Goal: Task Accomplishment & Management: Manage account settings

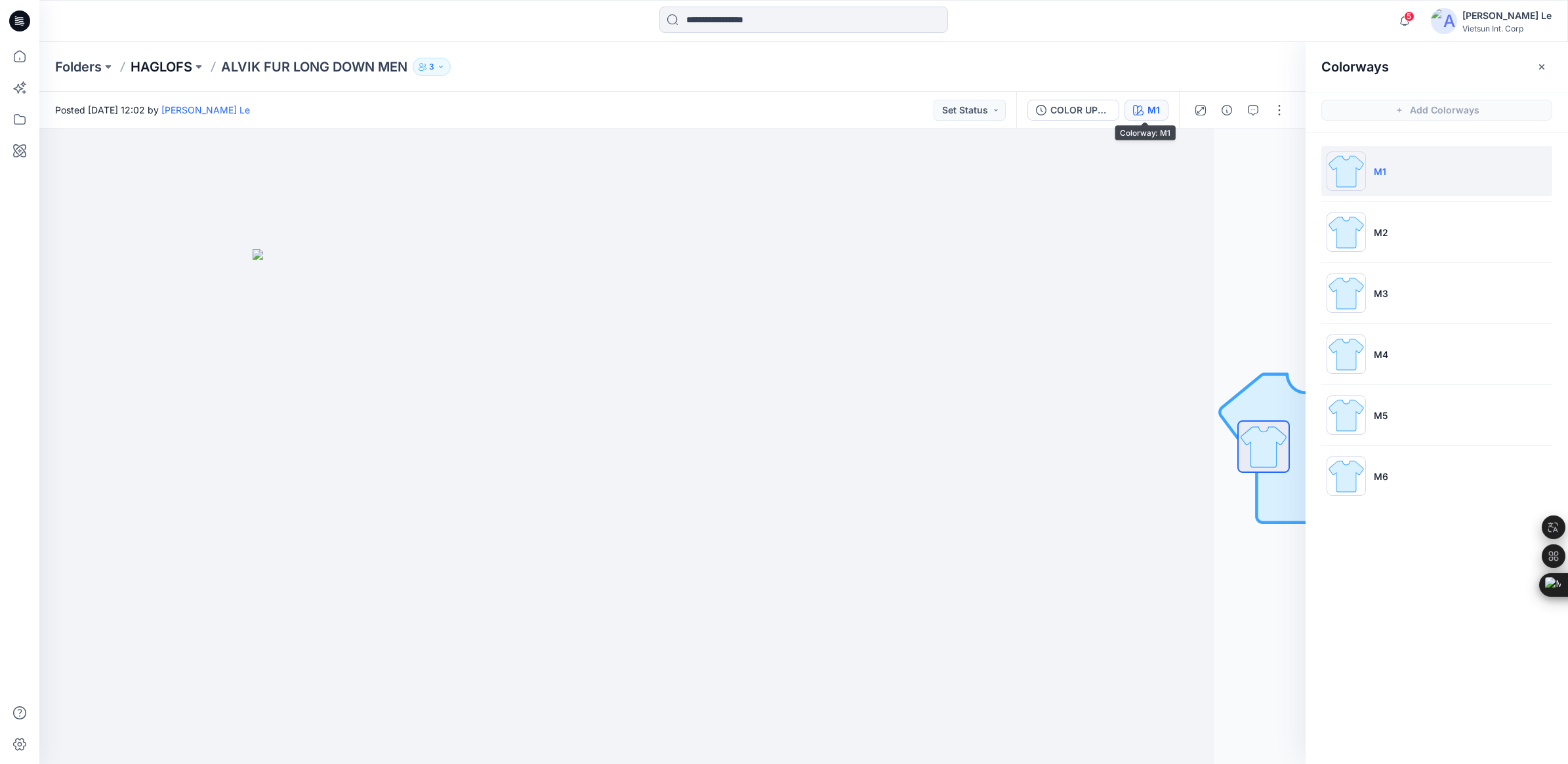
click at [161, 63] on p "HAGLOFS" at bounding box center [161, 67] width 61 height 18
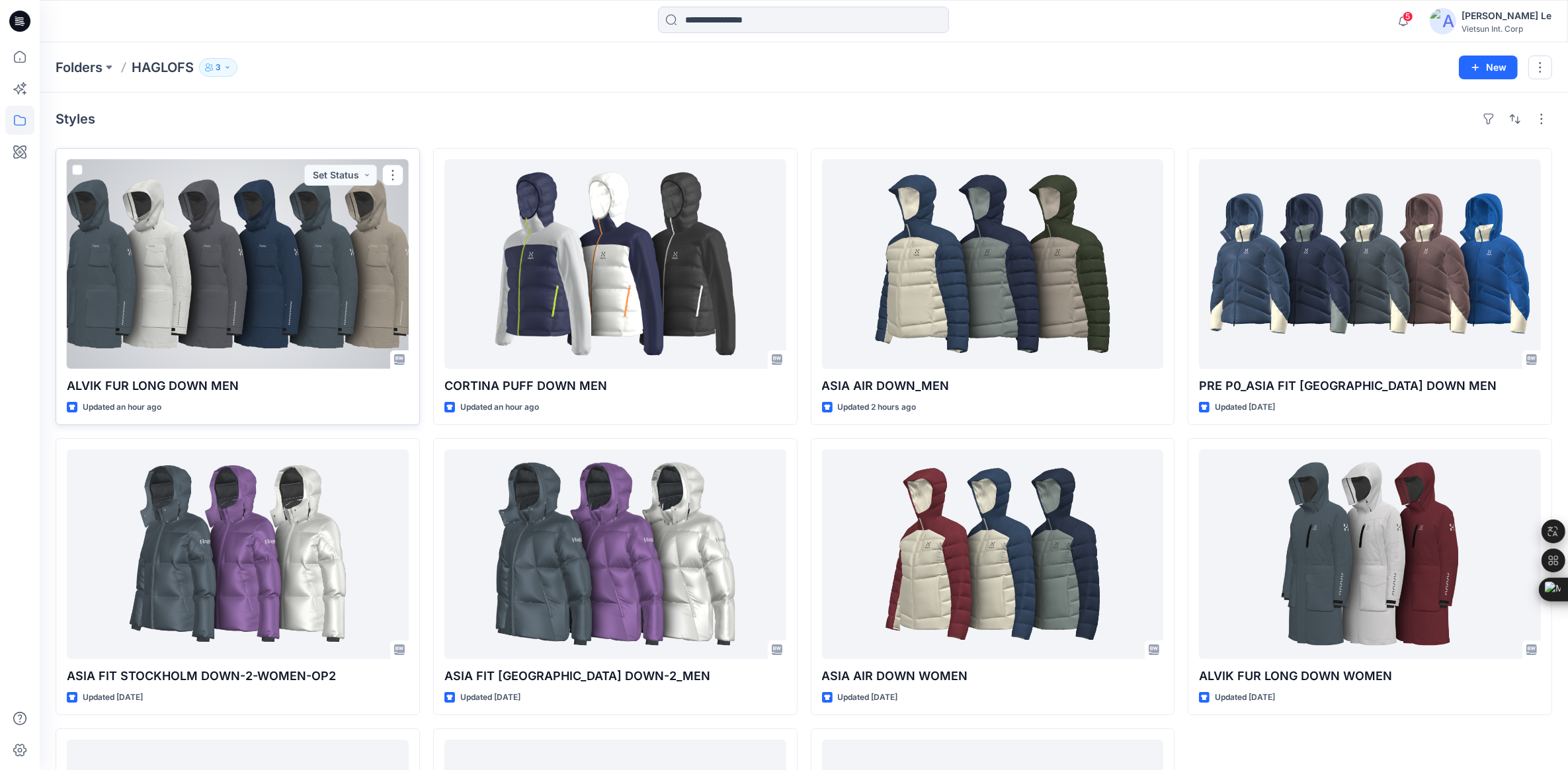
click at [227, 240] on div at bounding box center [238, 264] width 342 height 209
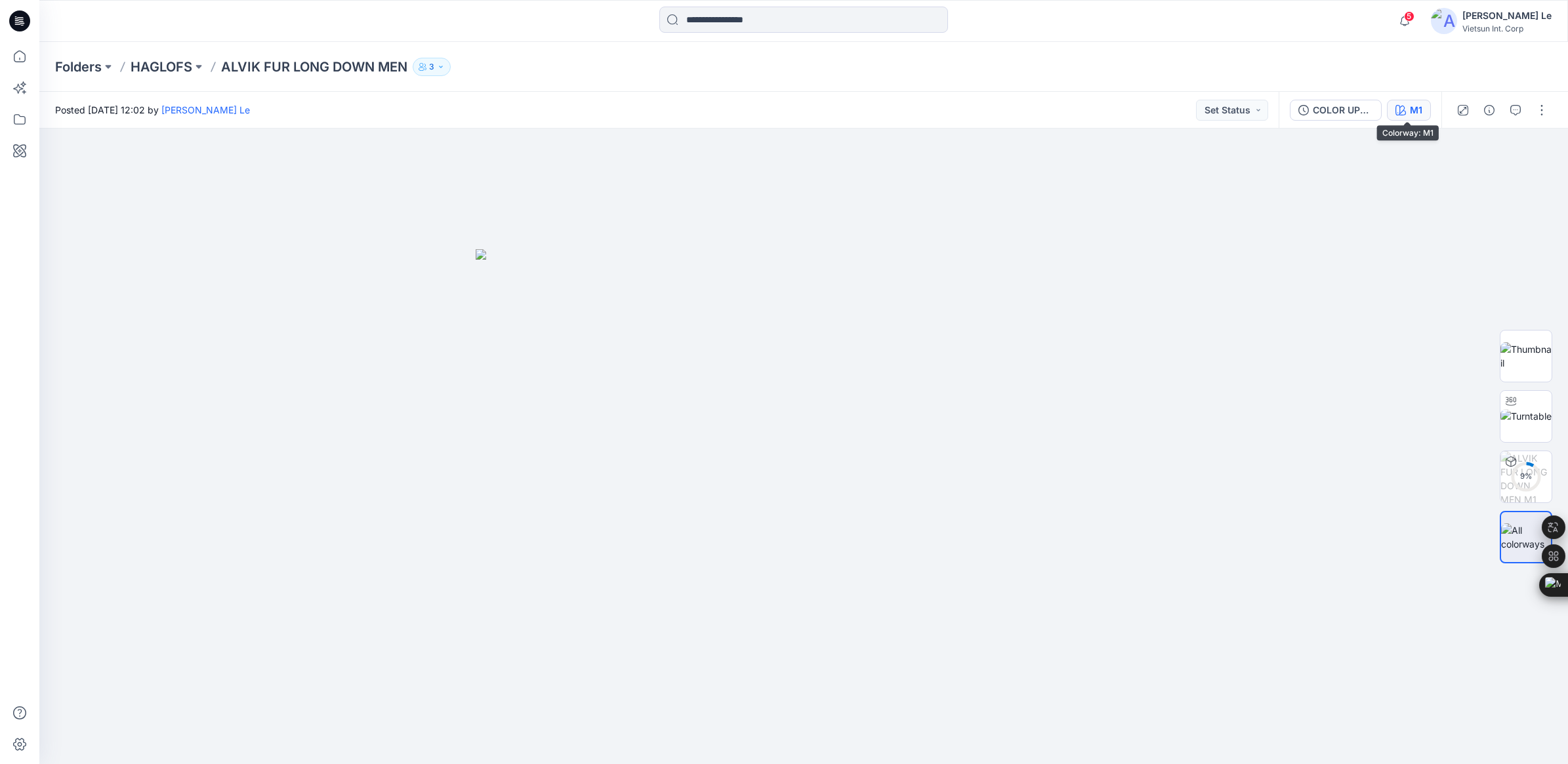
click at [1406, 107] on button "M1" at bounding box center [1409, 110] width 44 height 21
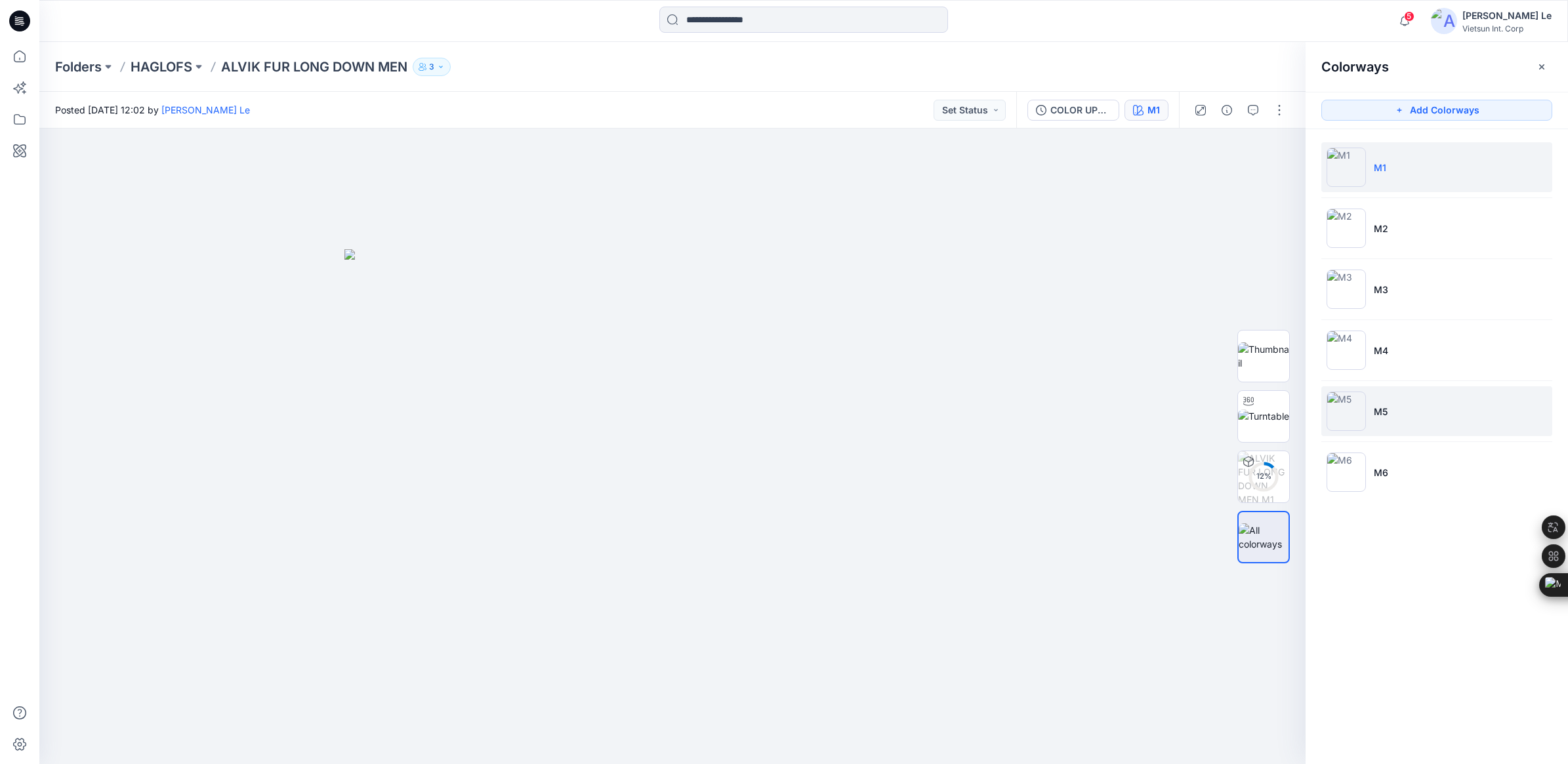
click at [1342, 407] on img at bounding box center [1346, 411] width 39 height 39
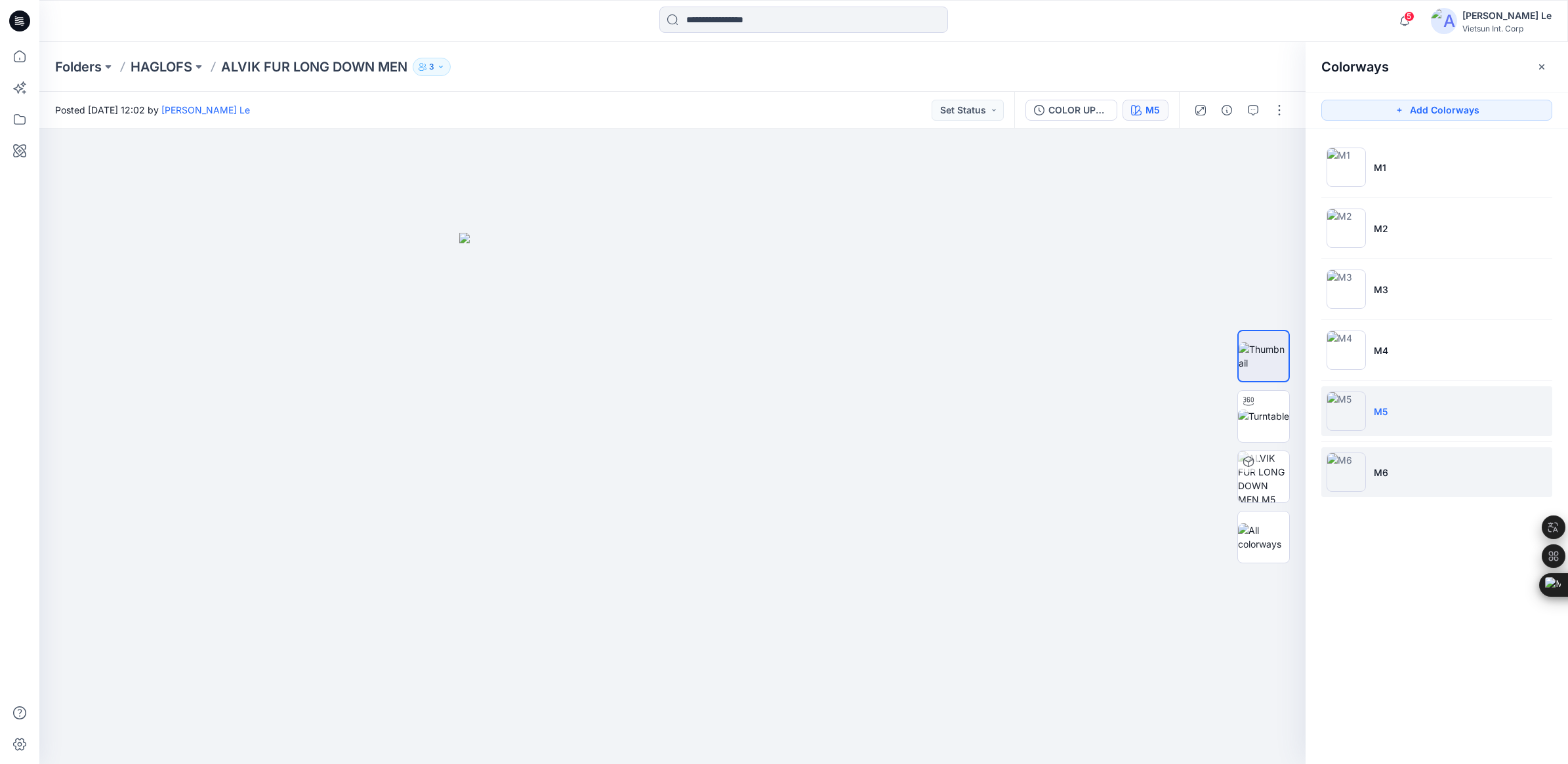
click at [1347, 466] on img at bounding box center [1346, 472] width 39 height 39
click at [179, 66] on p "HAGLOFS" at bounding box center [161, 67] width 61 height 18
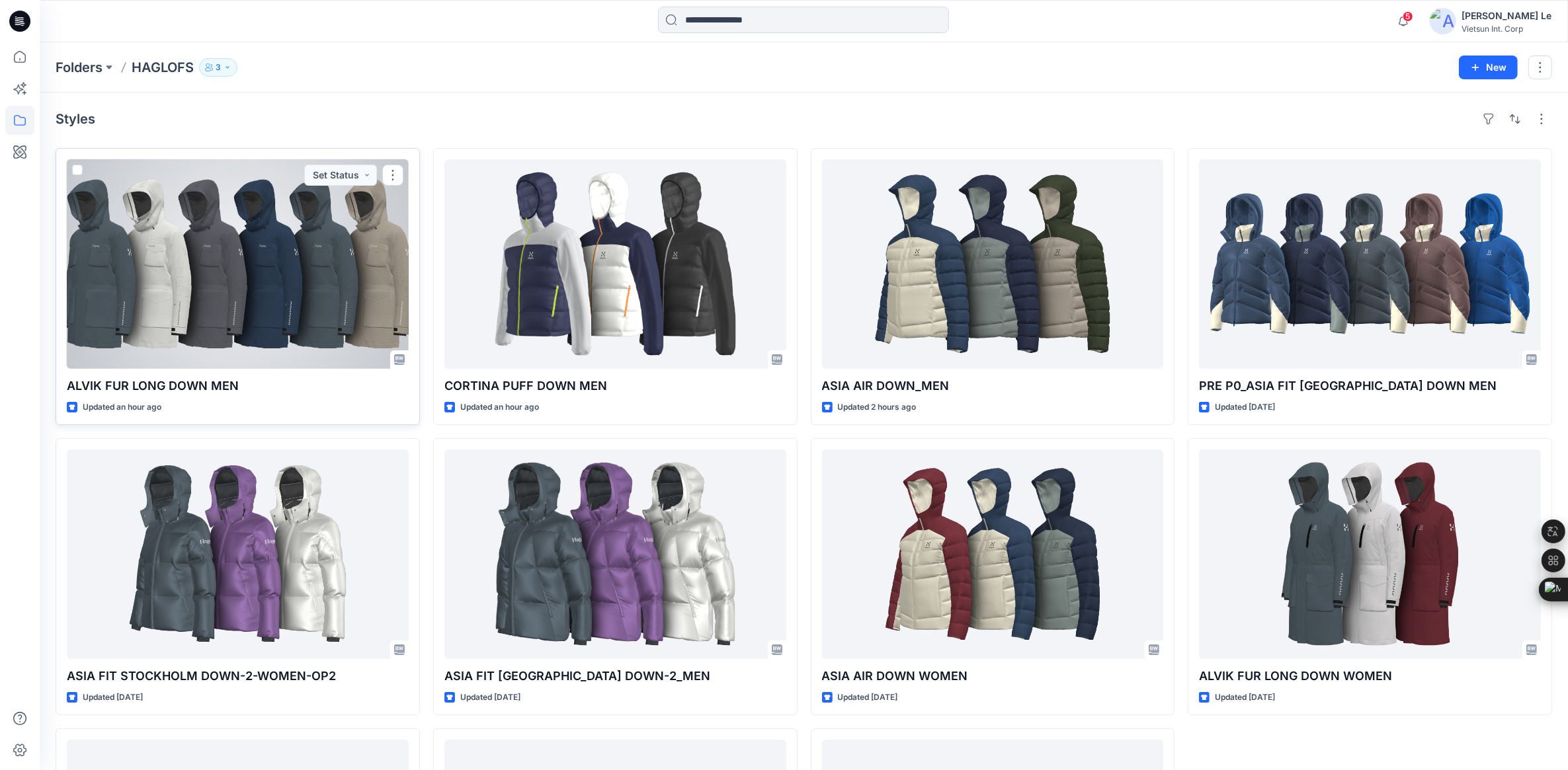
click at [143, 285] on div at bounding box center [238, 264] width 342 height 209
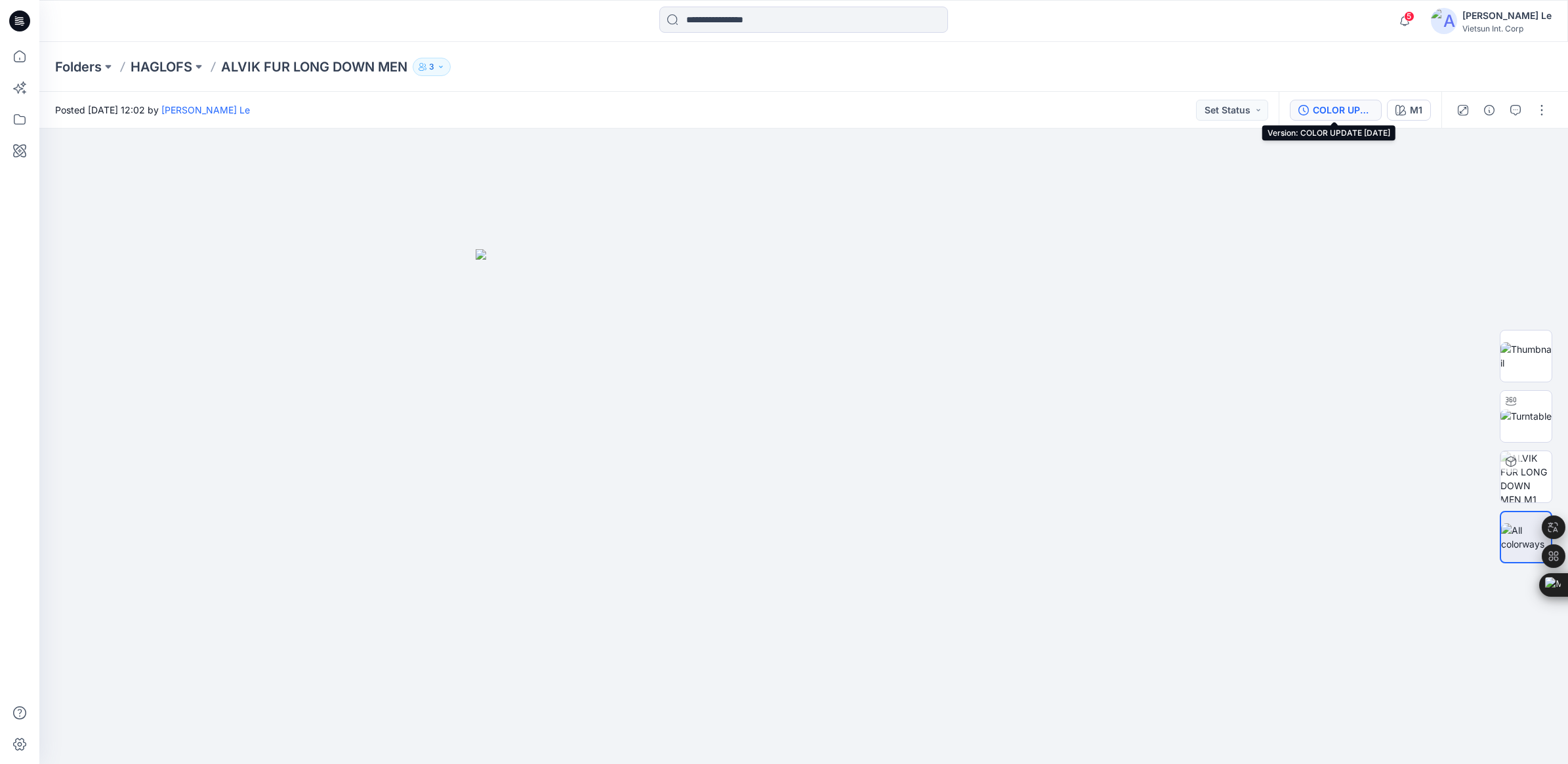
click at [1329, 102] on button "COLOR UPDATE [DATE]" at bounding box center [1336, 110] width 92 height 21
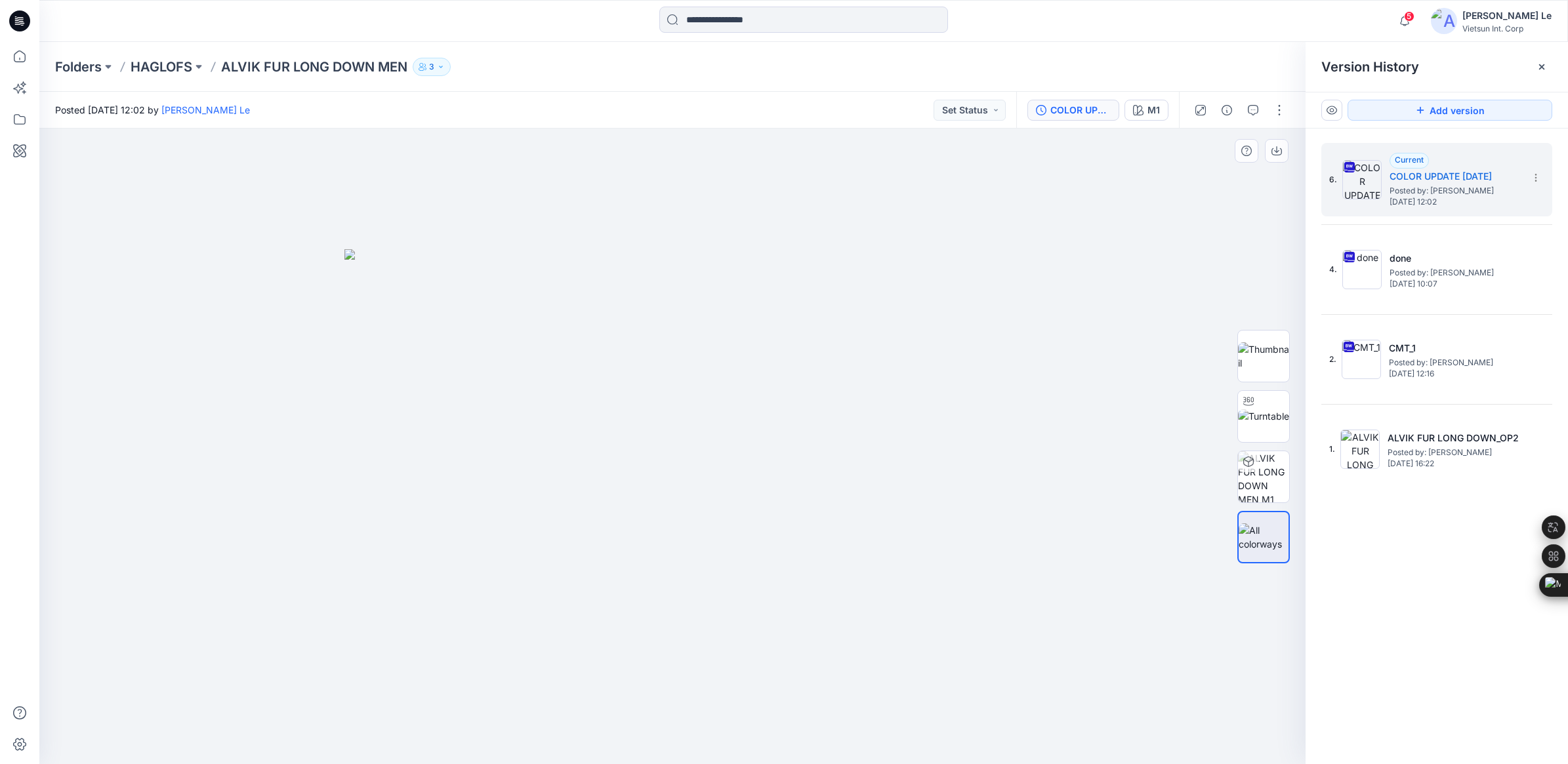
click at [1002, 215] on div at bounding box center [672, 446] width 1266 height 636
click at [166, 59] on p "HAGLOFS" at bounding box center [161, 67] width 61 height 18
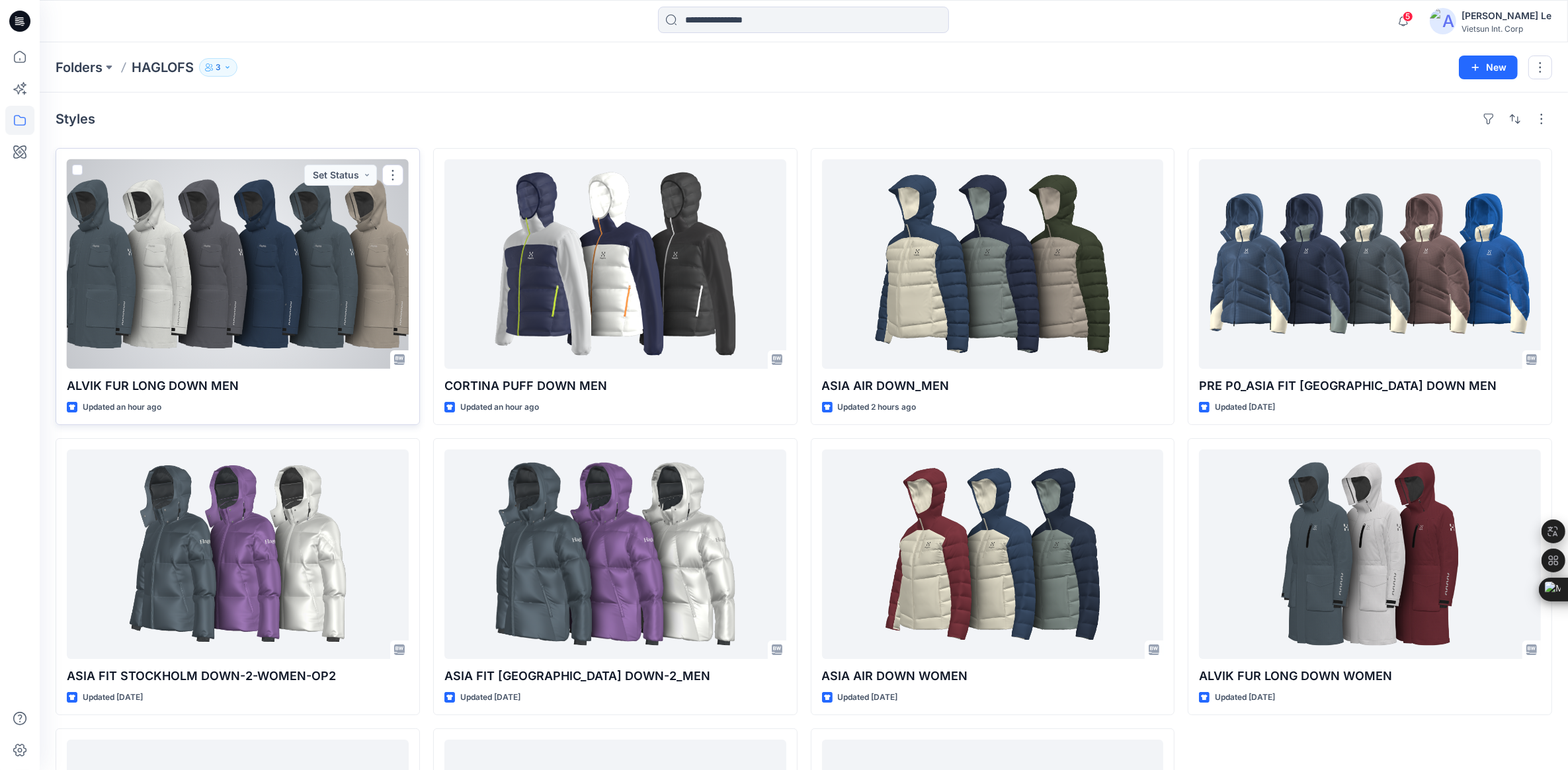
click at [225, 355] on div at bounding box center [238, 264] width 342 height 209
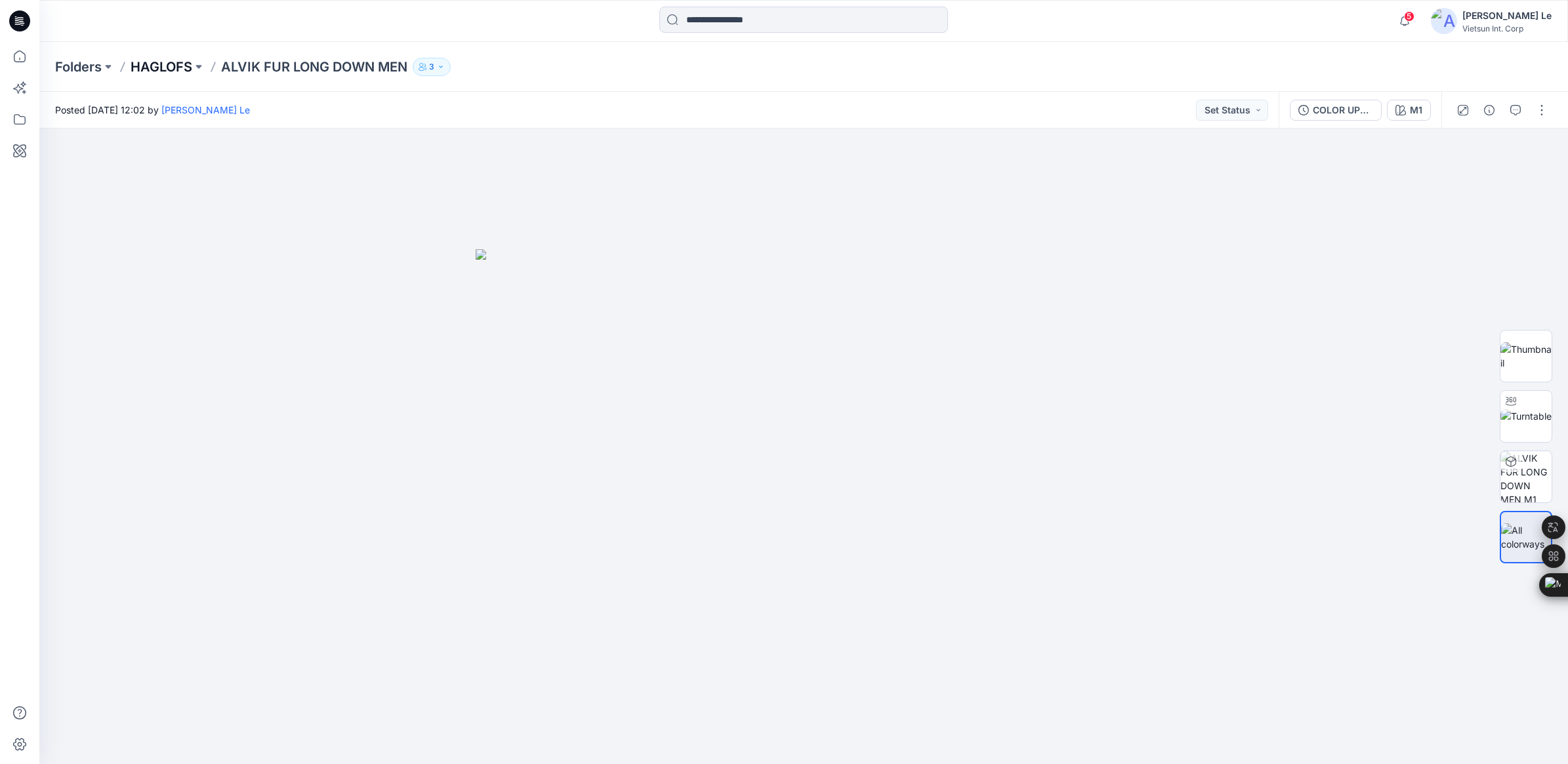
click at [168, 73] on p "HAGLOFS" at bounding box center [161, 67] width 61 height 18
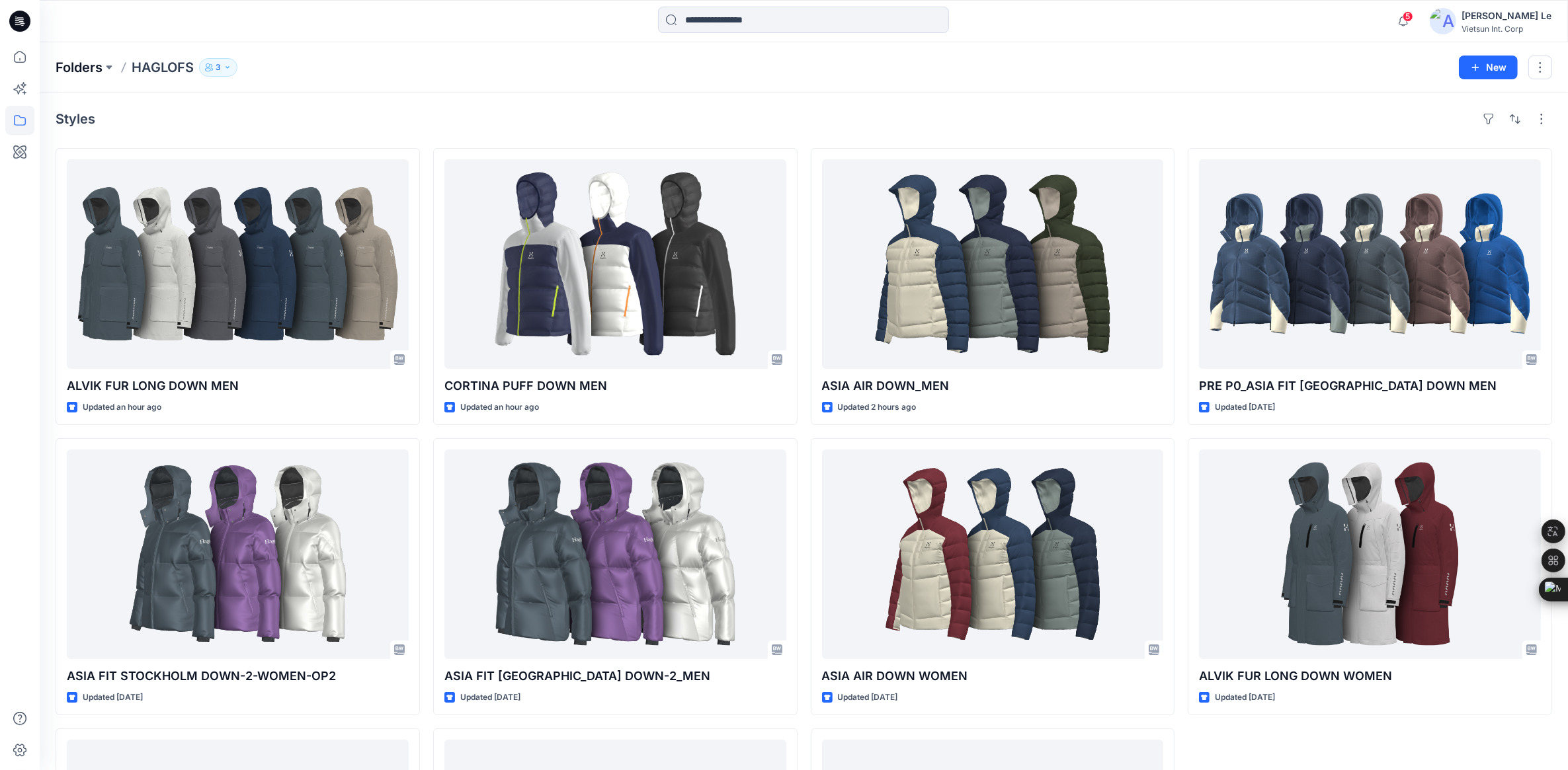
click at [81, 58] on p "Folders" at bounding box center [79, 67] width 47 height 18
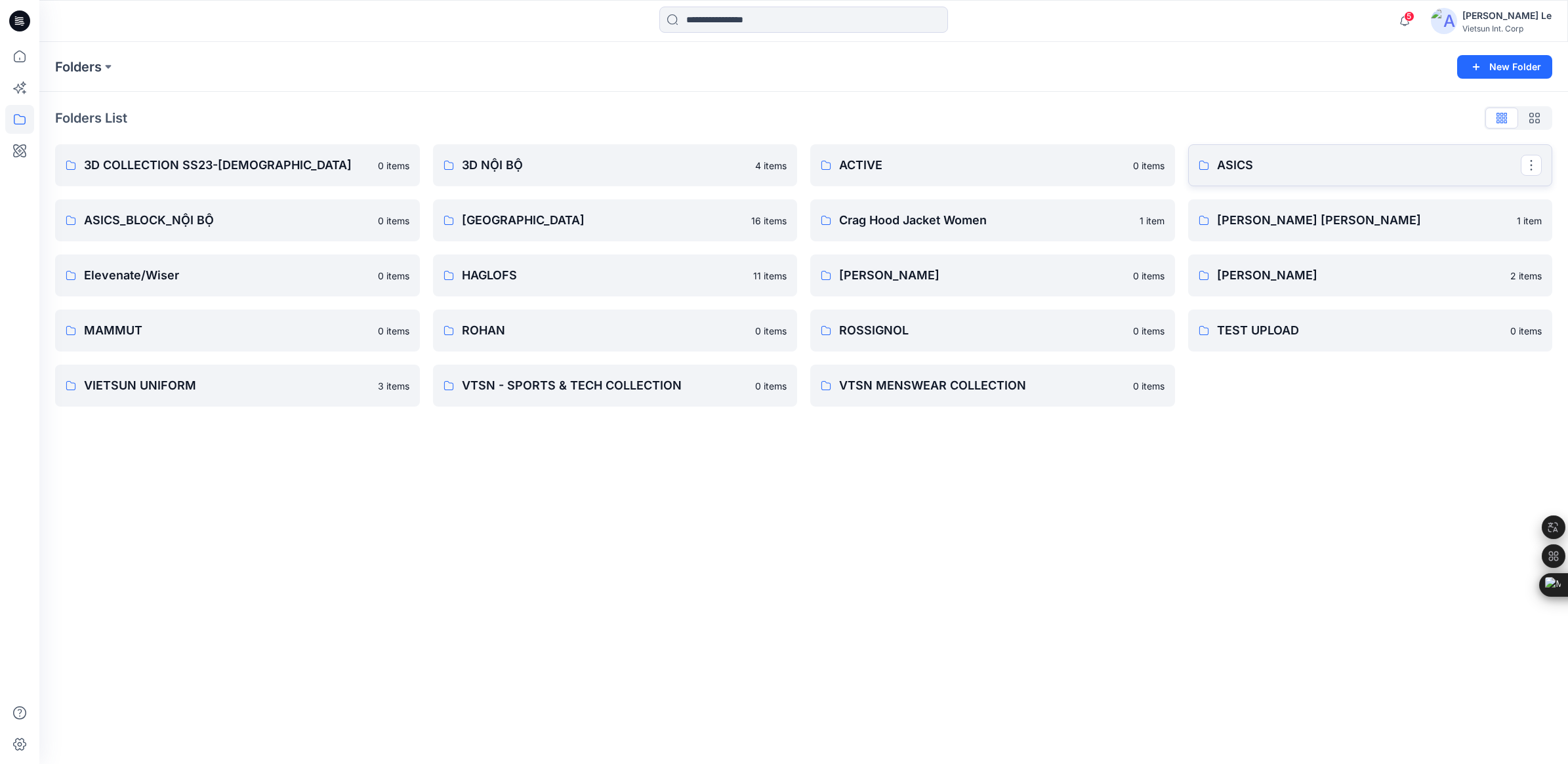
click at [1265, 162] on p "ASICS" at bounding box center [1369, 165] width 305 height 18
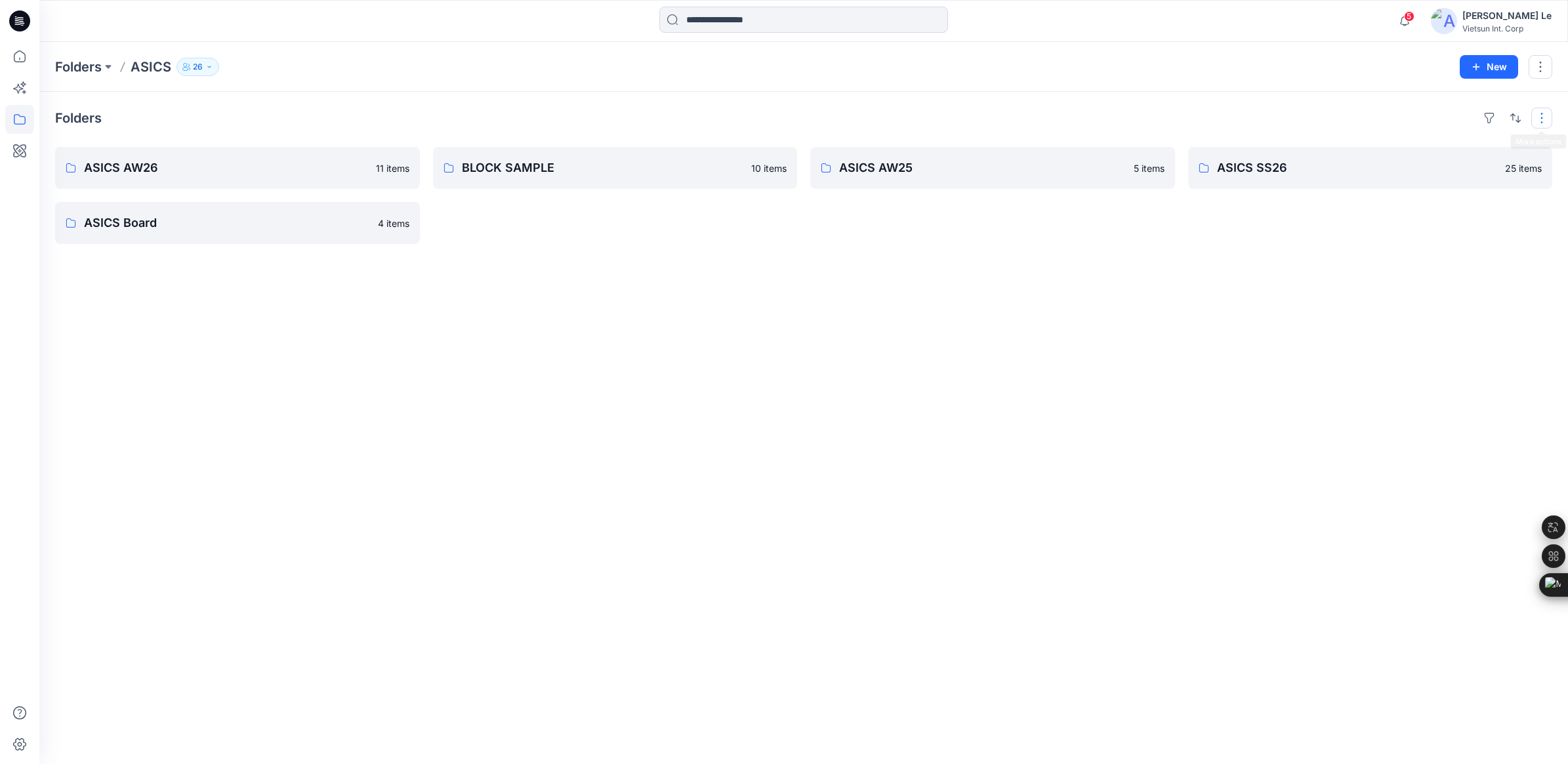
click at [1550, 115] on button "button" at bounding box center [1542, 118] width 21 height 21
click at [201, 63] on p "26" at bounding box center [198, 67] width 10 height 15
click at [192, 308] on div "Folders ASICS AW26 11 items ASICS Board 4 items BLOCK SAMPLE 10 items ASICS AW2…" at bounding box center [803, 428] width 1529 height 673
click at [67, 62] on p "Folders" at bounding box center [78, 67] width 47 height 18
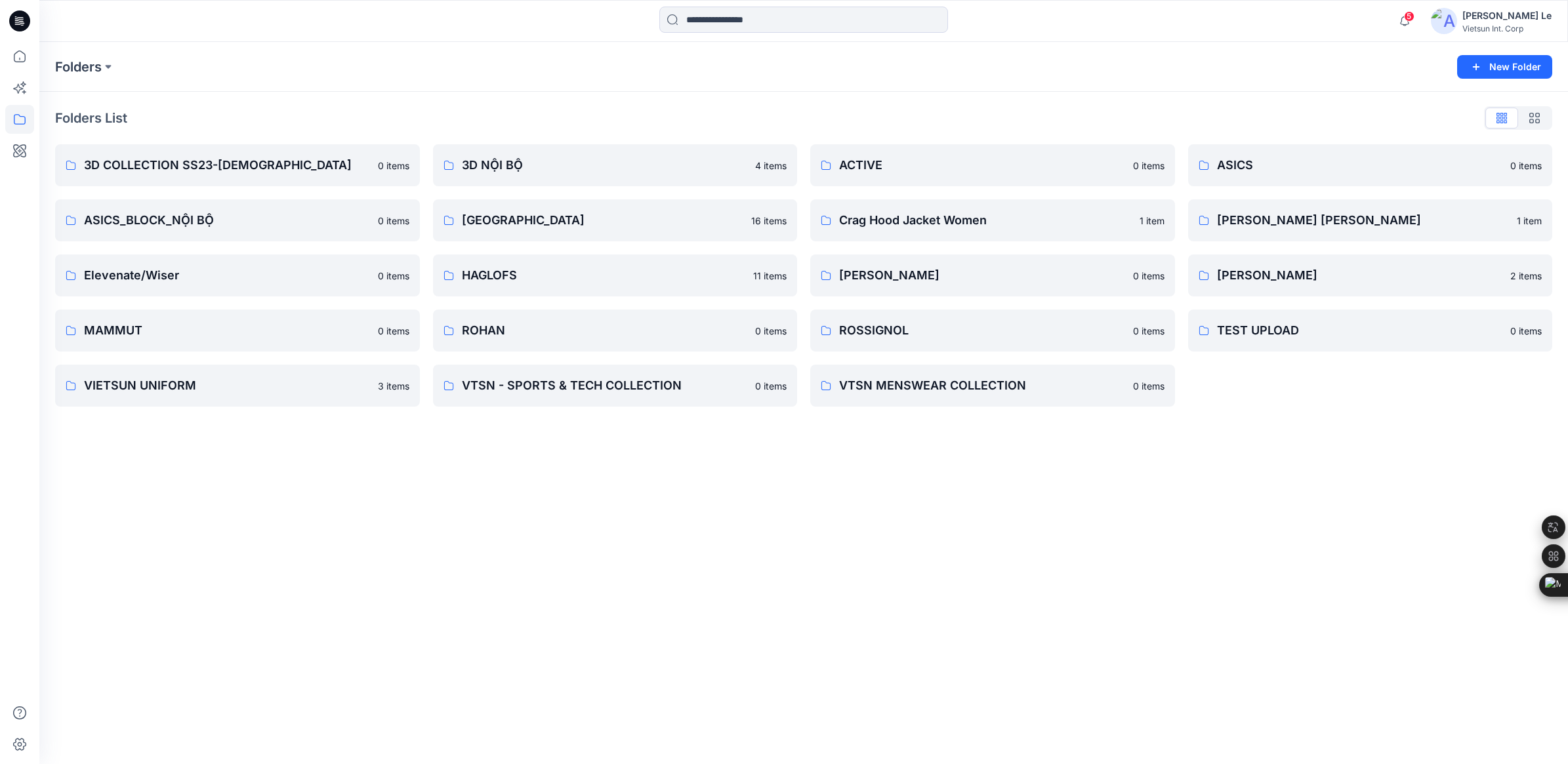
click at [558, 719] on div "Folders New Folder Folders List 3D COLLECTION SS23-LADY 0 items ASICS_BLOCK_NỘI…" at bounding box center [803, 403] width 1529 height 722
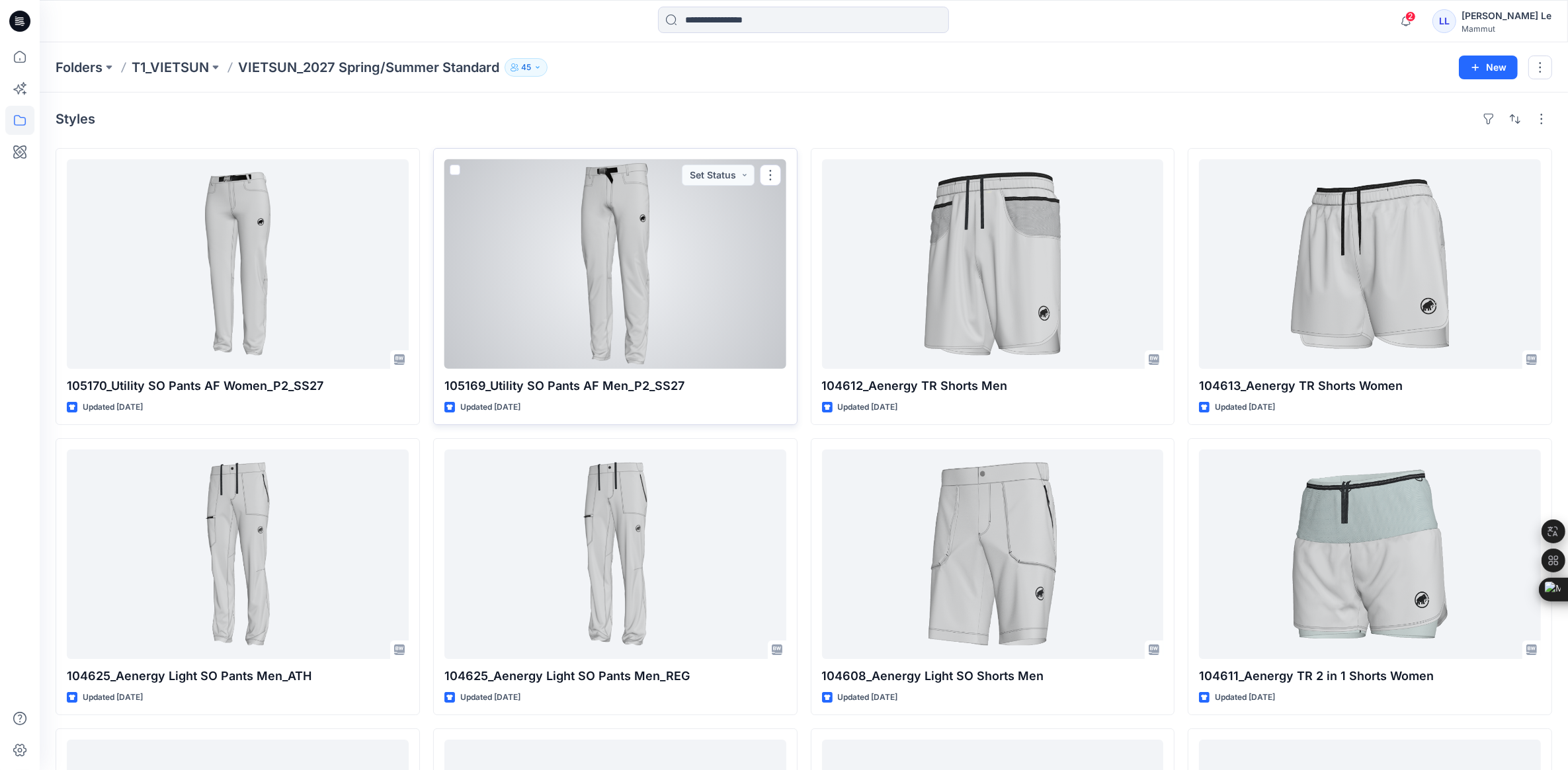
click at [597, 259] on div at bounding box center [615, 264] width 342 height 209
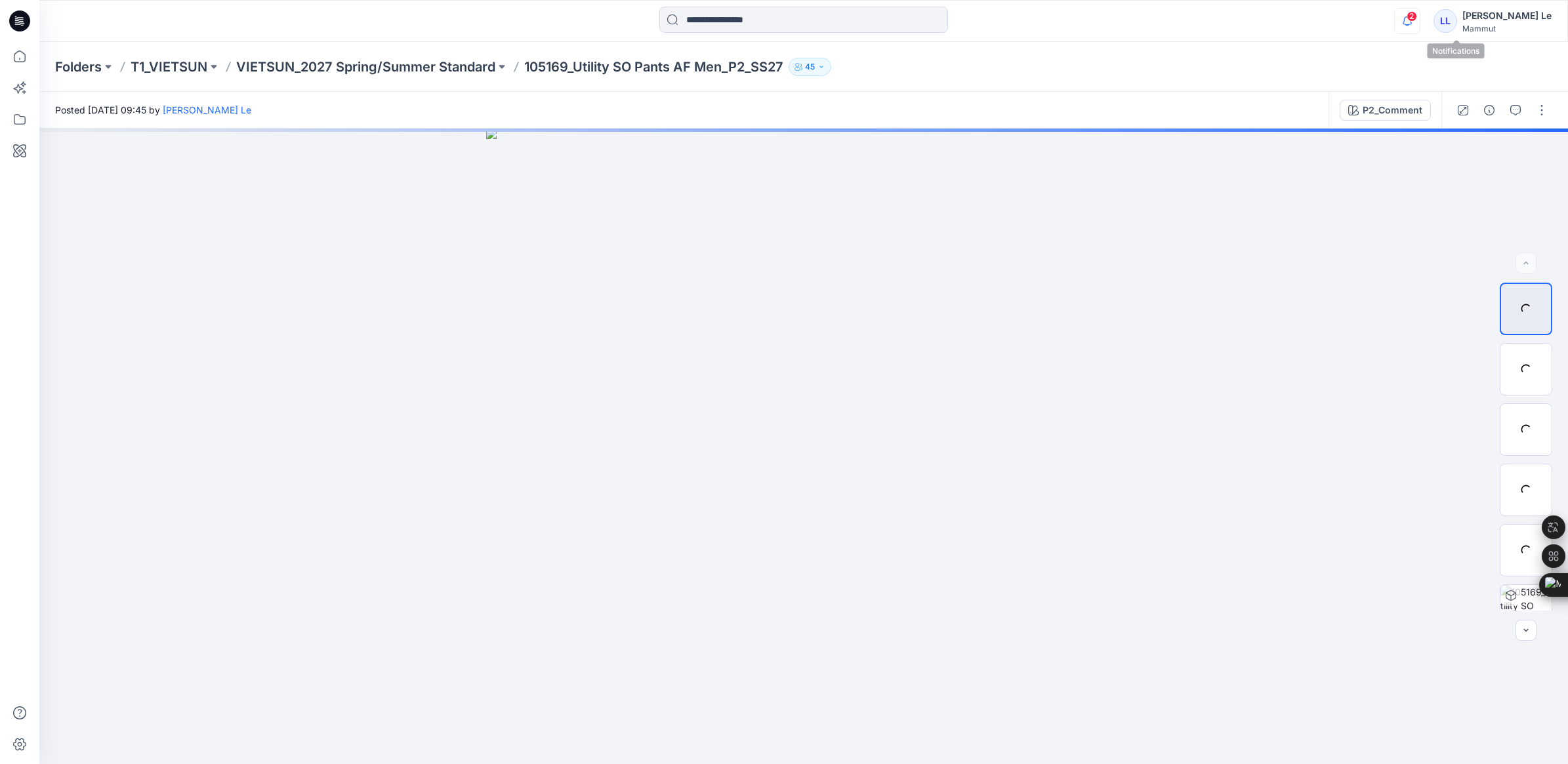
click at [1420, 23] on icon "button" at bounding box center [1408, 21] width 25 height 26
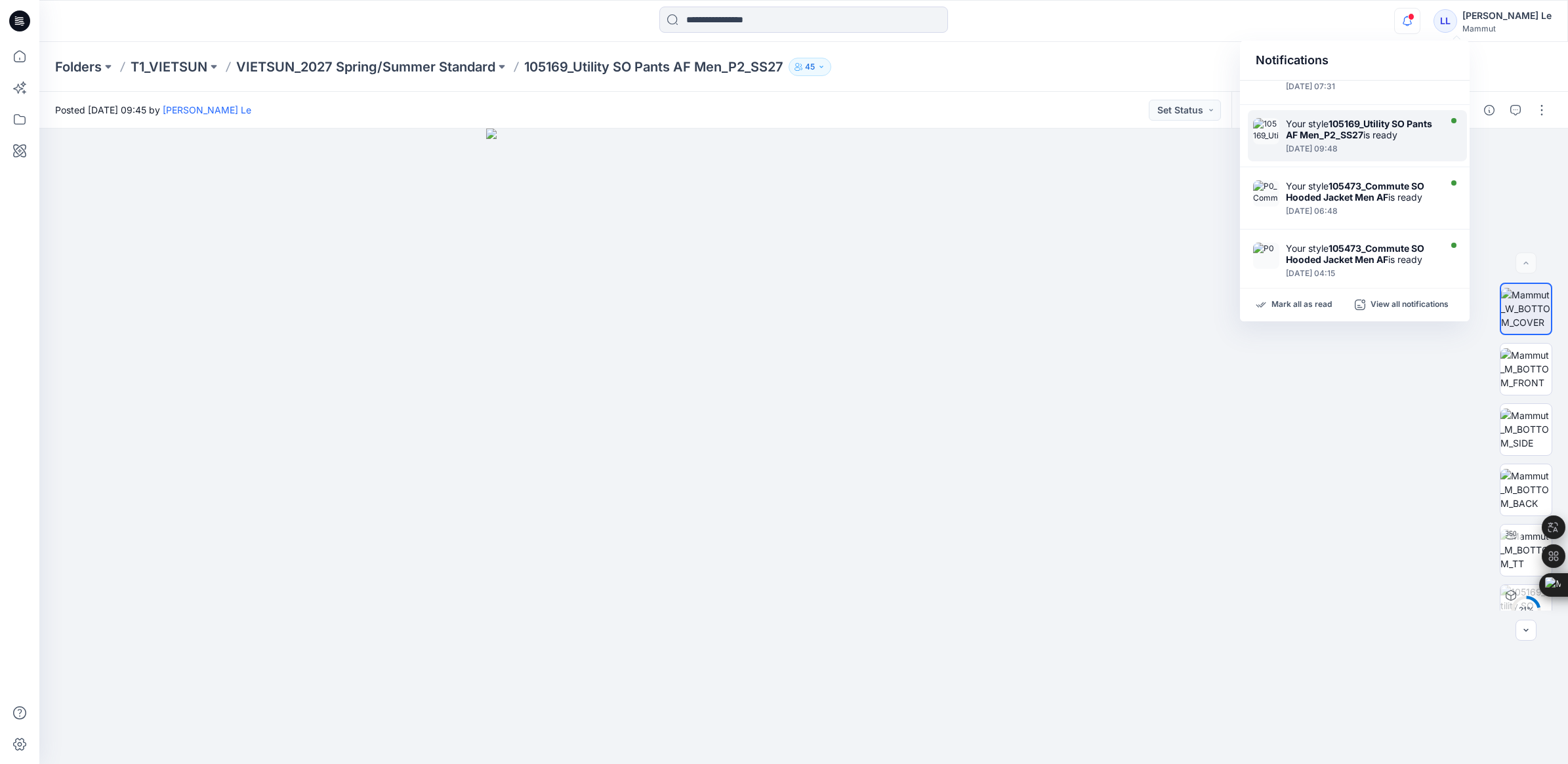
scroll to position [164, 0]
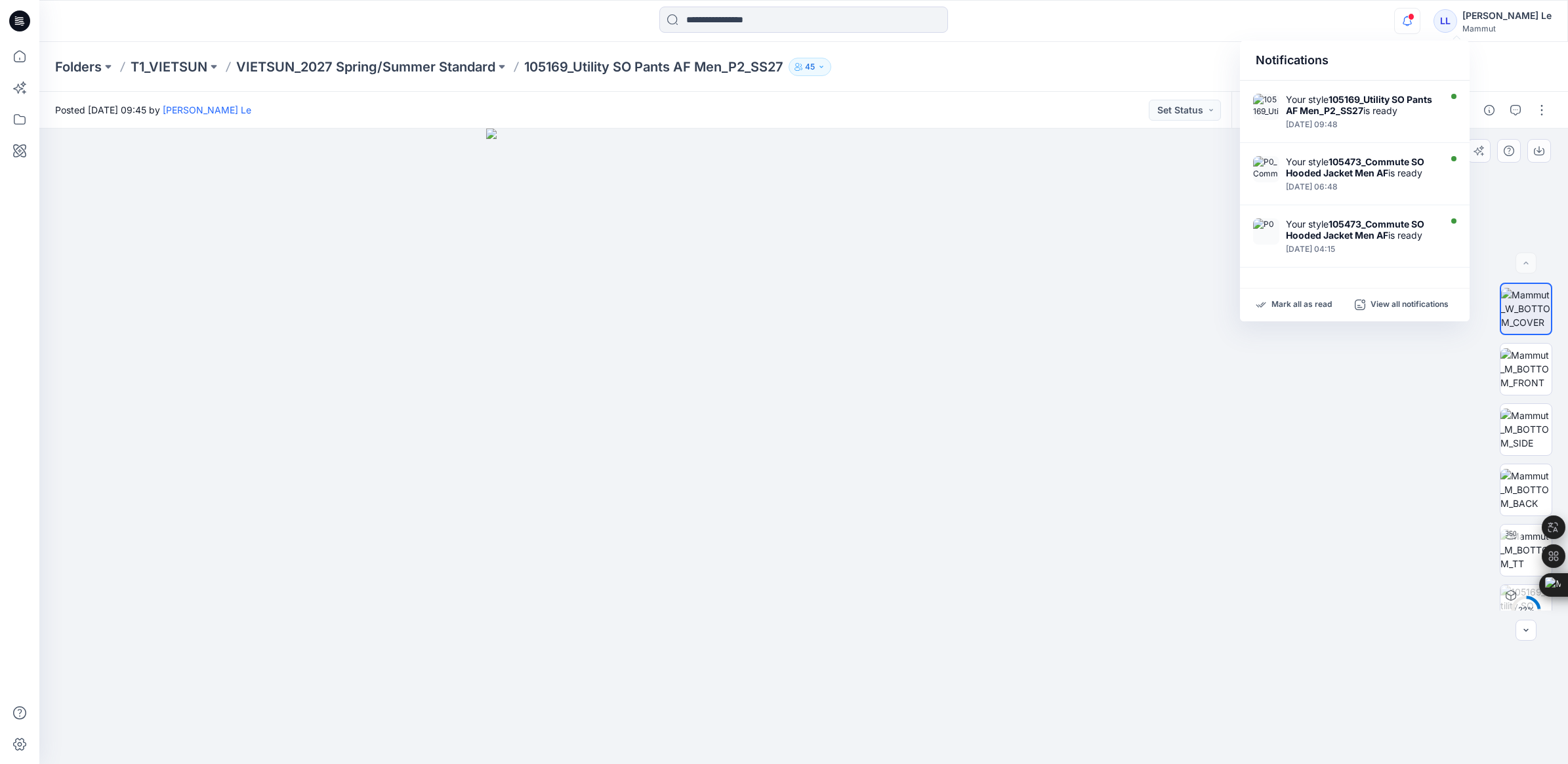
click at [1512, 195] on div at bounding box center [803, 446] width 1529 height 636
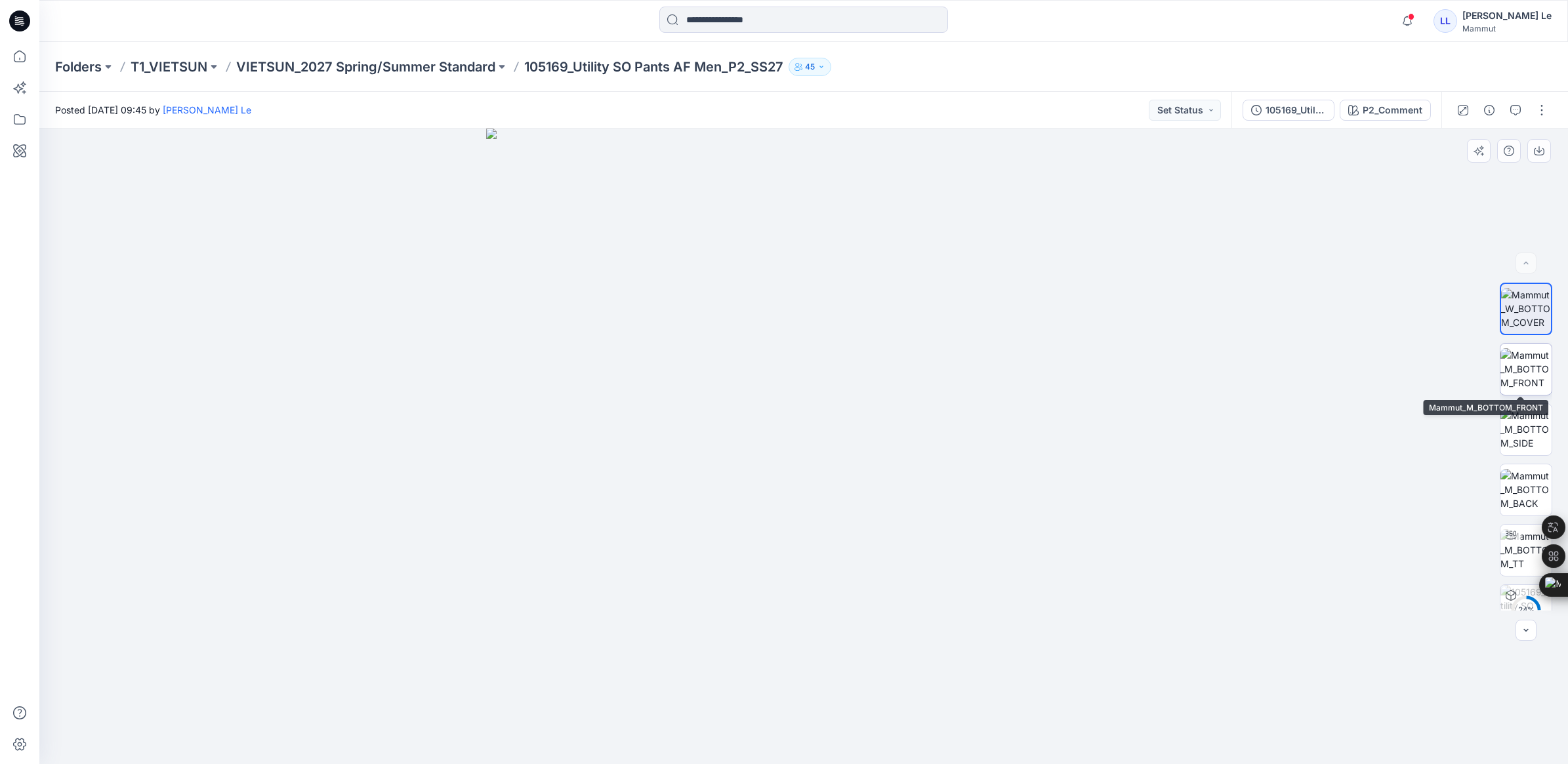
scroll to position [26, 0]
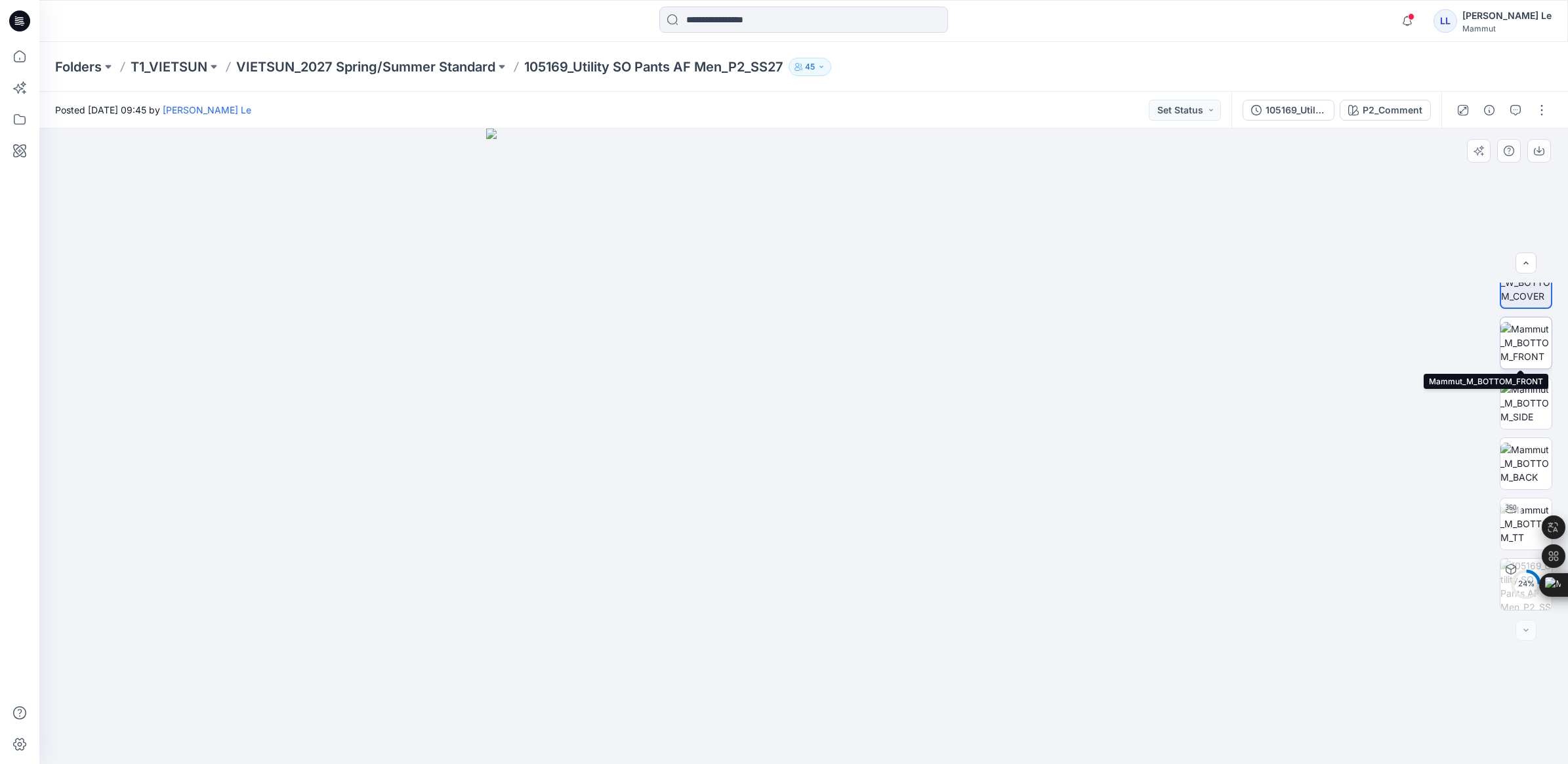
click at [1531, 346] on img at bounding box center [1525, 342] width 51 height 41
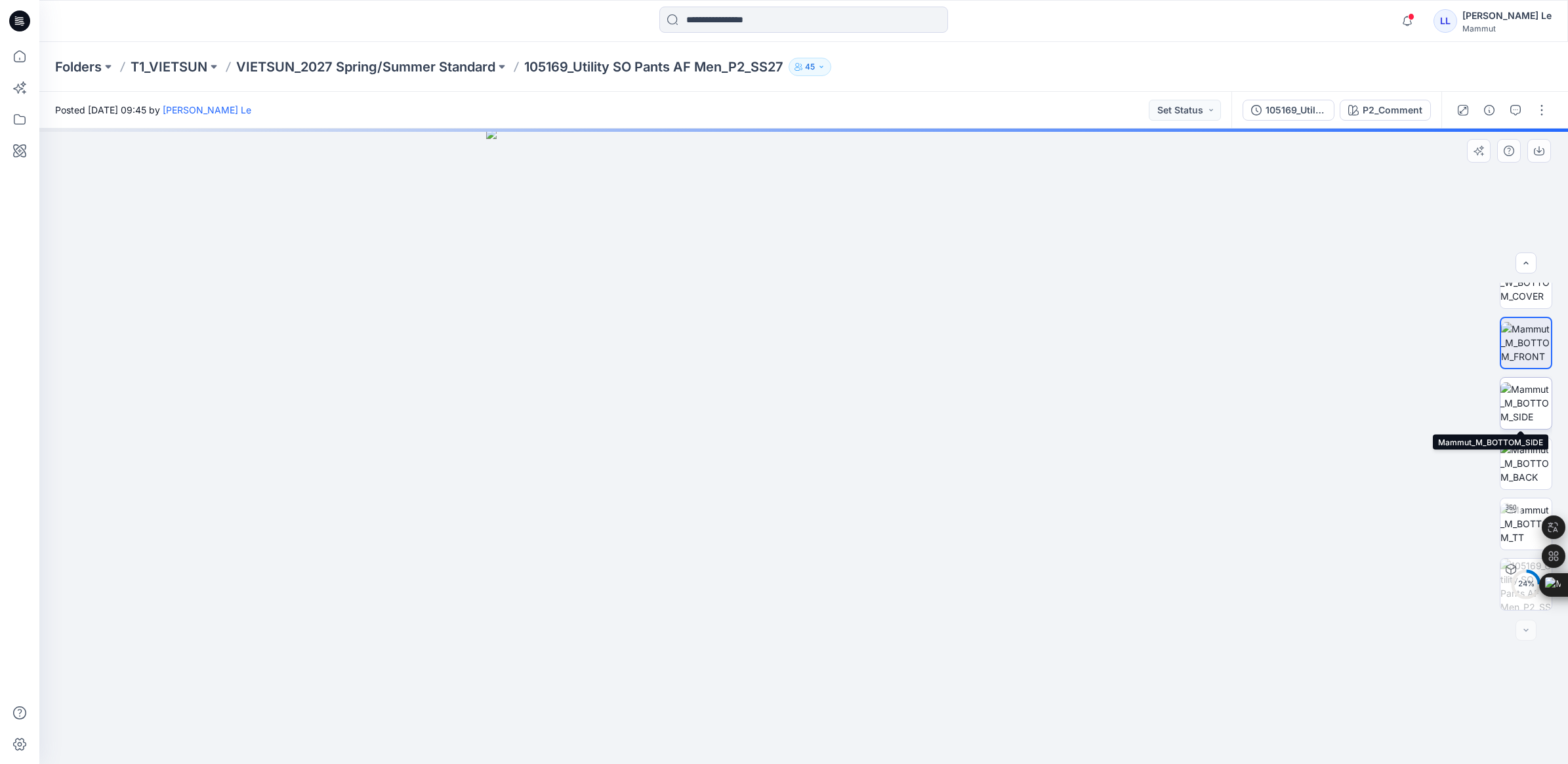
click at [1507, 411] on img at bounding box center [1525, 403] width 51 height 41
click at [1511, 443] on img at bounding box center [1525, 463] width 51 height 41
click at [1524, 507] on img at bounding box center [1525, 524] width 51 height 41
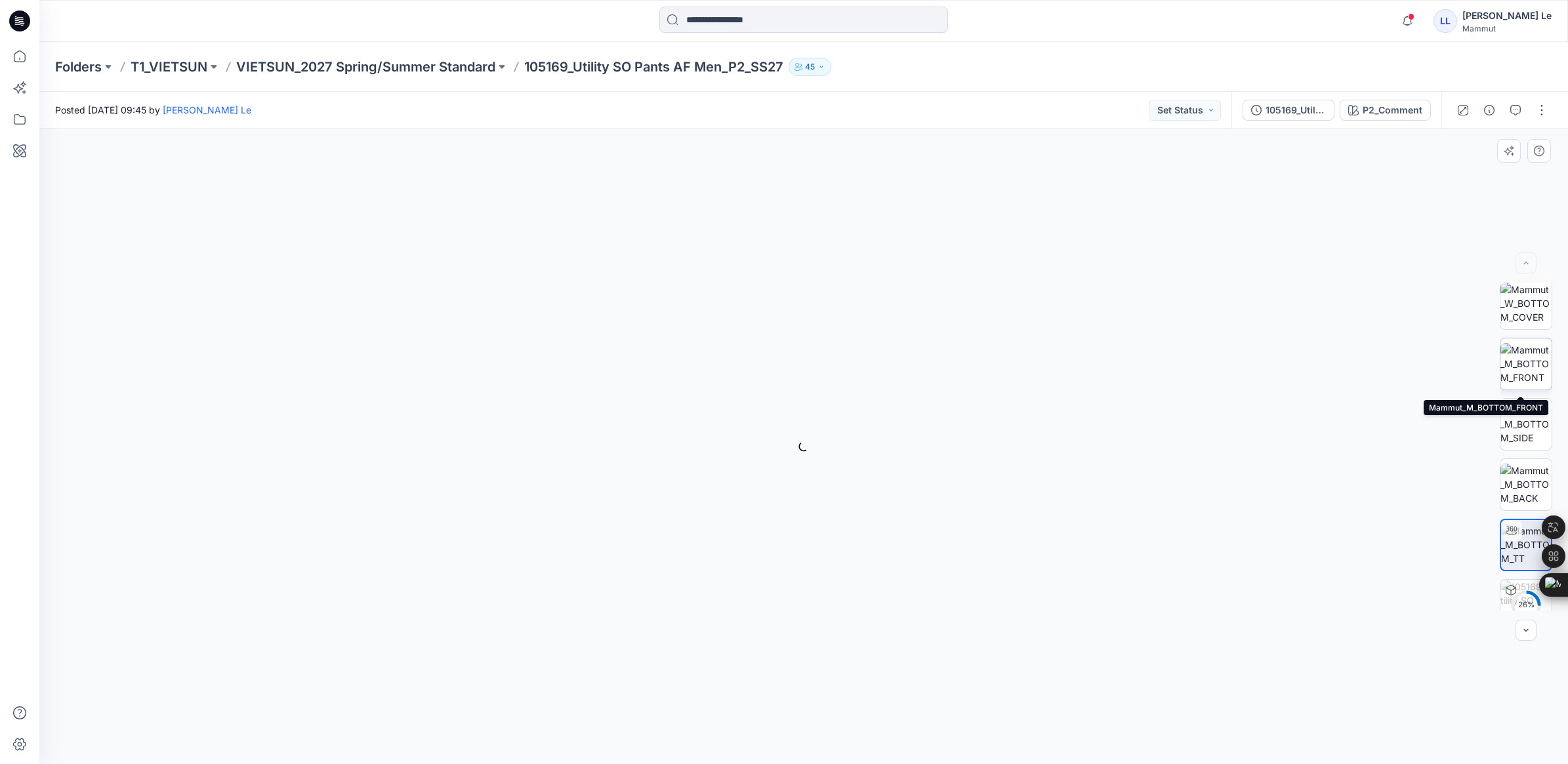
scroll to position [0, 0]
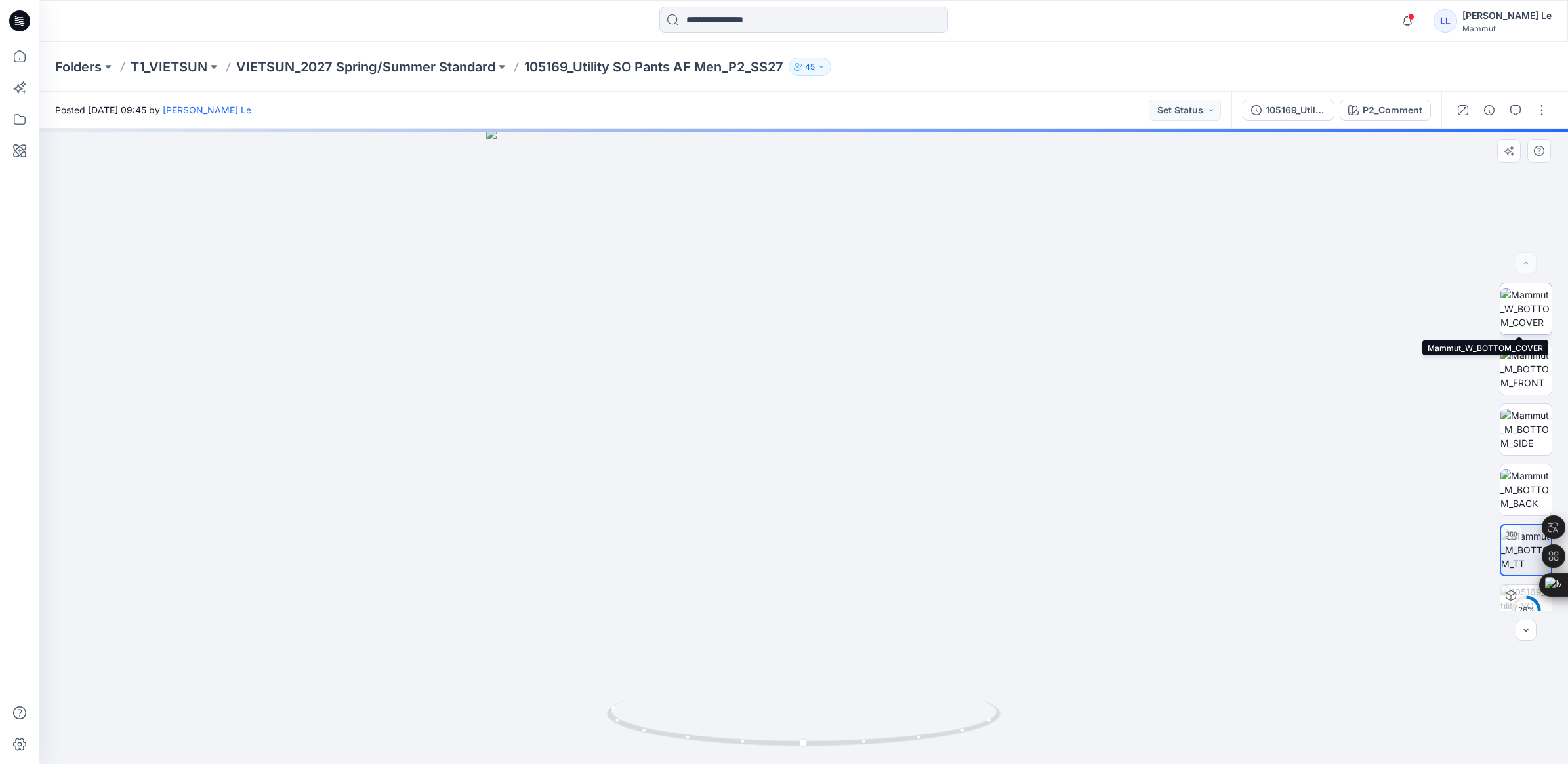
click at [1528, 303] on img at bounding box center [1525, 308] width 51 height 41
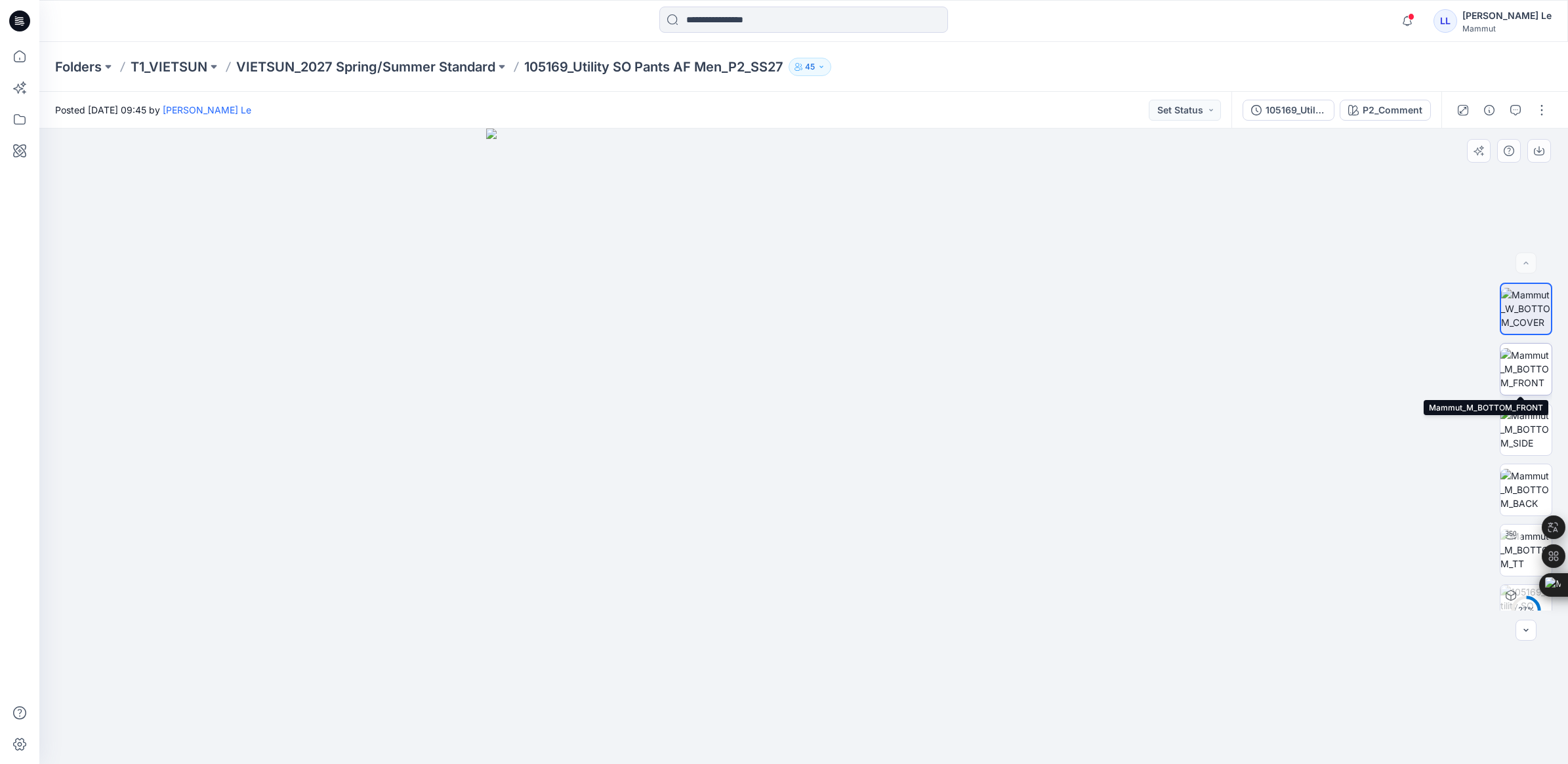
click at [1516, 369] on img at bounding box center [1525, 369] width 51 height 41
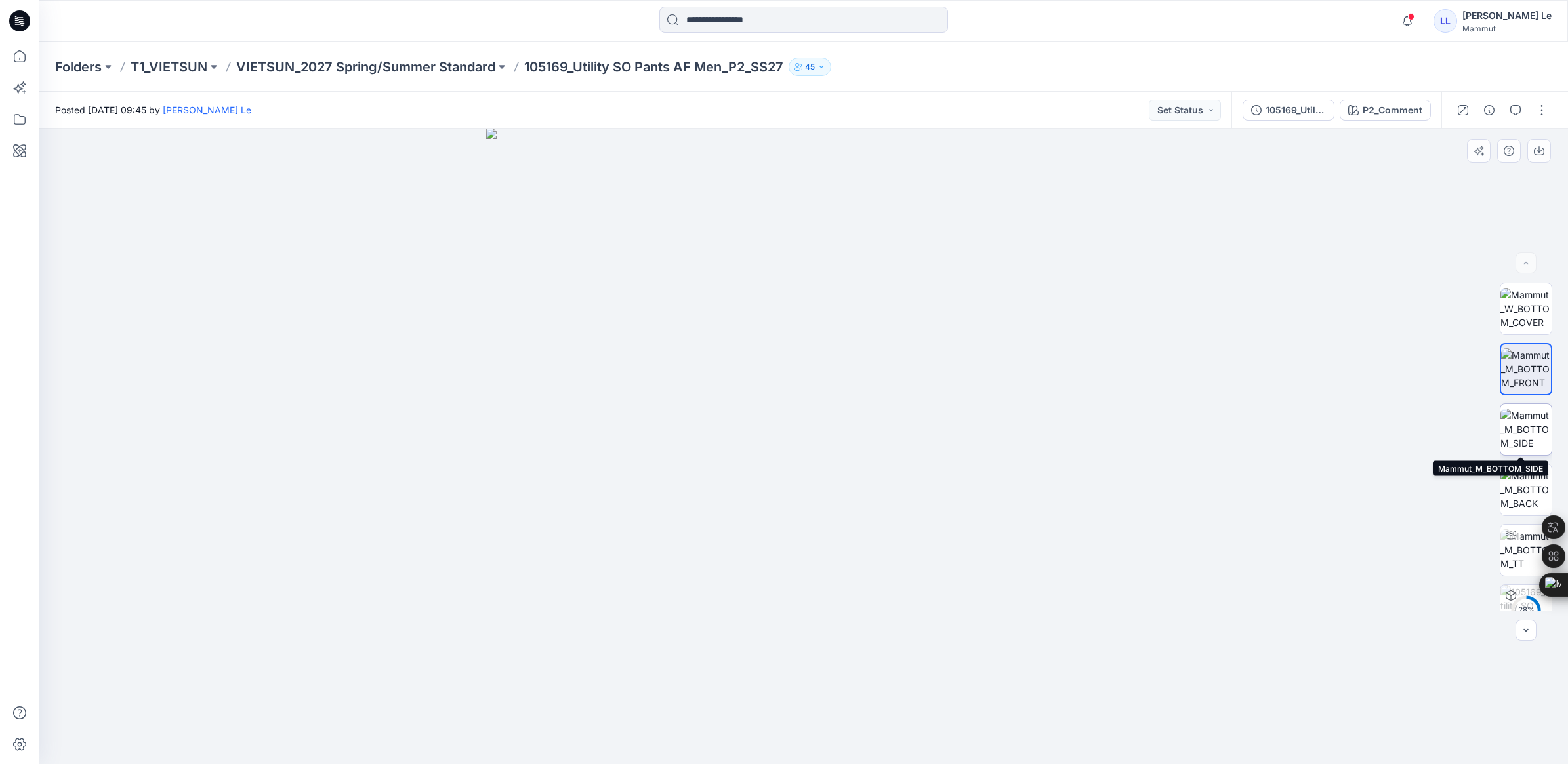
click at [1527, 434] on img at bounding box center [1525, 429] width 51 height 41
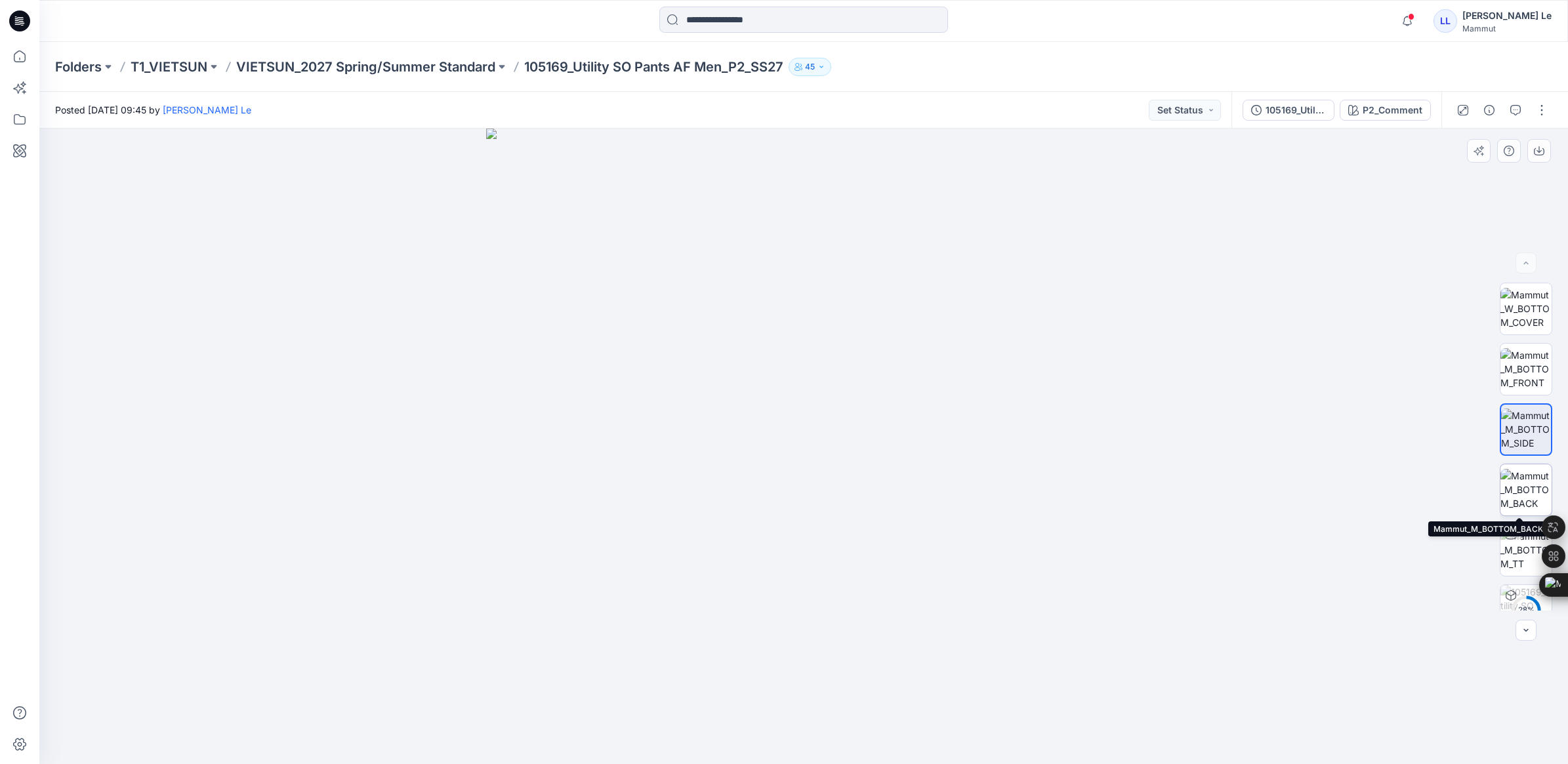
click at [1524, 481] on img at bounding box center [1525, 489] width 51 height 41
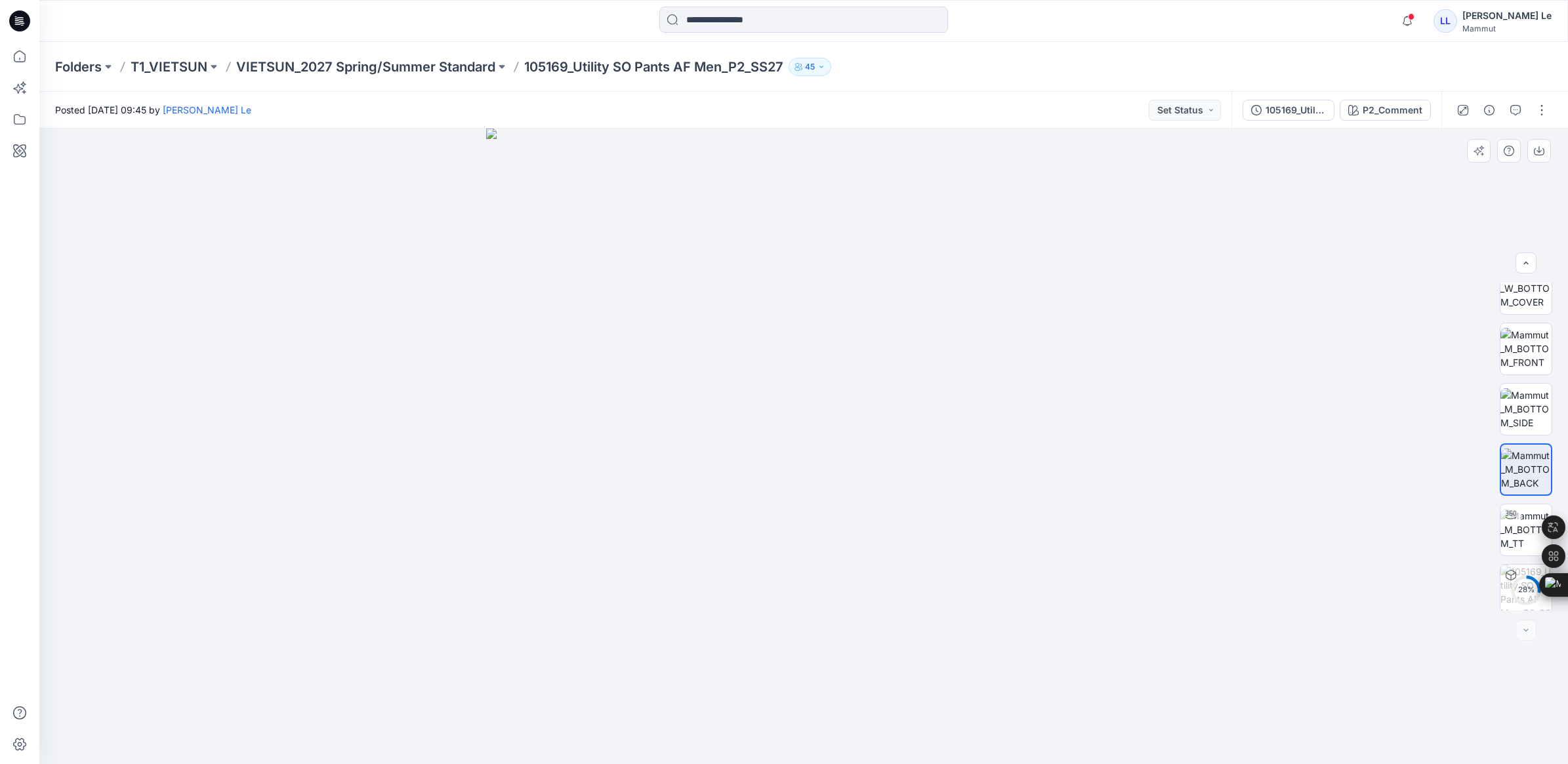
scroll to position [26, 0]
click at [1516, 525] on img at bounding box center [1525, 524] width 51 height 41
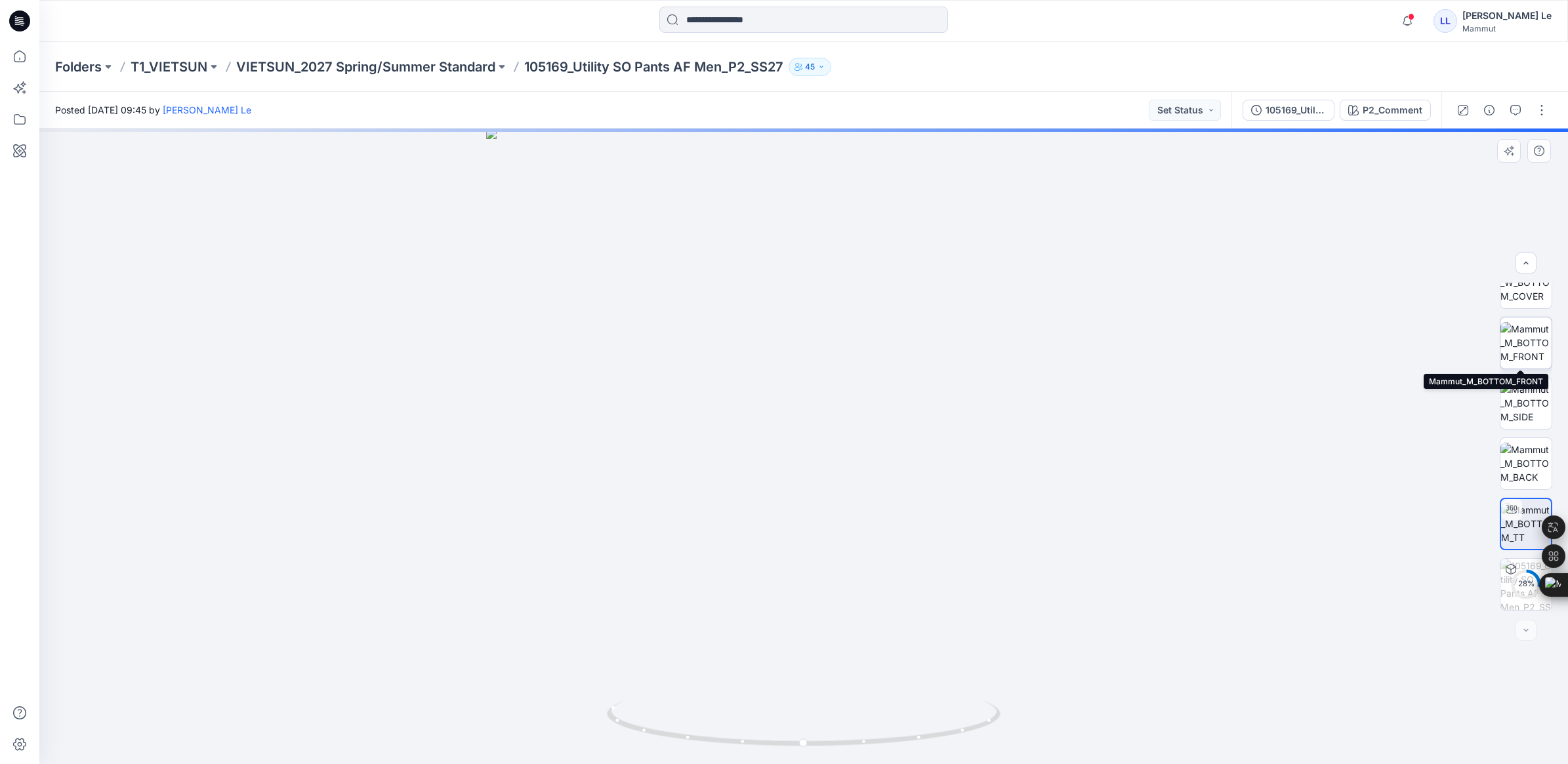
click at [1518, 331] on img at bounding box center [1525, 342] width 51 height 41
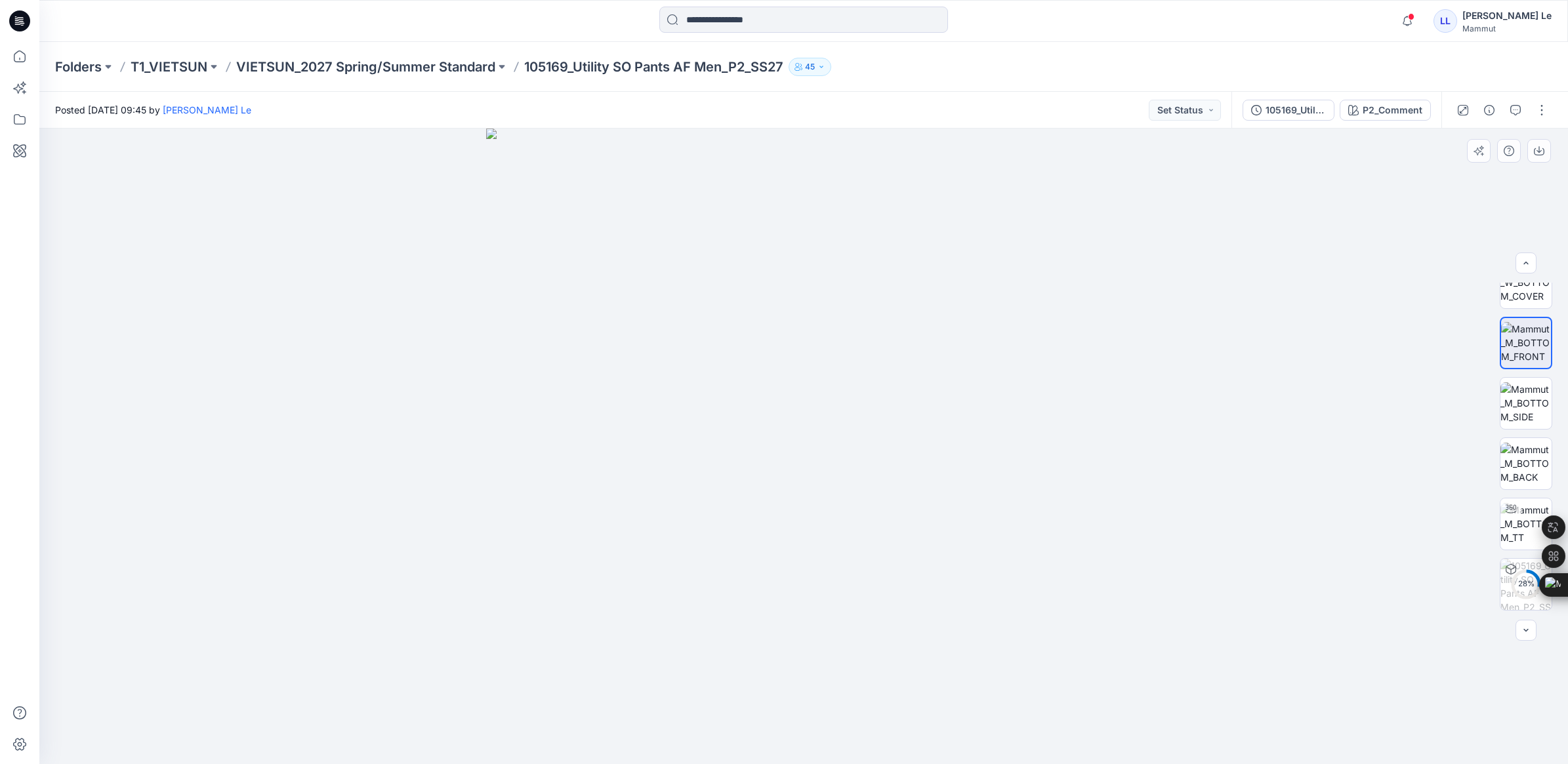
scroll to position [0, 0]
click at [1527, 302] on img at bounding box center [1525, 308] width 51 height 41
click at [1521, 379] on img at bounding box center [1525, 369] width 51 height 41
click at [1523, 418] on img at bounding box center [1525, 429] width 51 height 41
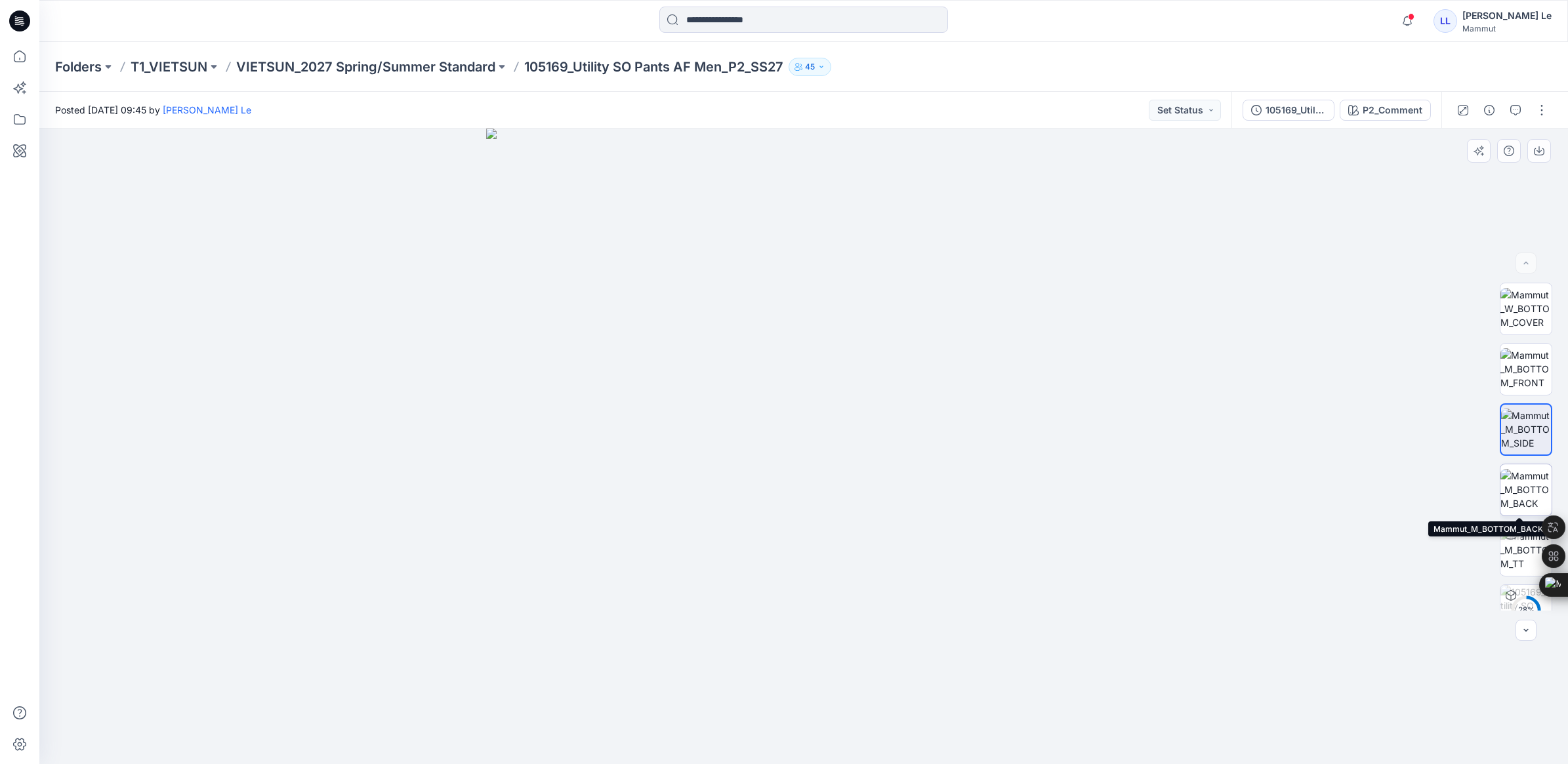
click at [1531, 471] on img at bounding box center [1525, 489] width 51 height 41
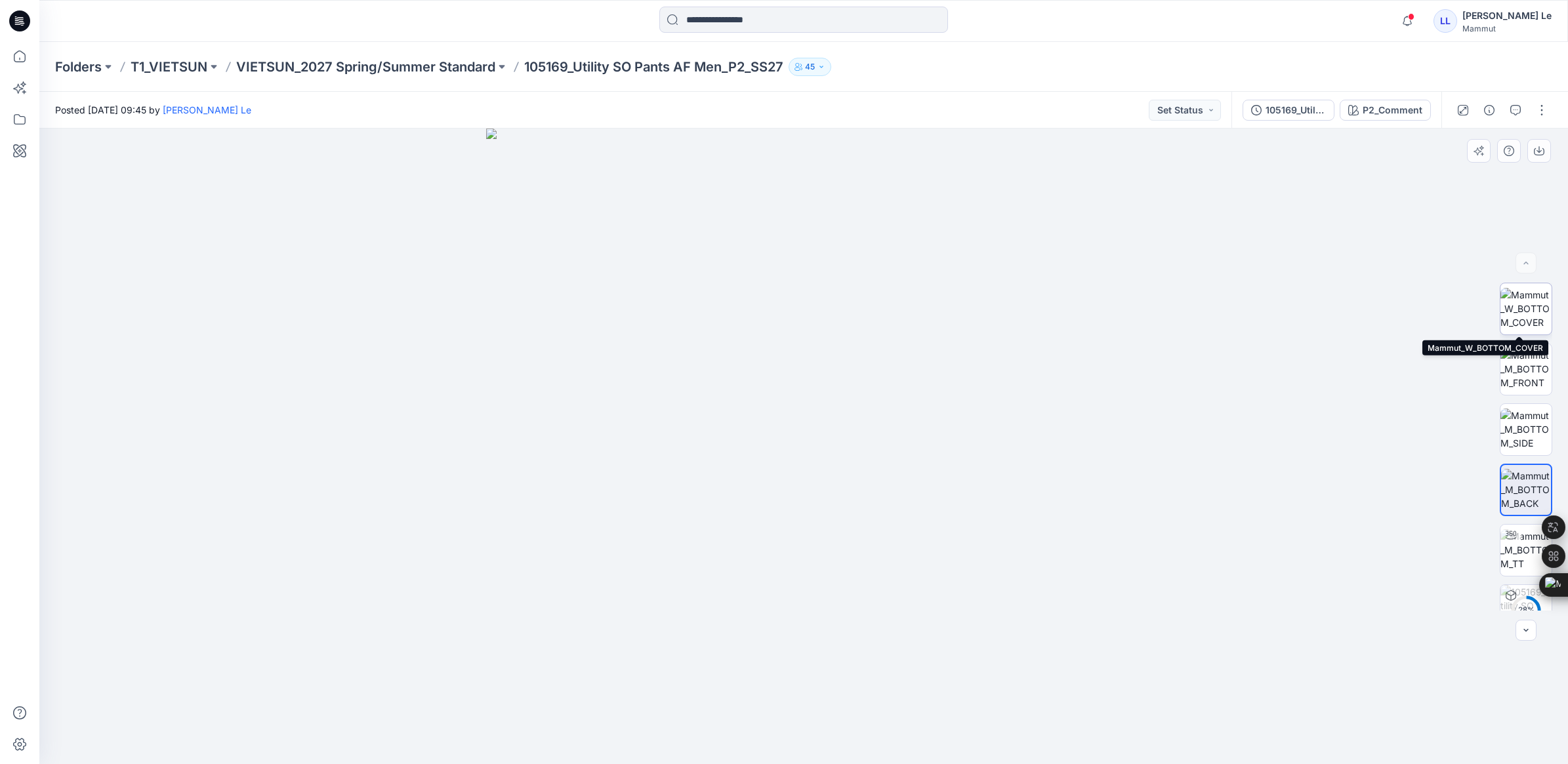
click at [1533, 316] on img at bounding box center [1525, 308] width 51 height 41
click at [1415, 14] on span at bounding box center [1411, 17] width 6 height 7
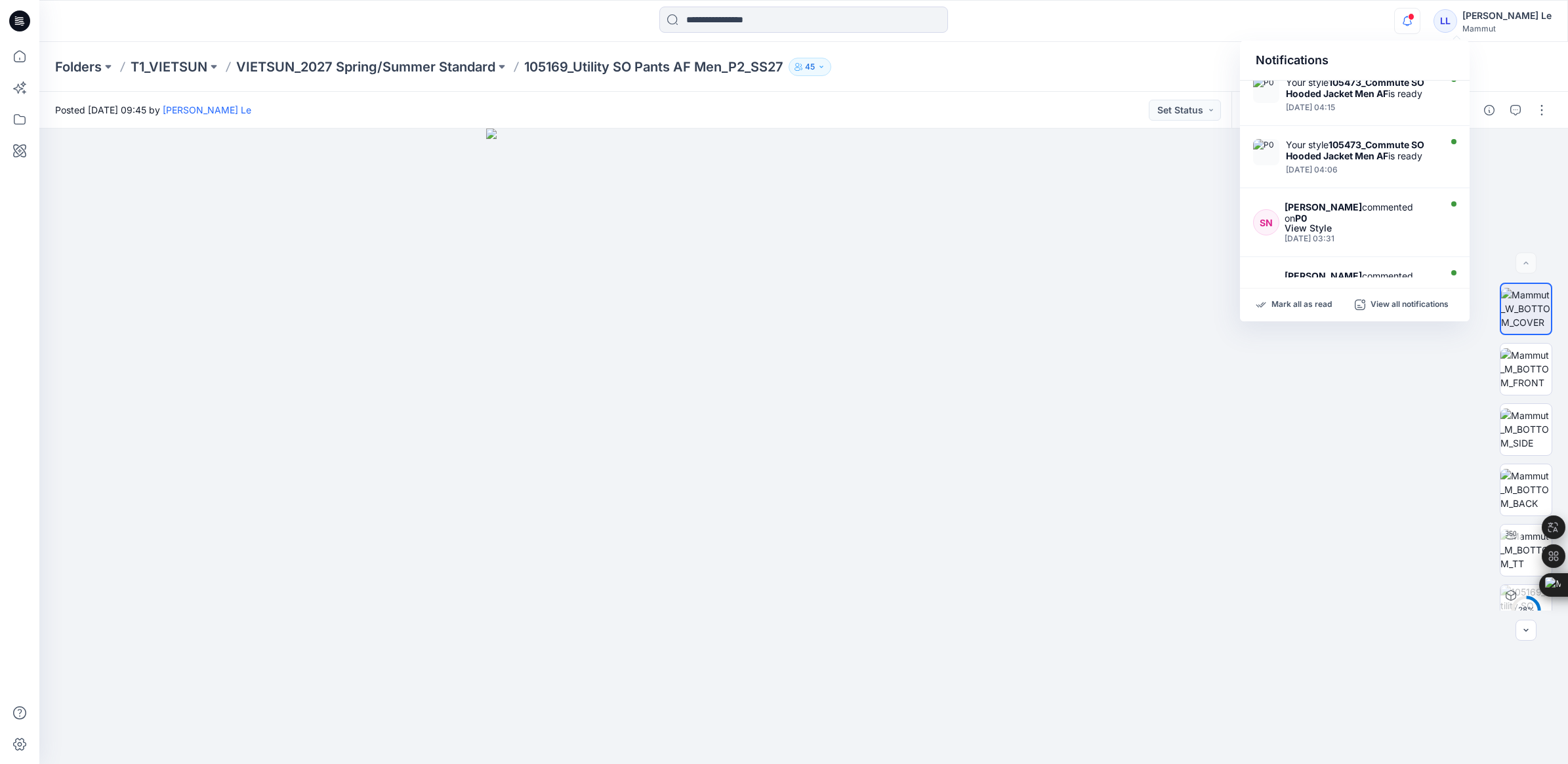
scroll to position [388, 0]
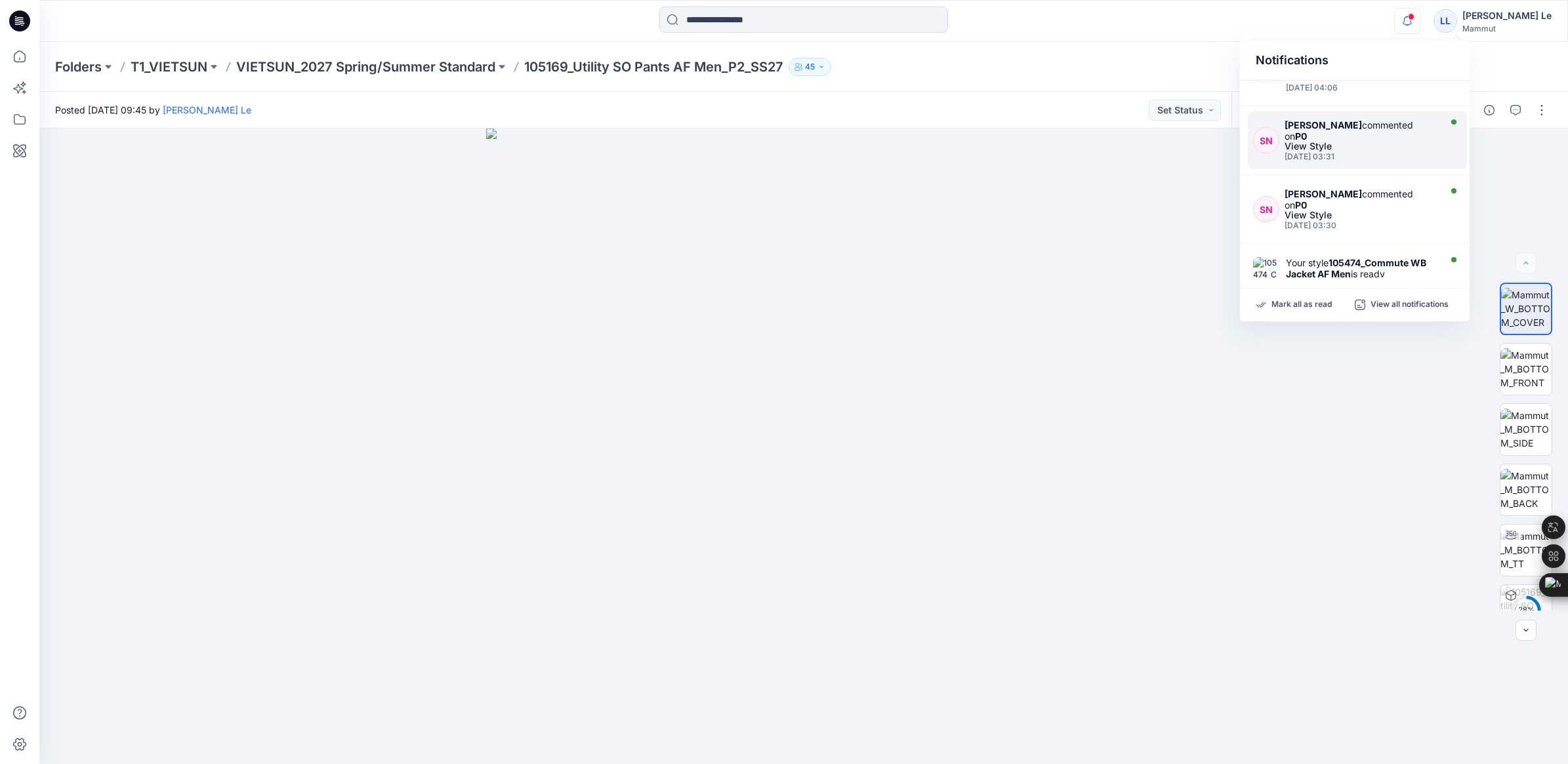
click at [1302, 145] on div "View Style" at bounding box center [1361, 146] width 152 height 9
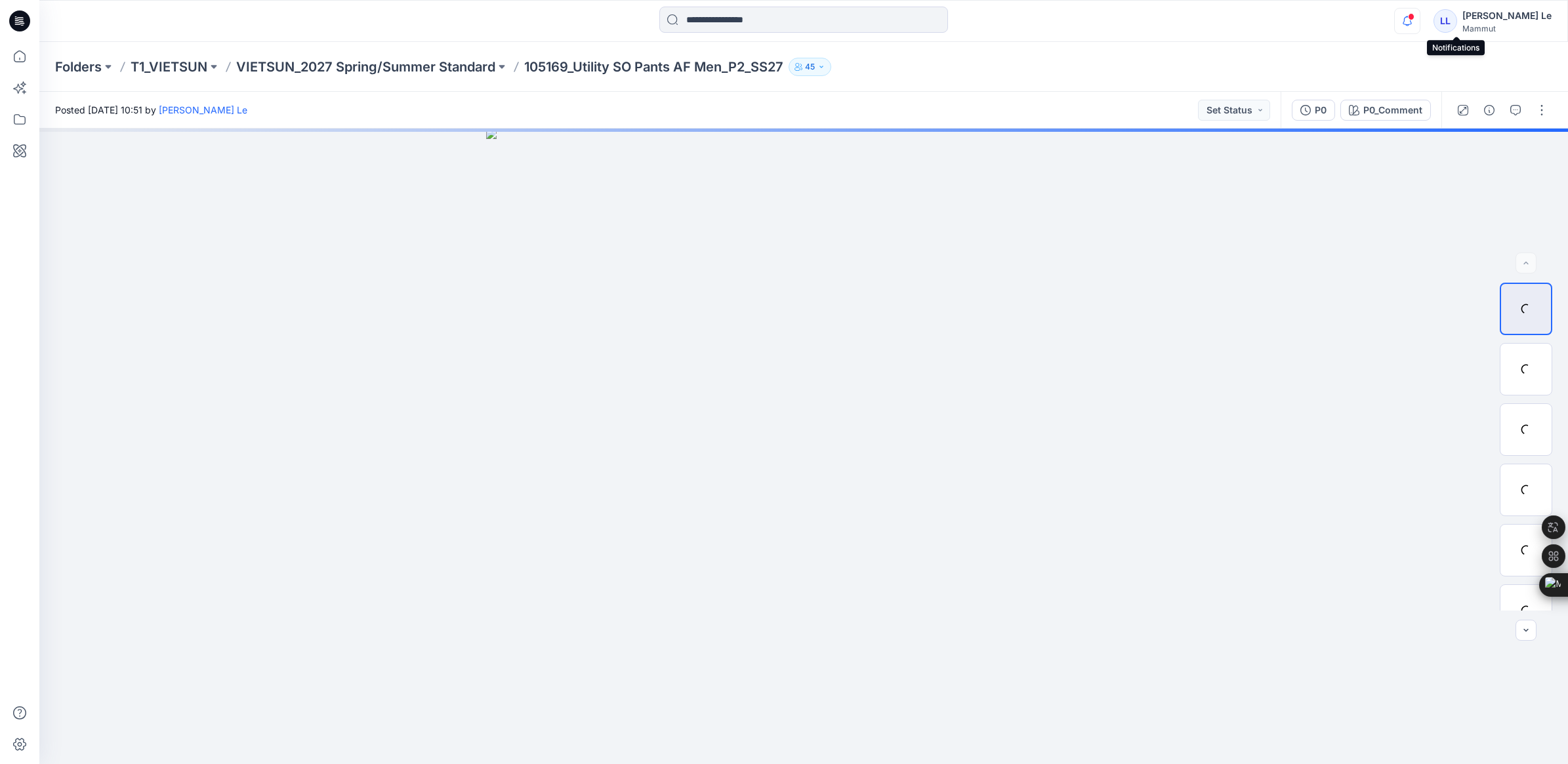
click at [1420, 20] on icon "button" at bounding box center [1408, 21] width 25 height 26
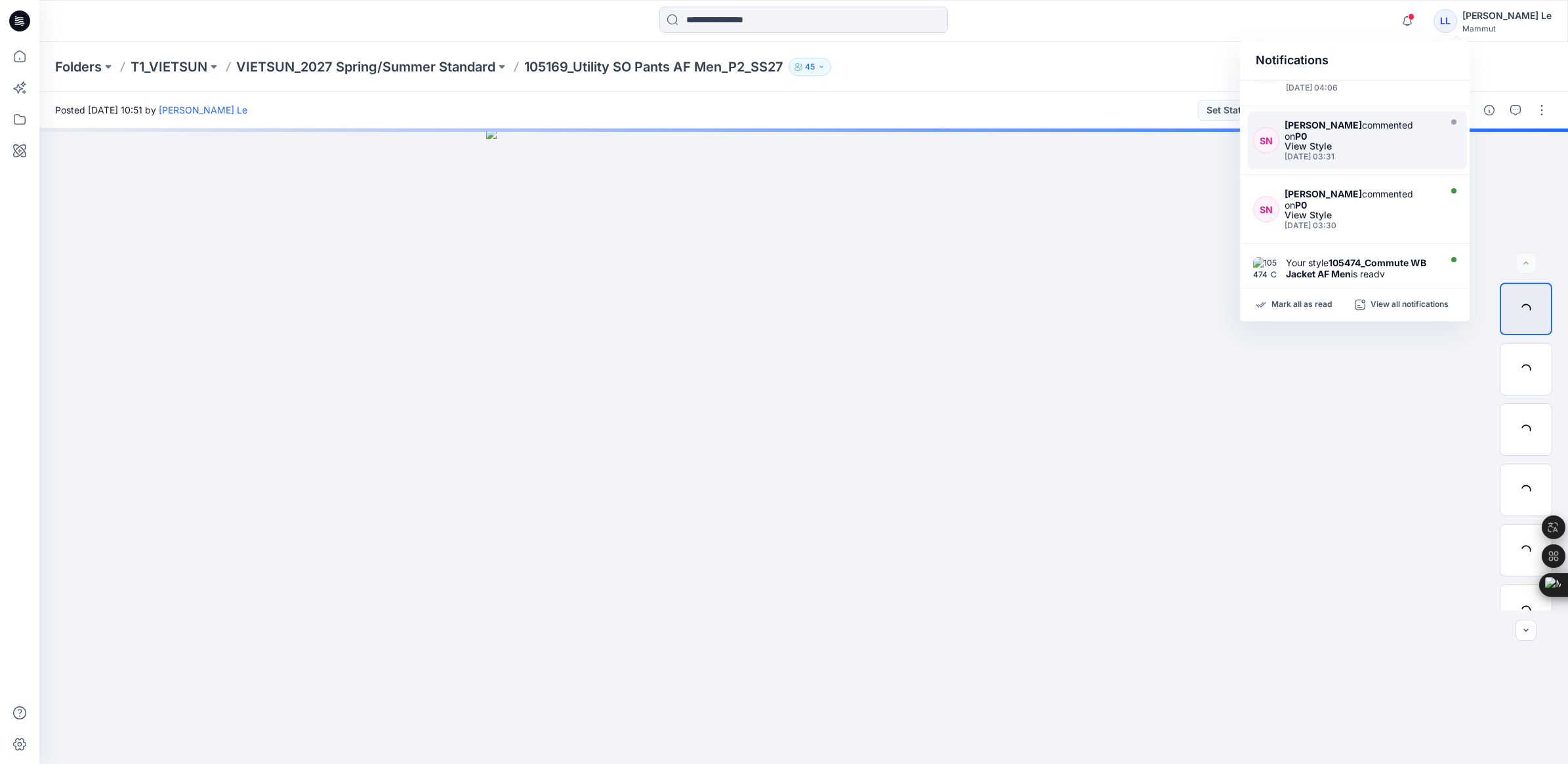
click at [1303, 152] on div "Monday, September 08, 2025 03:31" at bounding box center [1361, 156] width 152 height 9
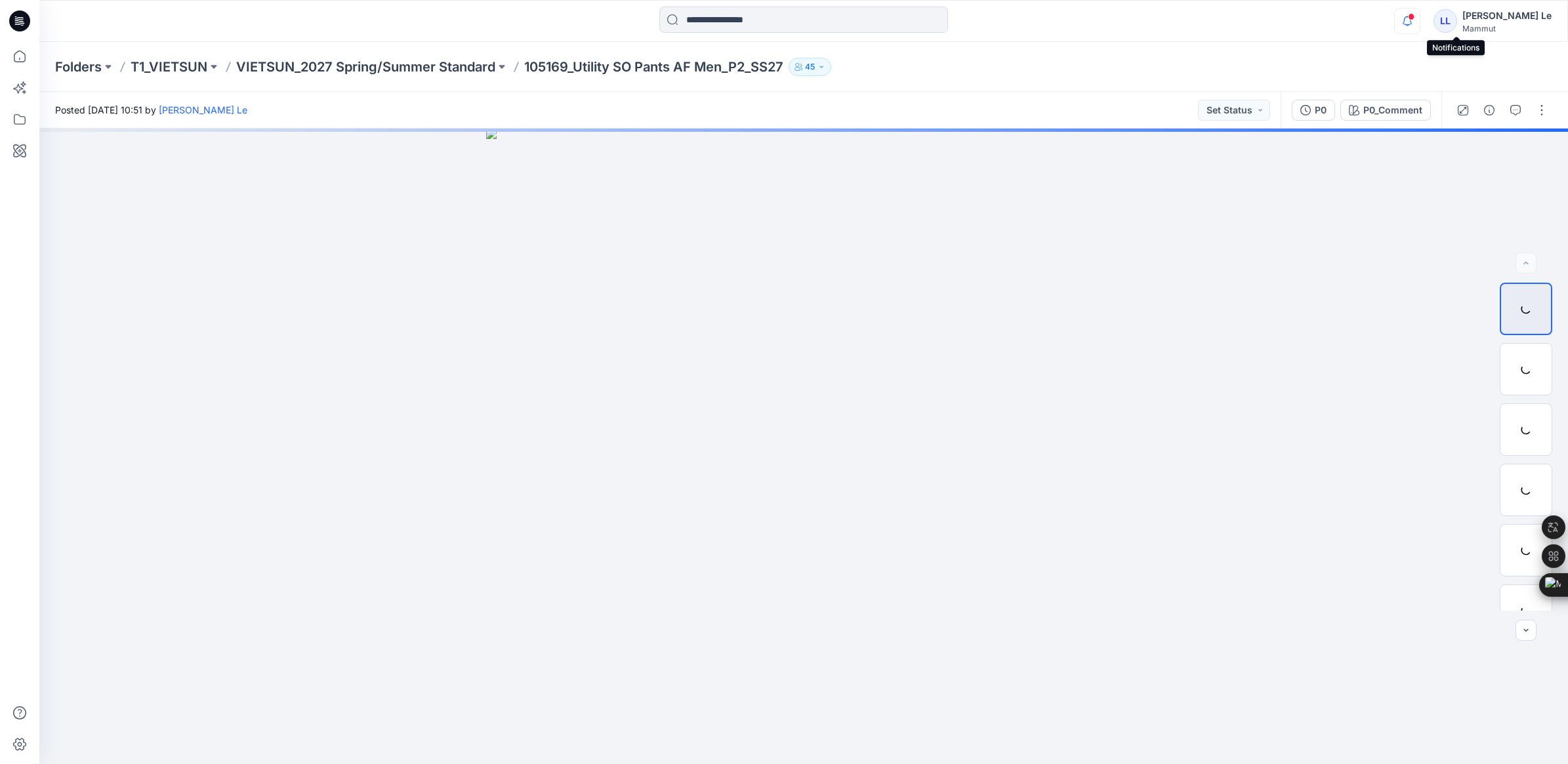
click at [1420, 28] on icon "button" at bounding box center [1408, 21] width 25 height 26
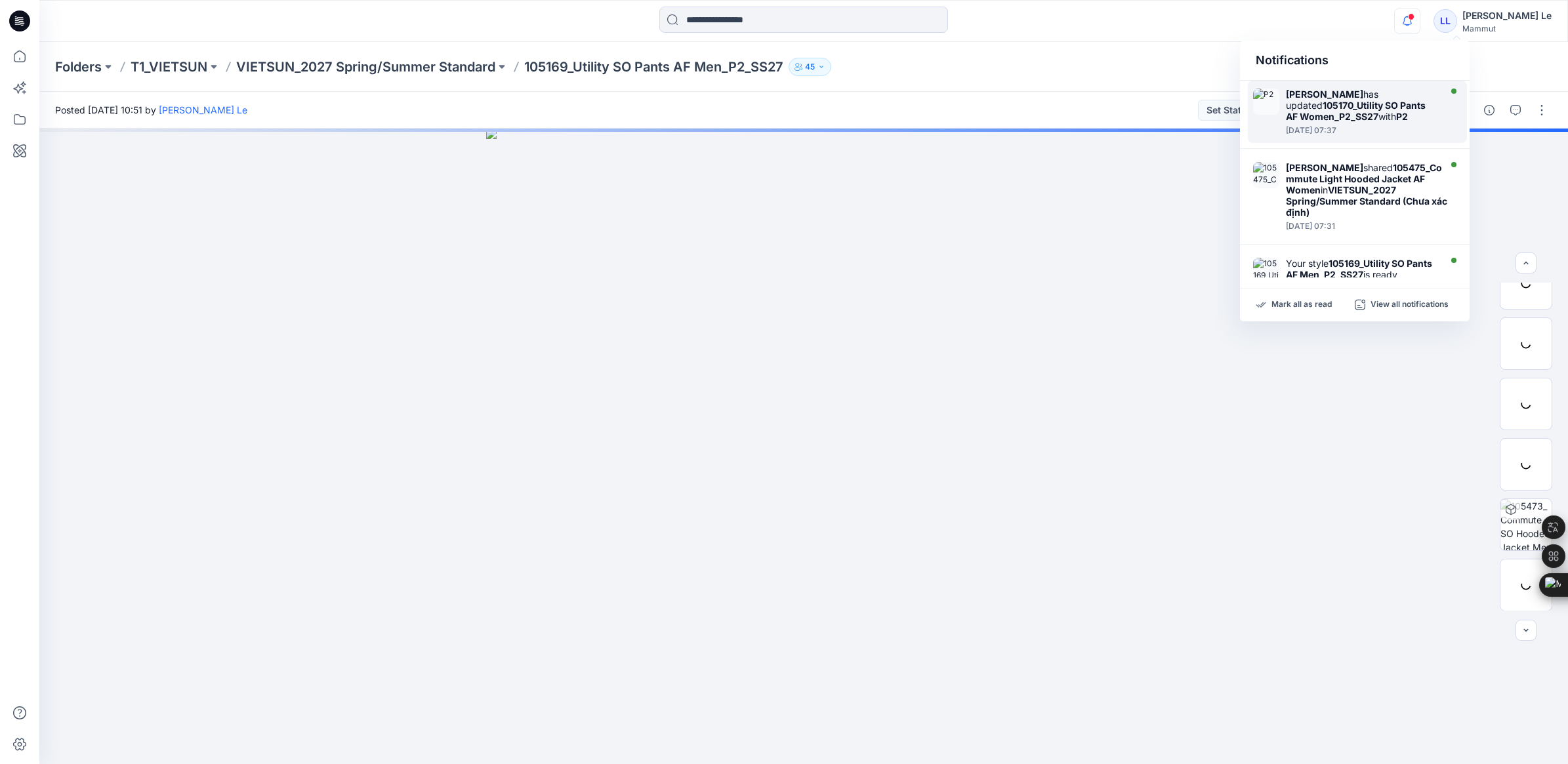
click at [1337, 109] on strong "105170_Utility SO Pants AF Women_P2_SS27" at bounding box center [1356, 111] width 139 height 22
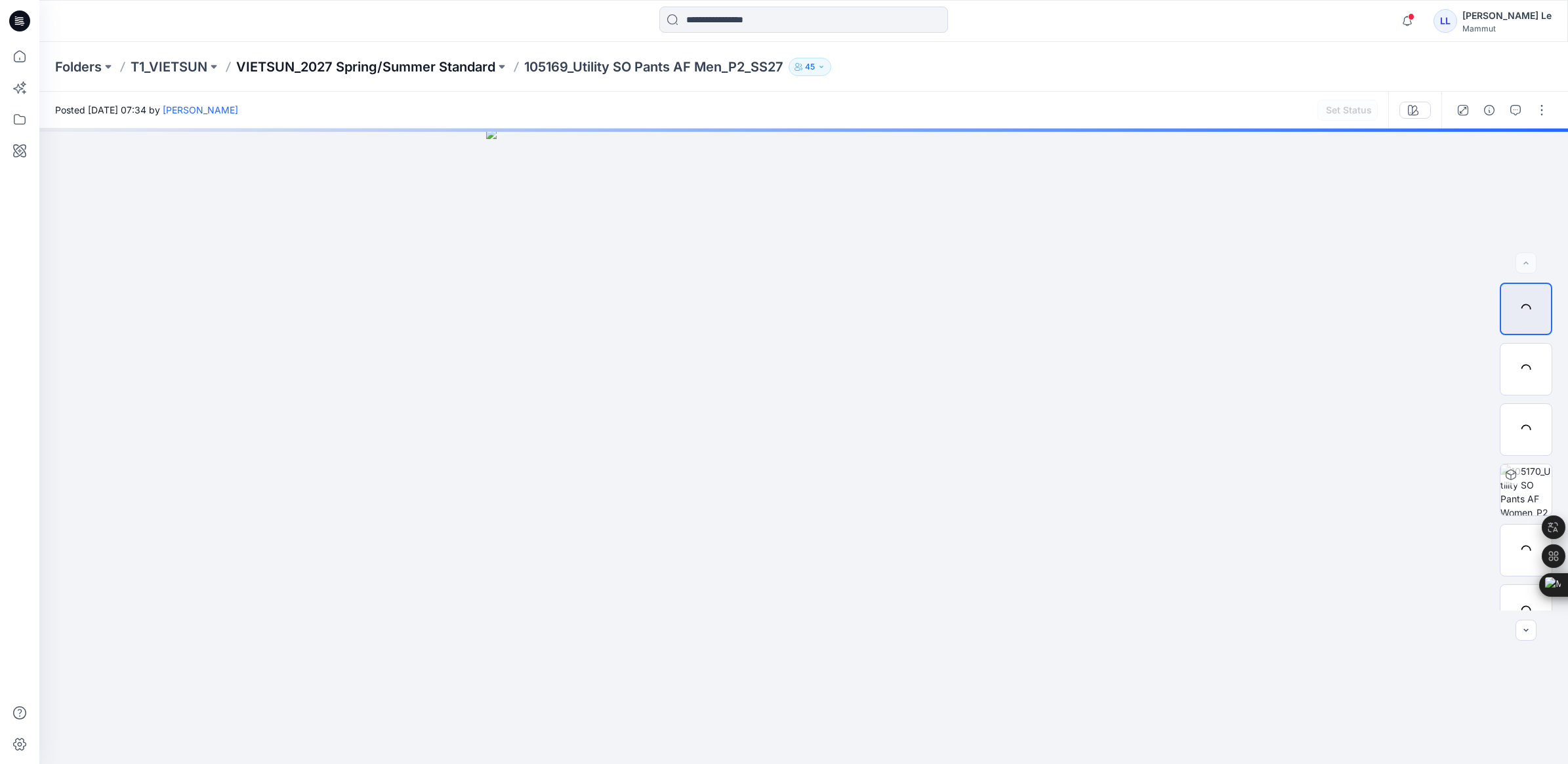
click at [373, 69] on p "VIETSUN_2027 Spring/Summer Standard" at bounding box center [366, 67] width 259 height 18
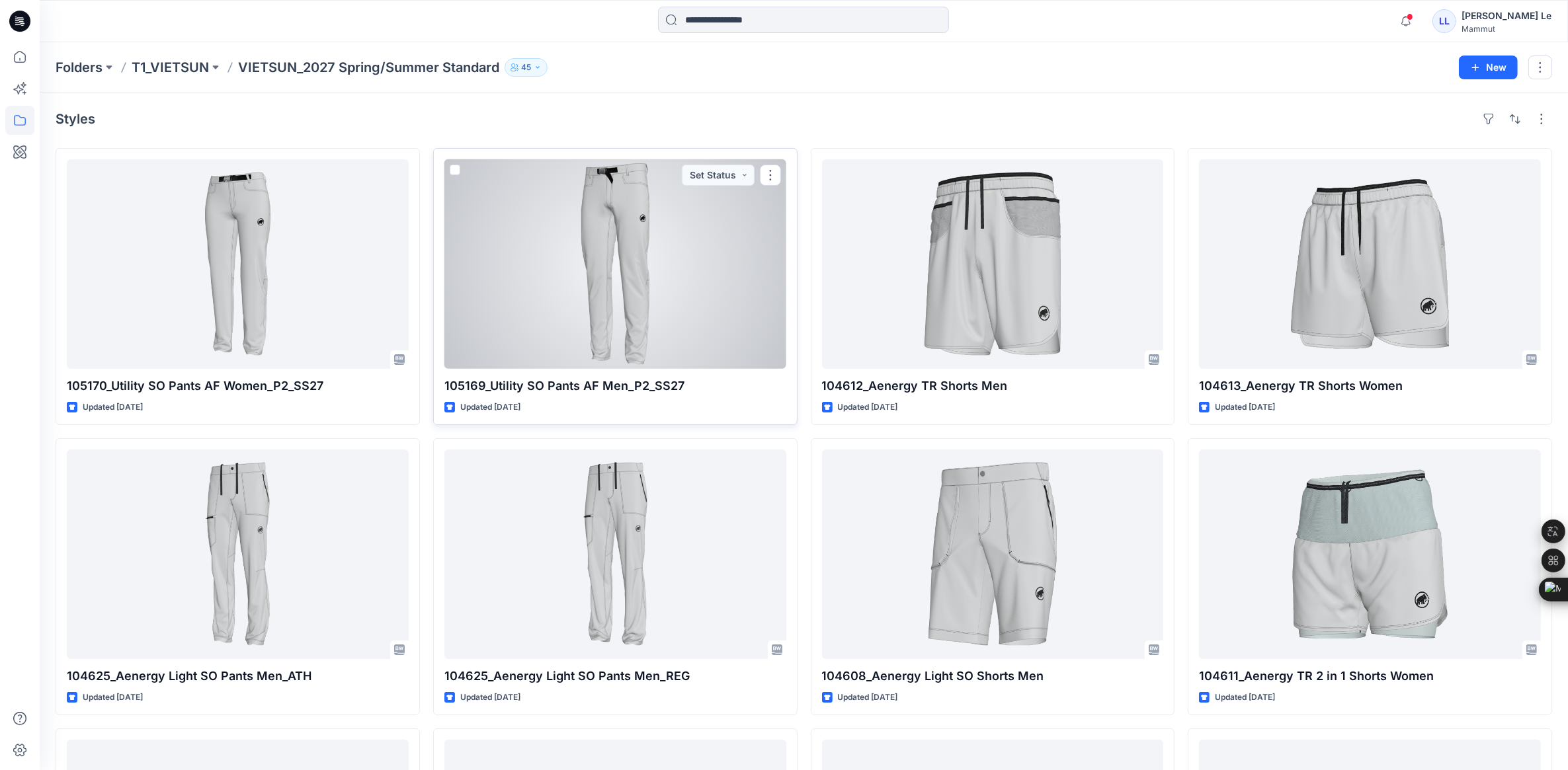
click at [533, 327] on div at bounding box center [615, 264] width 342 height 209
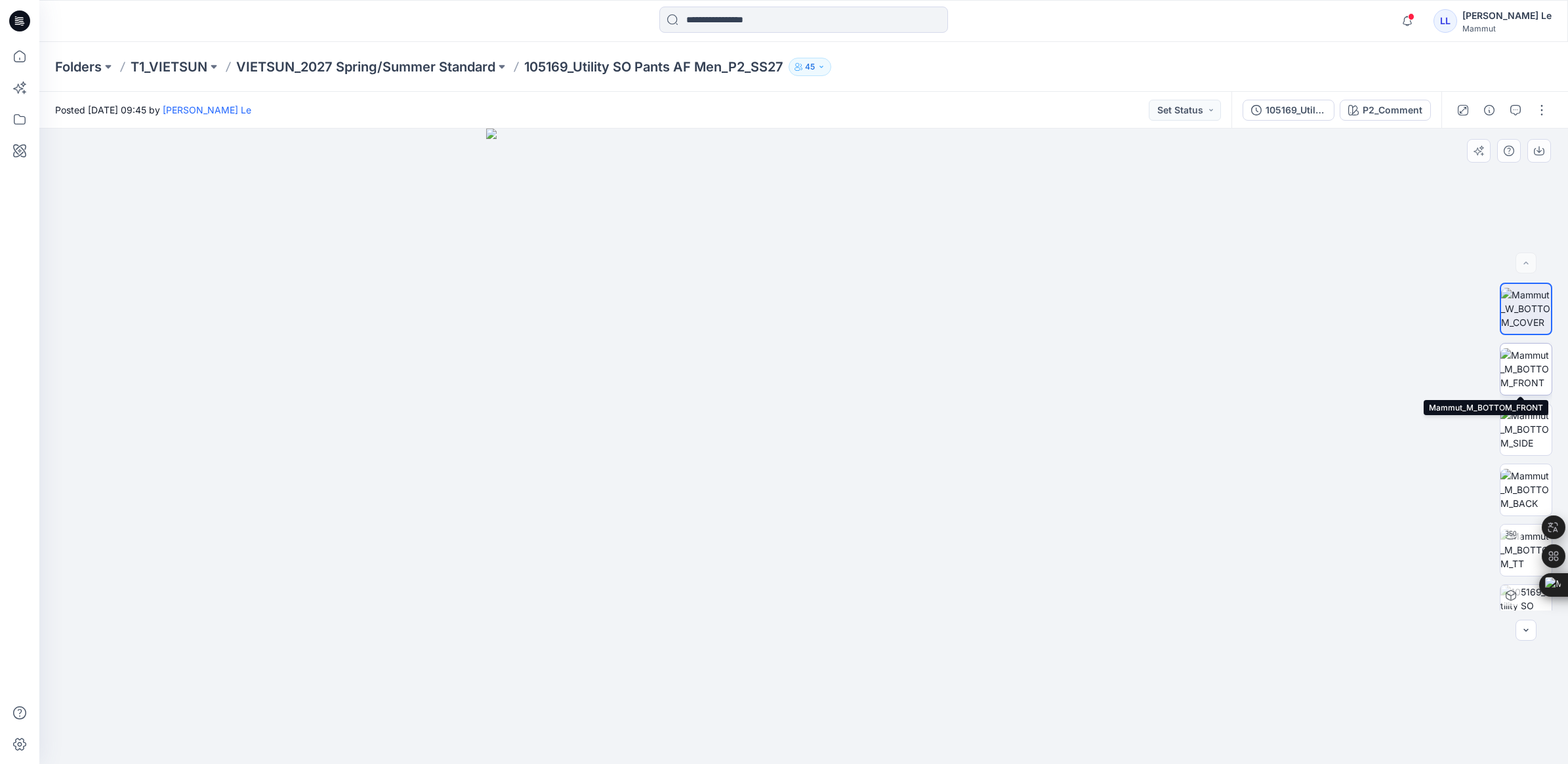
click at [1505, 372] on img at bounding box center [1525, 369] width 51 height 41
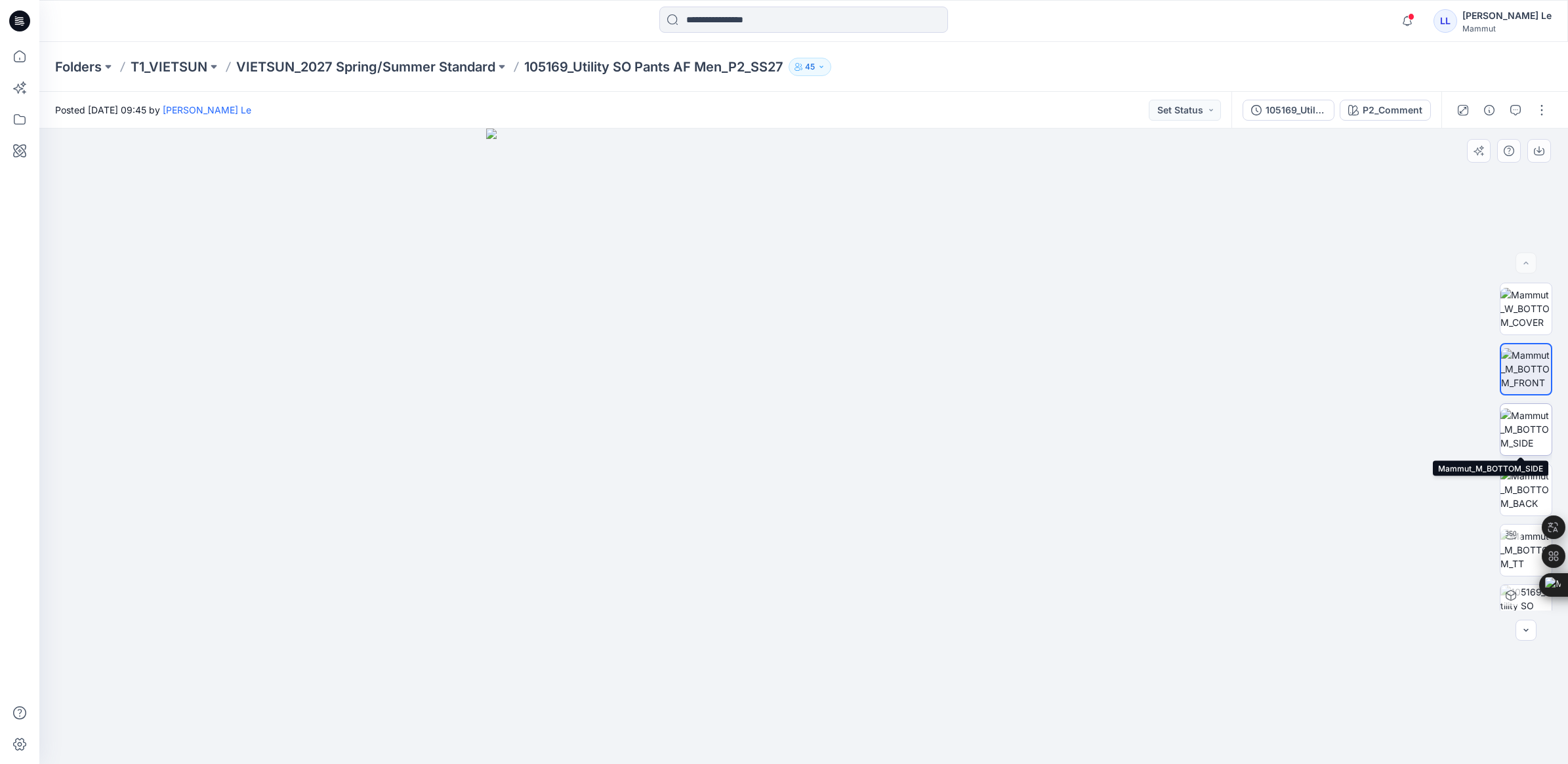
click at [1511, 418] on img at bounding box center [1525, 429] width 51 height 41
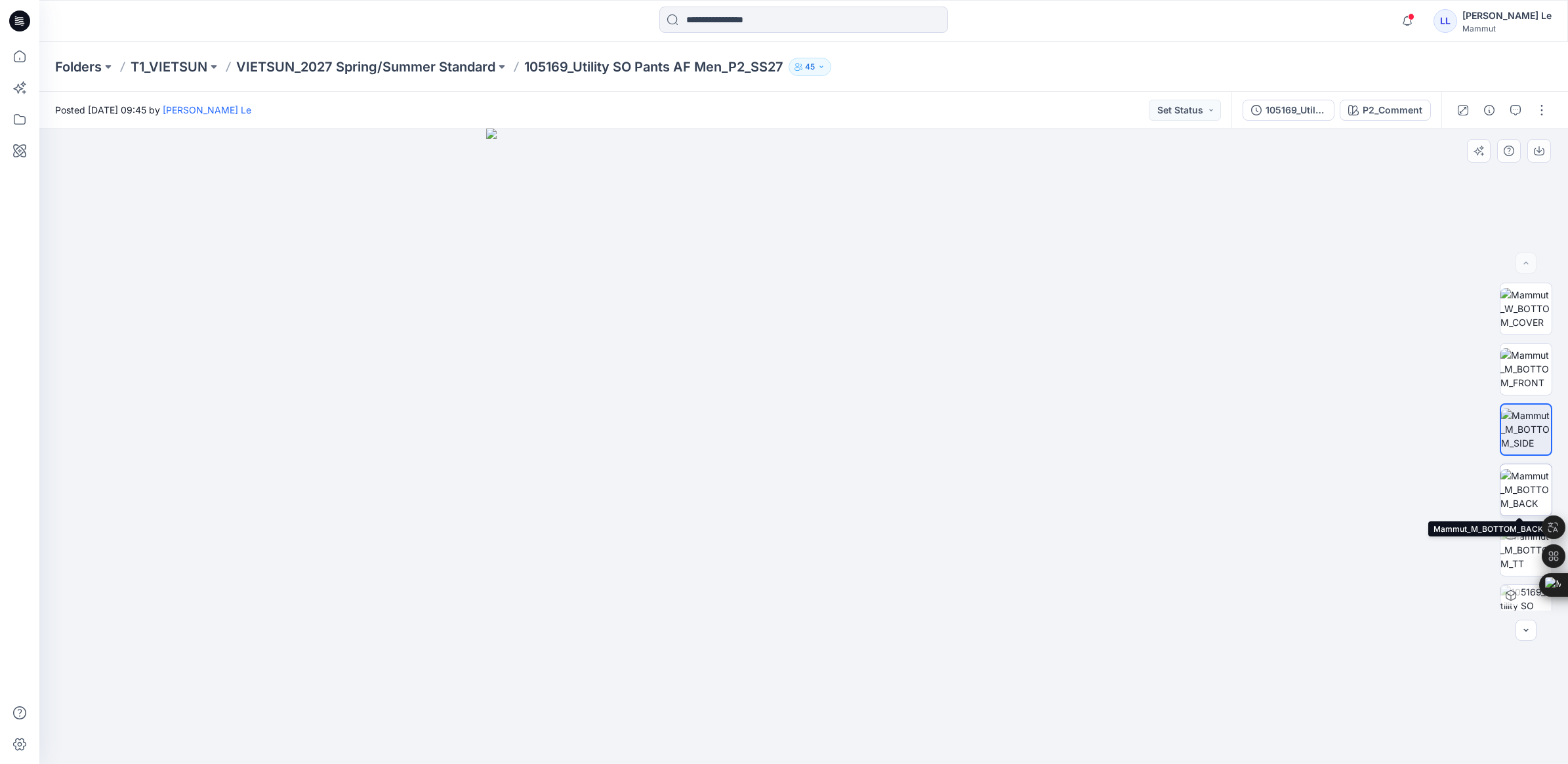
click at [1530, 483] on img at bounding box center [1525, 489] width 51 height 41
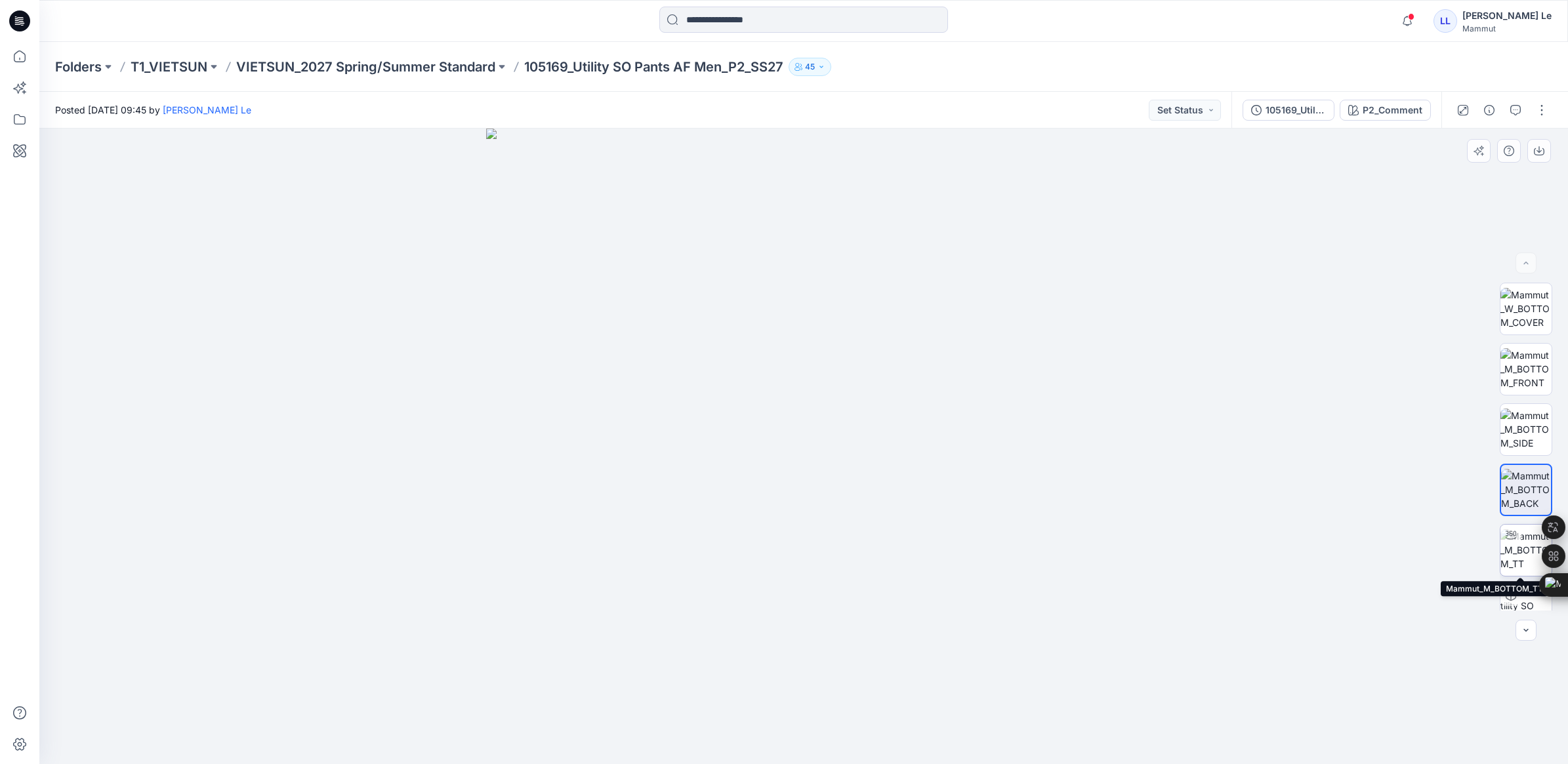
click at [1525, 530] on img at bounding box center [1525, 549] width 51 height 41
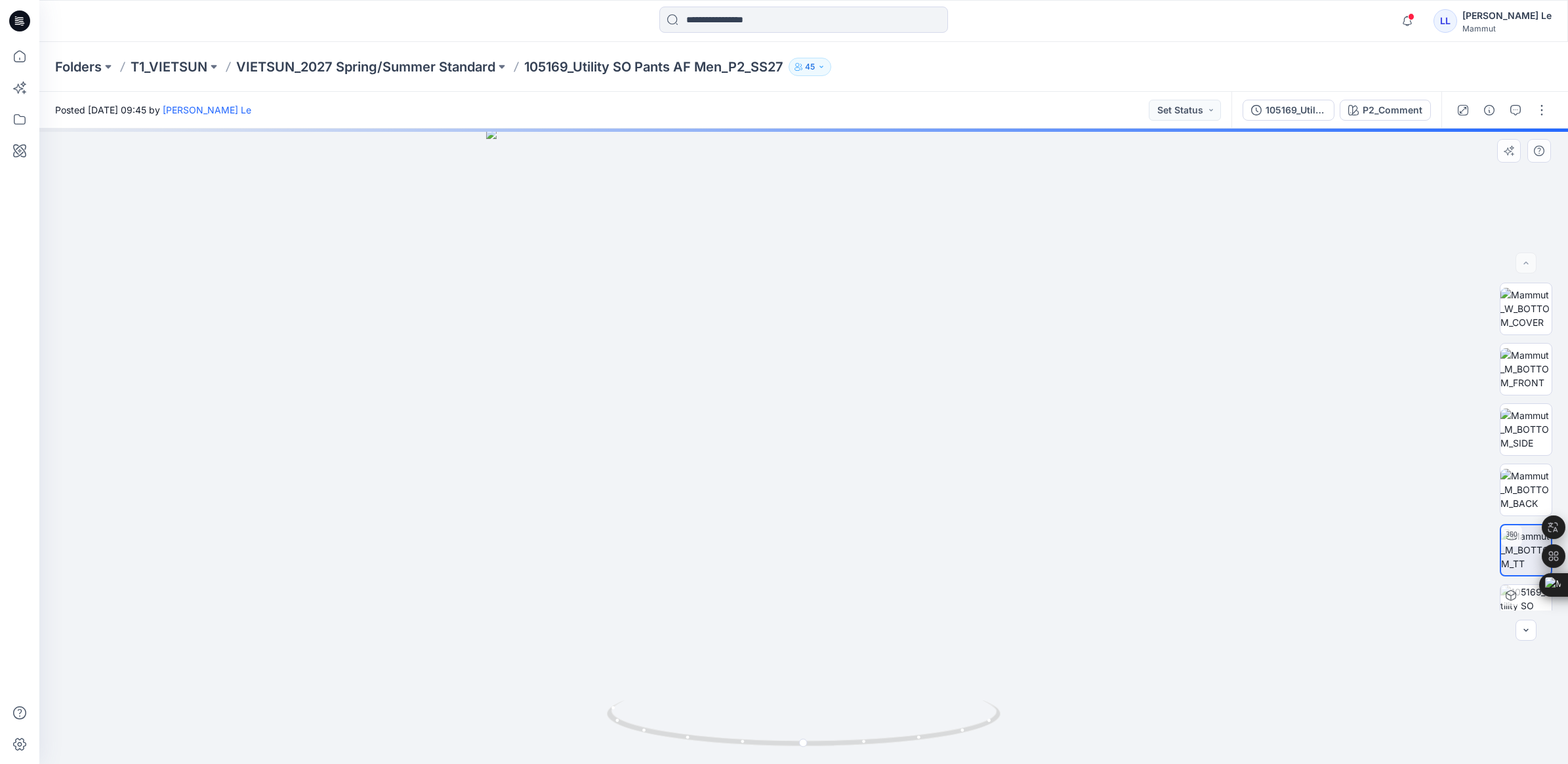
click at [1201, 319] on div at bounding box center [803, 446] width 1529 height 636
click at [300, 64] on p "VIETSUN_2027 Spring/Summer Standard" at bounding box center [366, 67] width 259 height 18
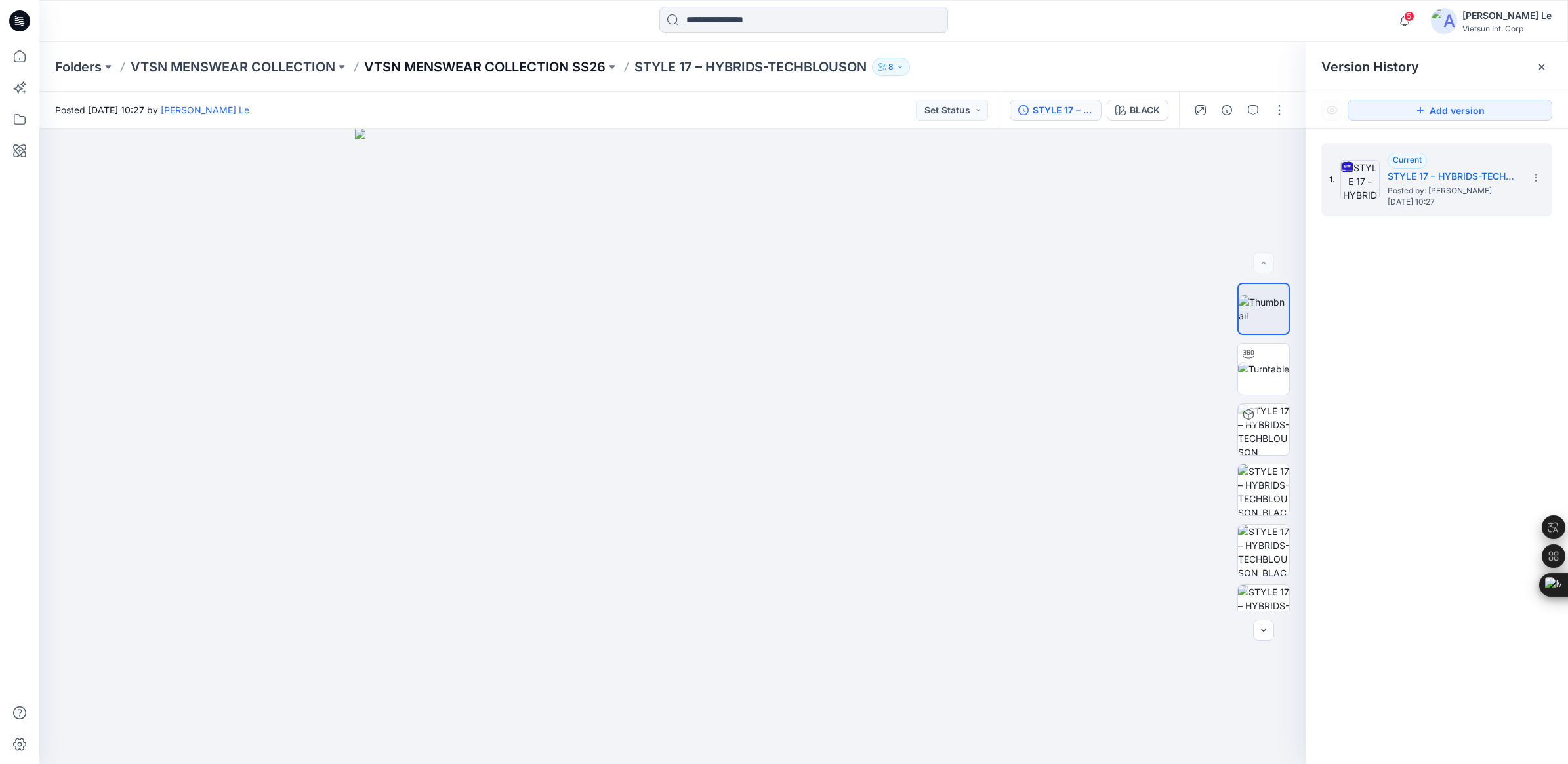
click at [522, 70] on p "VTSN MENSWEAR COLLECTION SS26" at bounding box center [485, 67] width 241 height 18
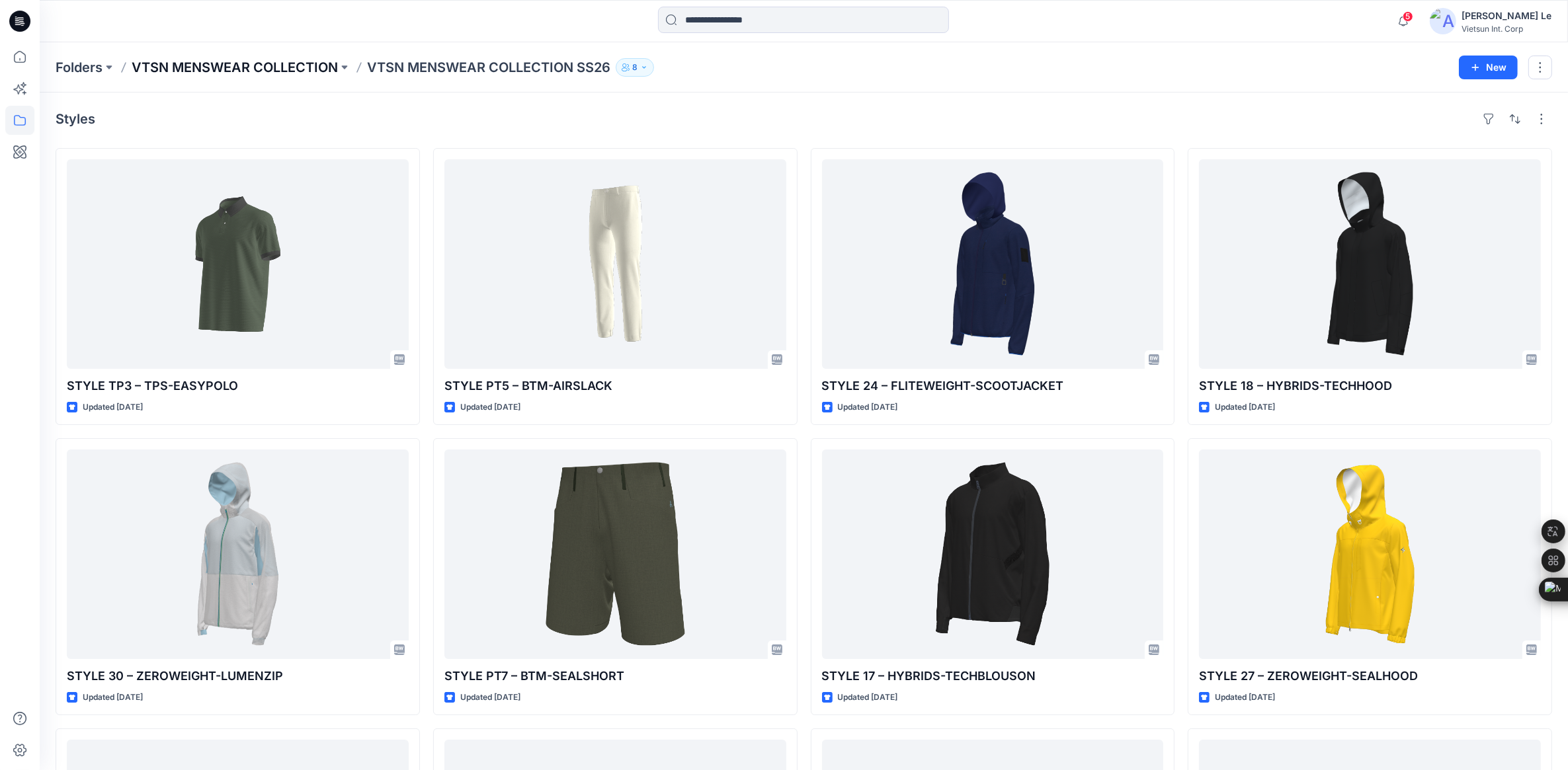
click at [206, 66] on p "VTSN MENSWEAR COLLECTION" at bounding box center [235, 67] width 207 height 18
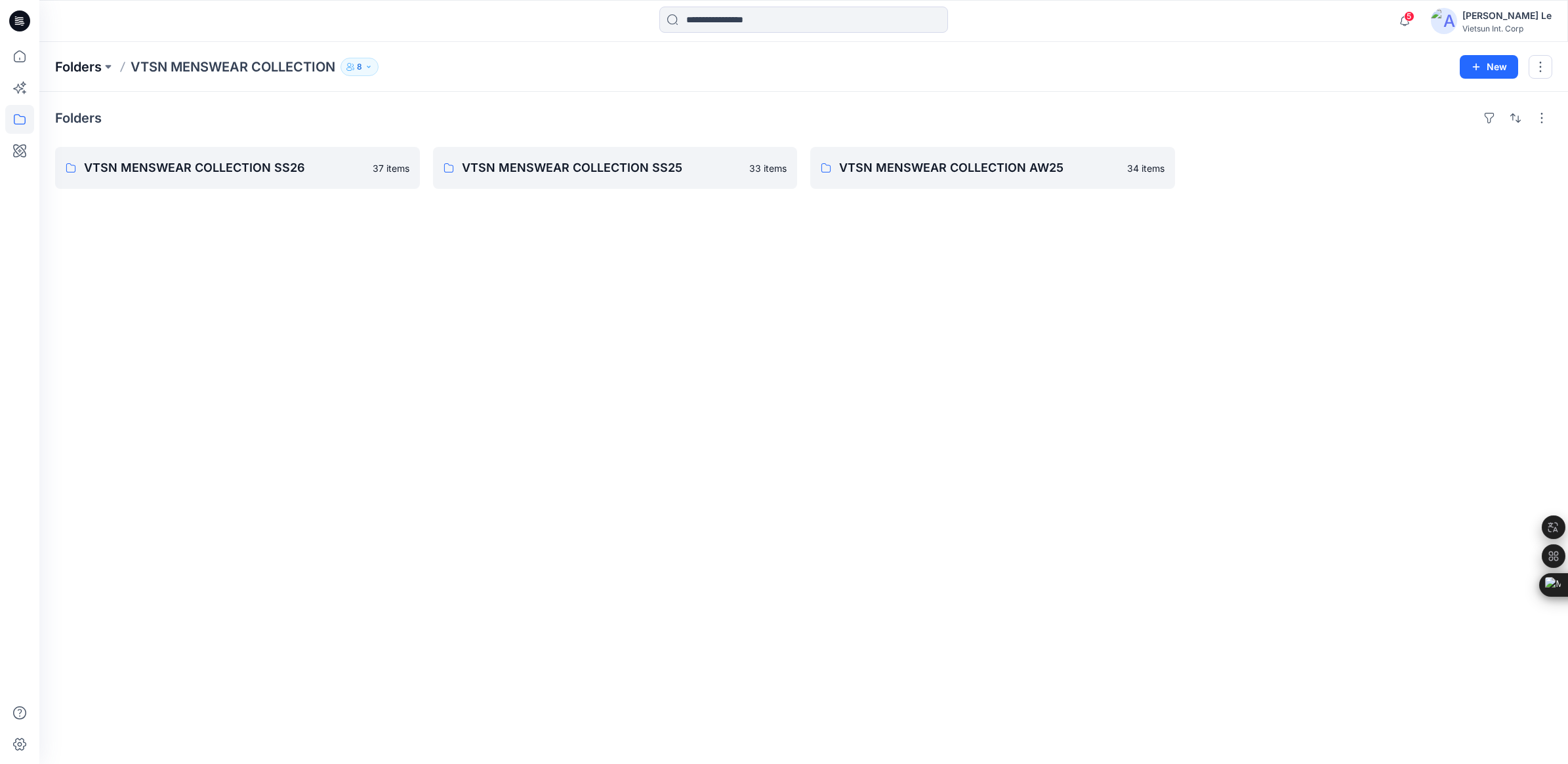
click at [74, 63] on p "Folders" at bounding box center [78, 67] width 47 height 18
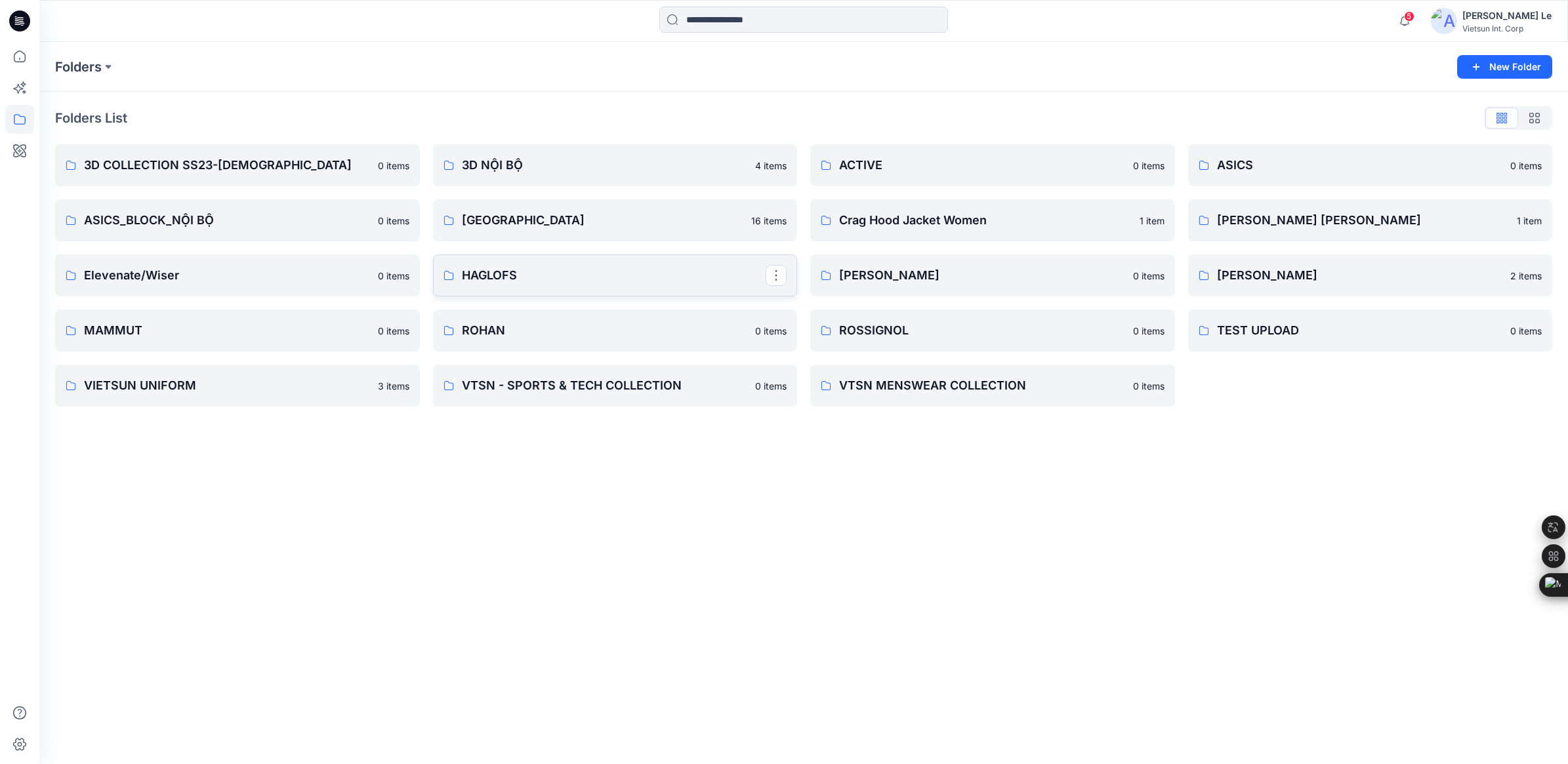
click at [574, 270] on p "HAGLOFS" at bounding box center [614, 275] width 305 height 18
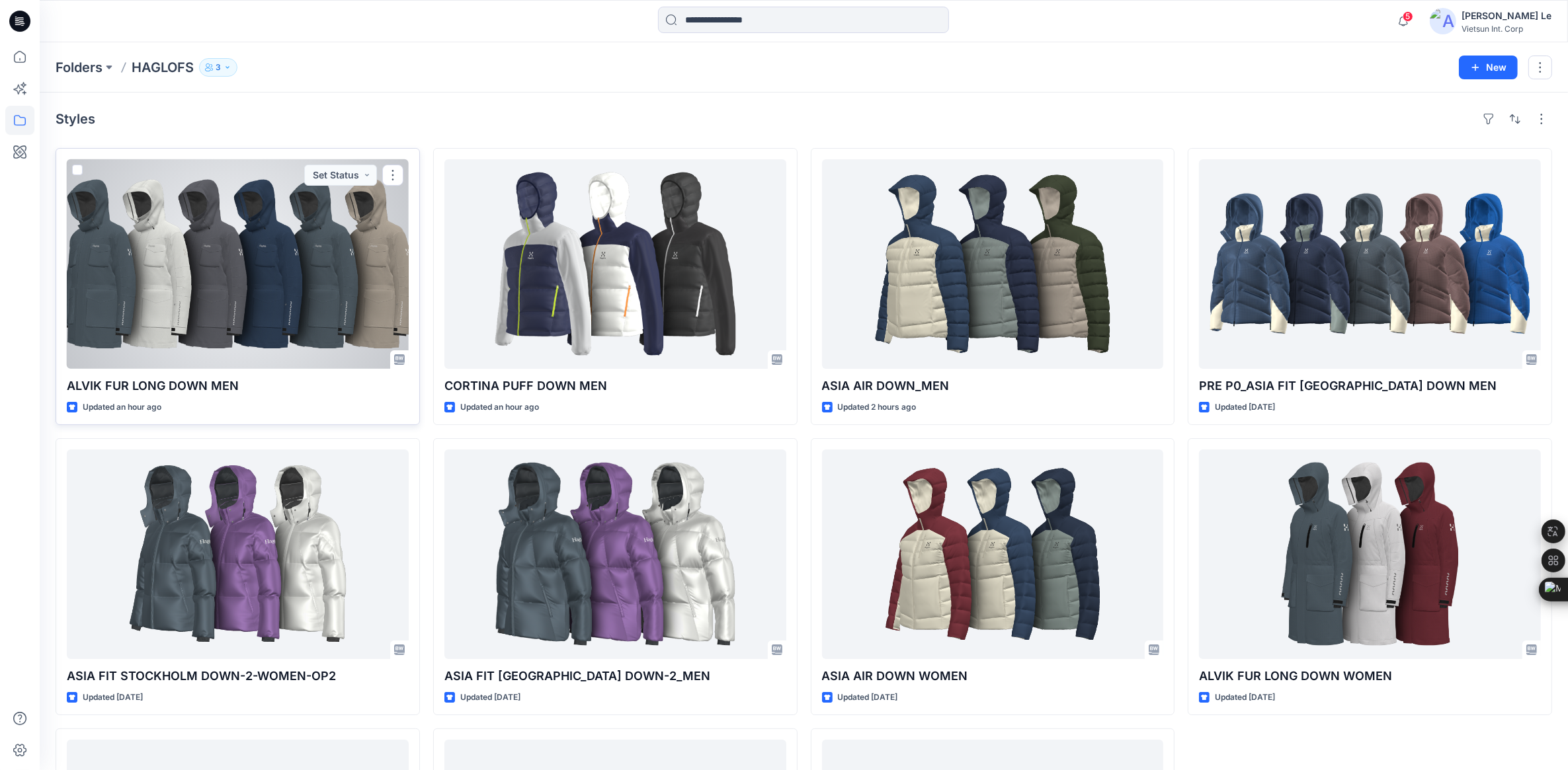
click at [249, 331] on div at bounding box center [238, 264] width 342 height 209
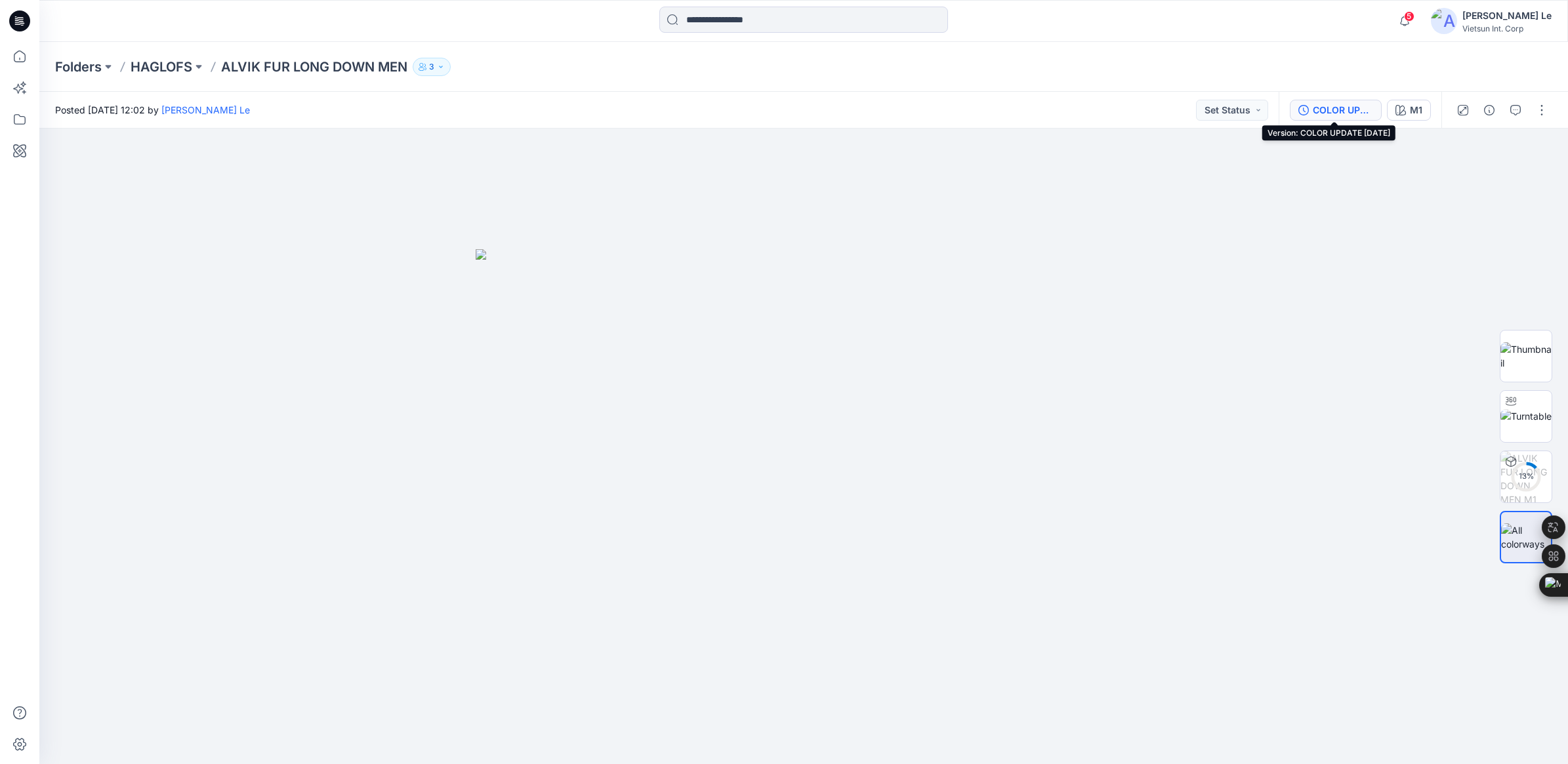
click at [1333, 112] on div "COLOR UPDATE [DATE]" at bounding box center [1343, 110] width 61 height 15
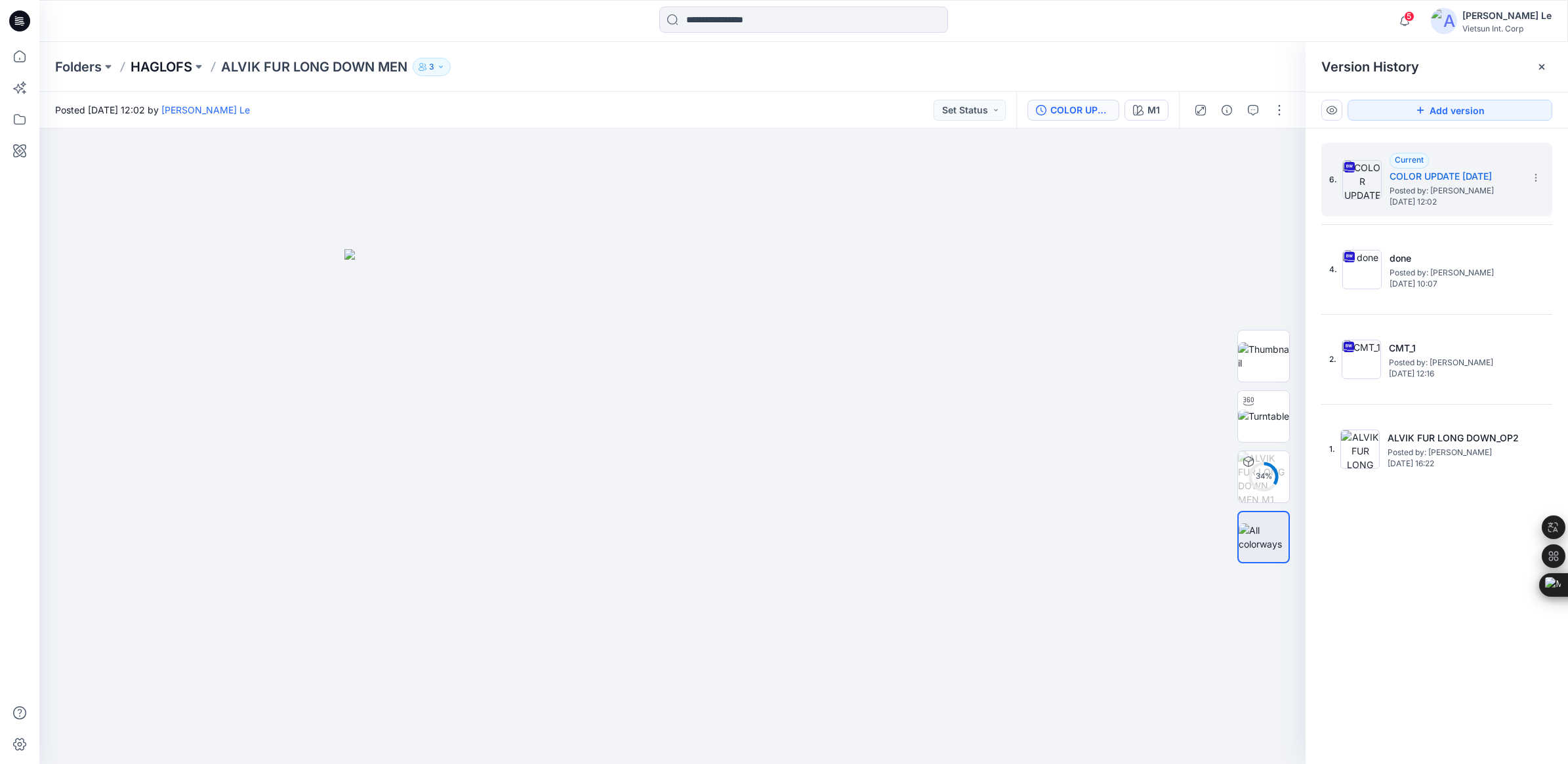
click at [155, 61] on p "HAGLOFS" at bounding box center [161, 67] width 61 height 18
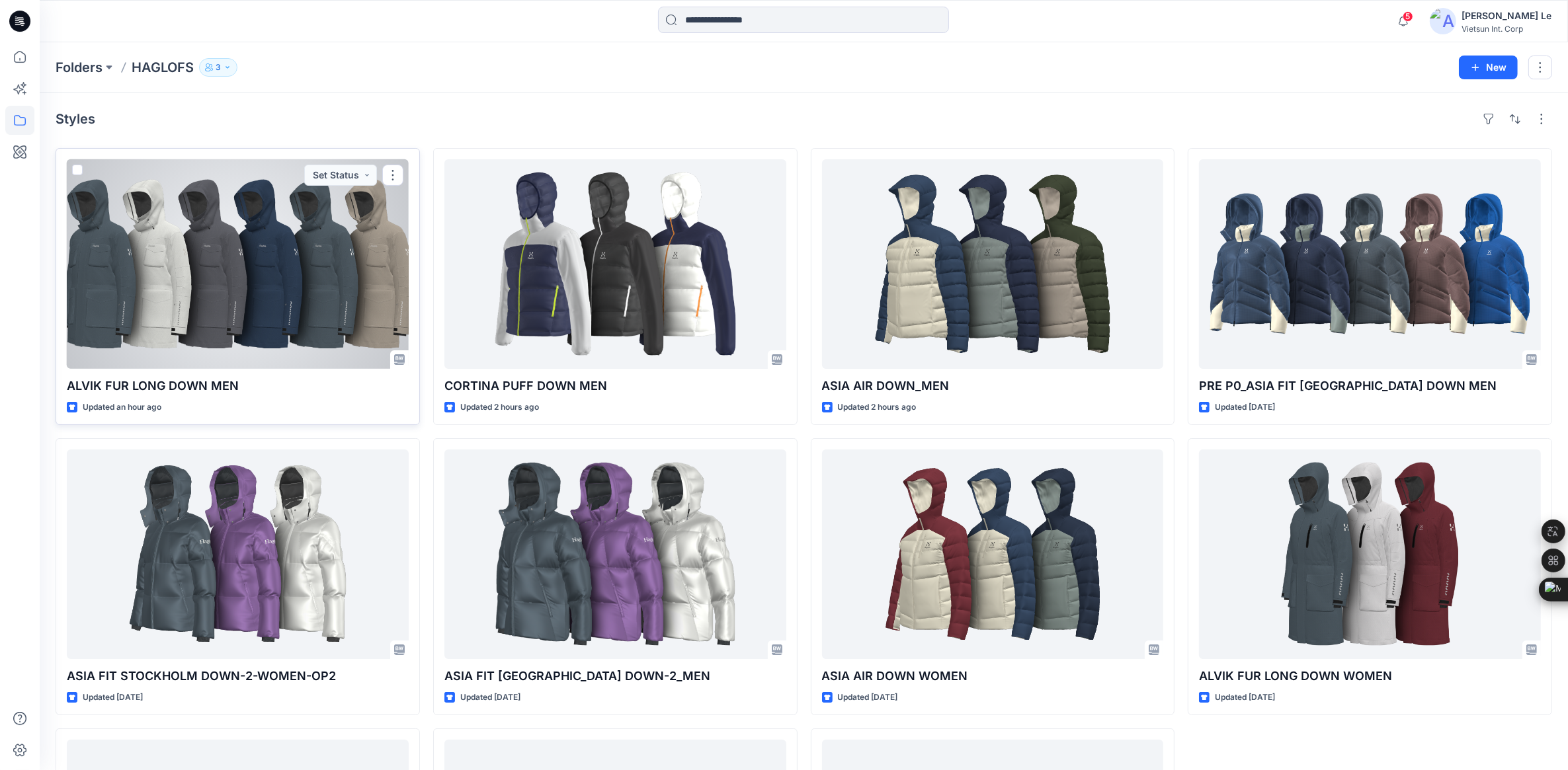
click at [202, 263] on div at bounding box center [238, 264] width 342 height 209
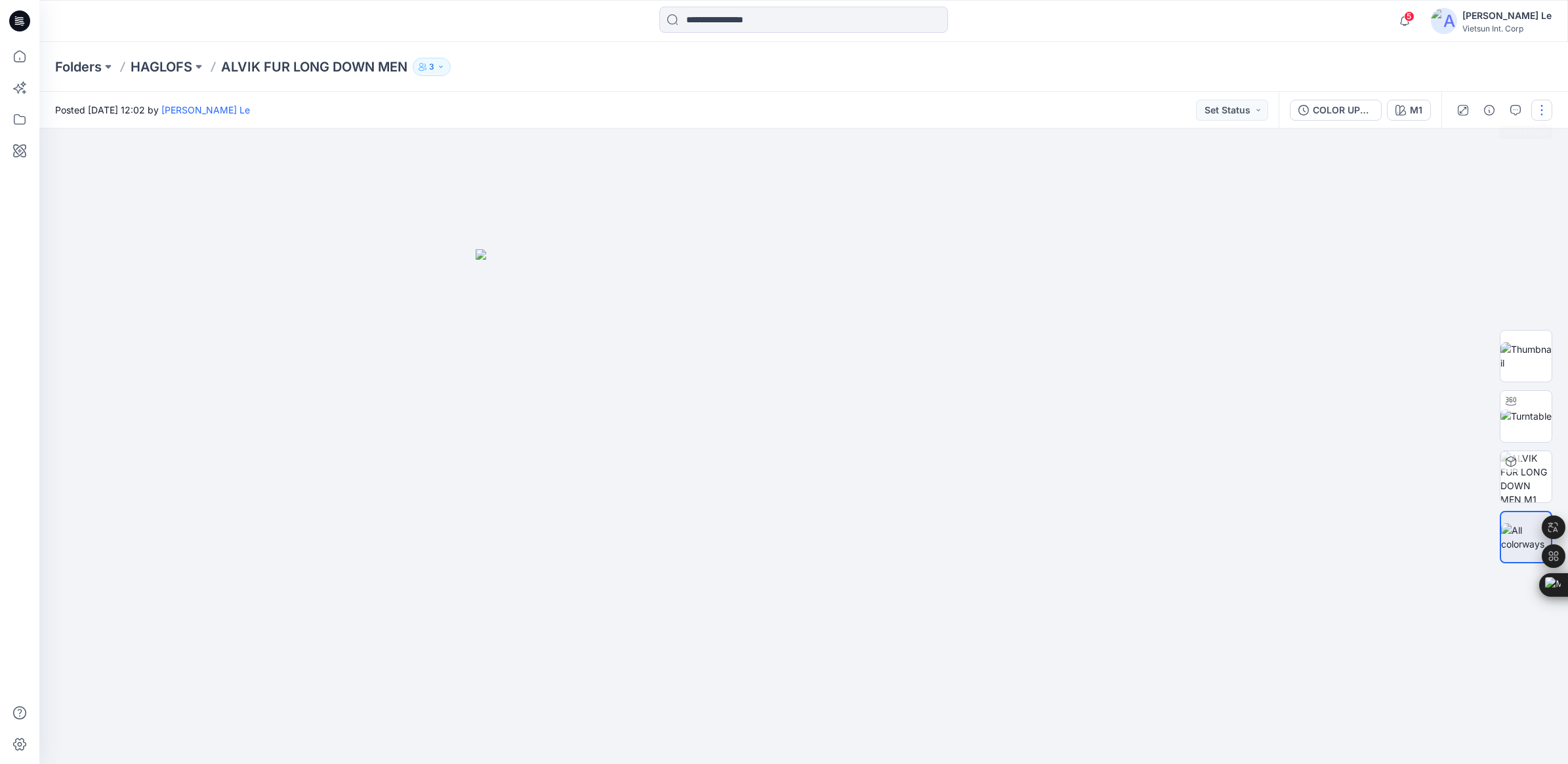
click at [1545, 106] on button "button" at bounding box center [1542, 110] width 21 height 21
click at [1467, 181] on button "Edit" at bounding box center [1486, 176] width 121 height 24
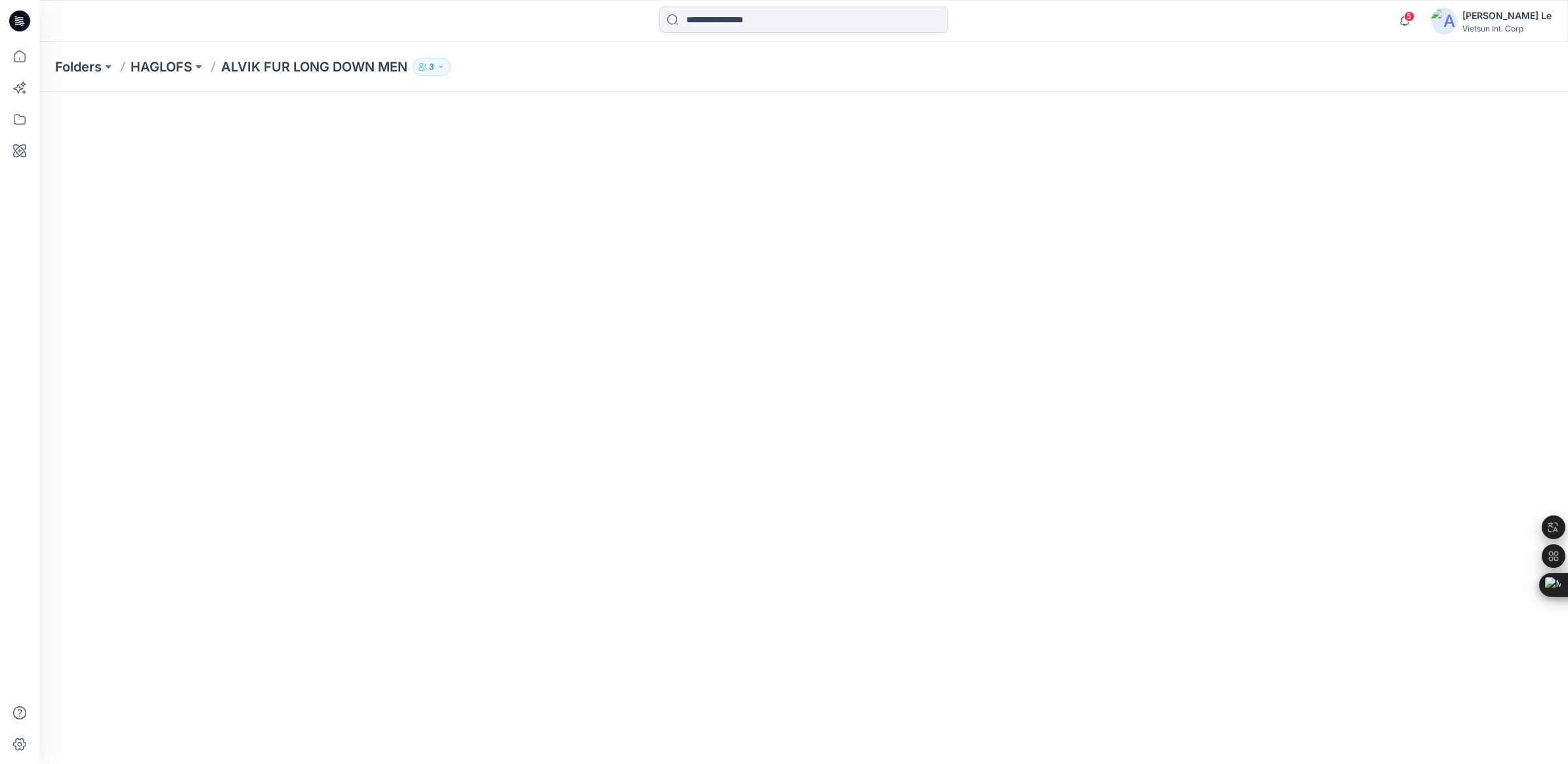
scroll to position [25, 0]
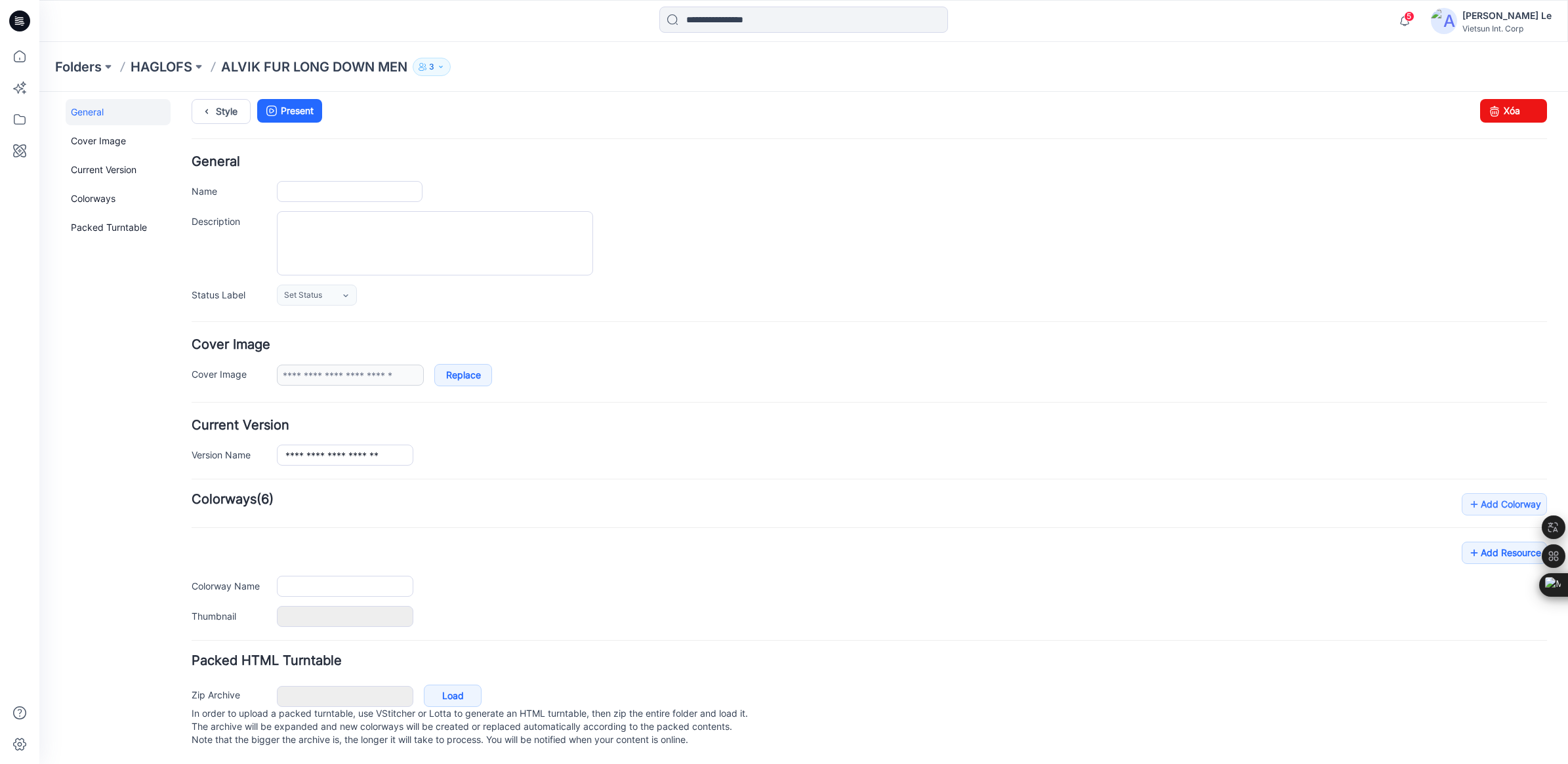
type input "**********"
type input "**"
type input "**********"
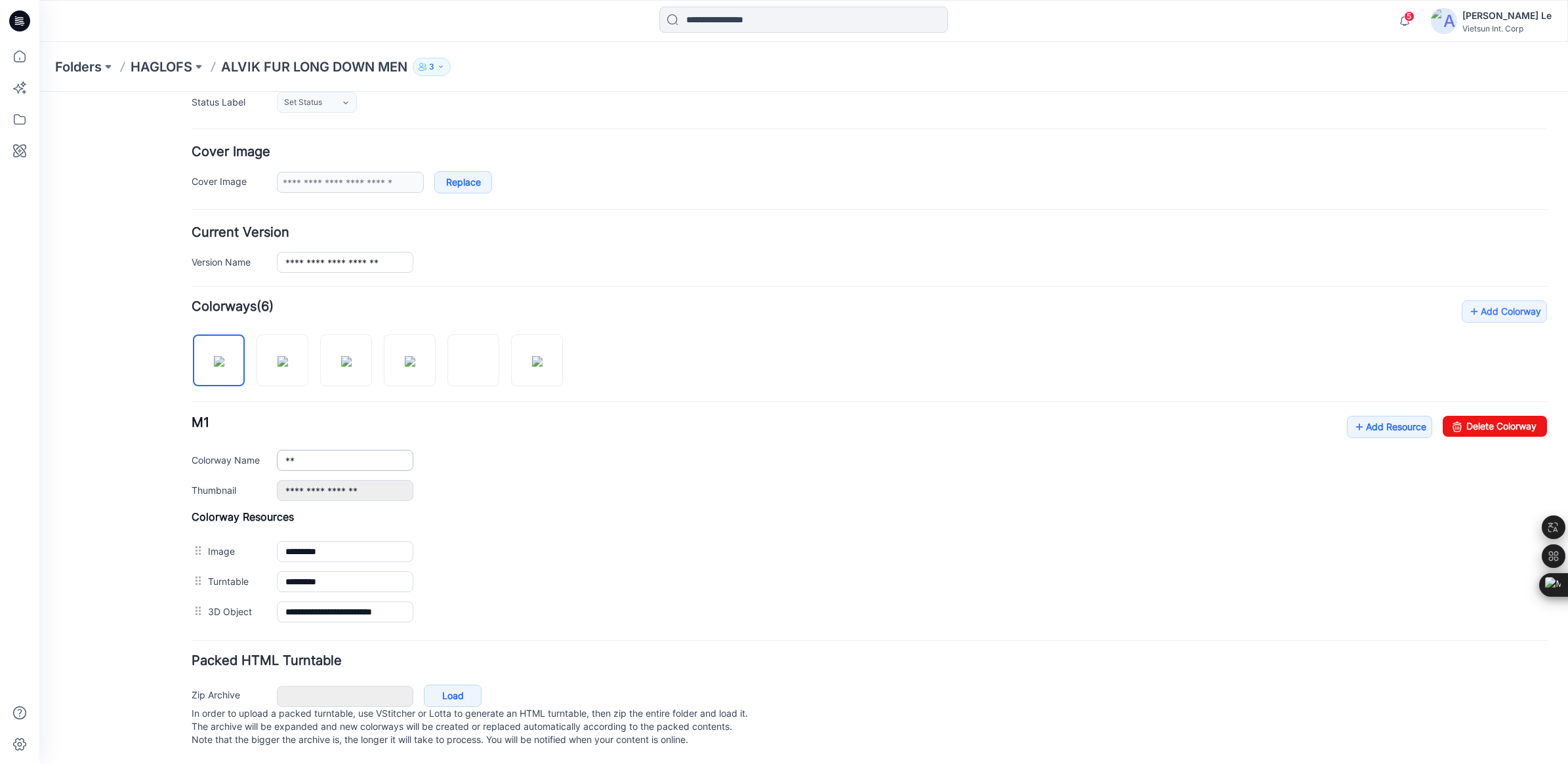
scroll to position [220, 0]
click at [473, 356] on img at bounding box center [473, 361] width 10 height 10
click at [320, 450] on input "**" at bounding box center [345, 461] width 137 height 21
click at [306, 450] on input "**********" at bounding box center [345, 461] width 137 height 21
drag, startPoint x: 306, startPoint y: 445, endPoint x: 418, endPoint y: 445, distance: 112.0
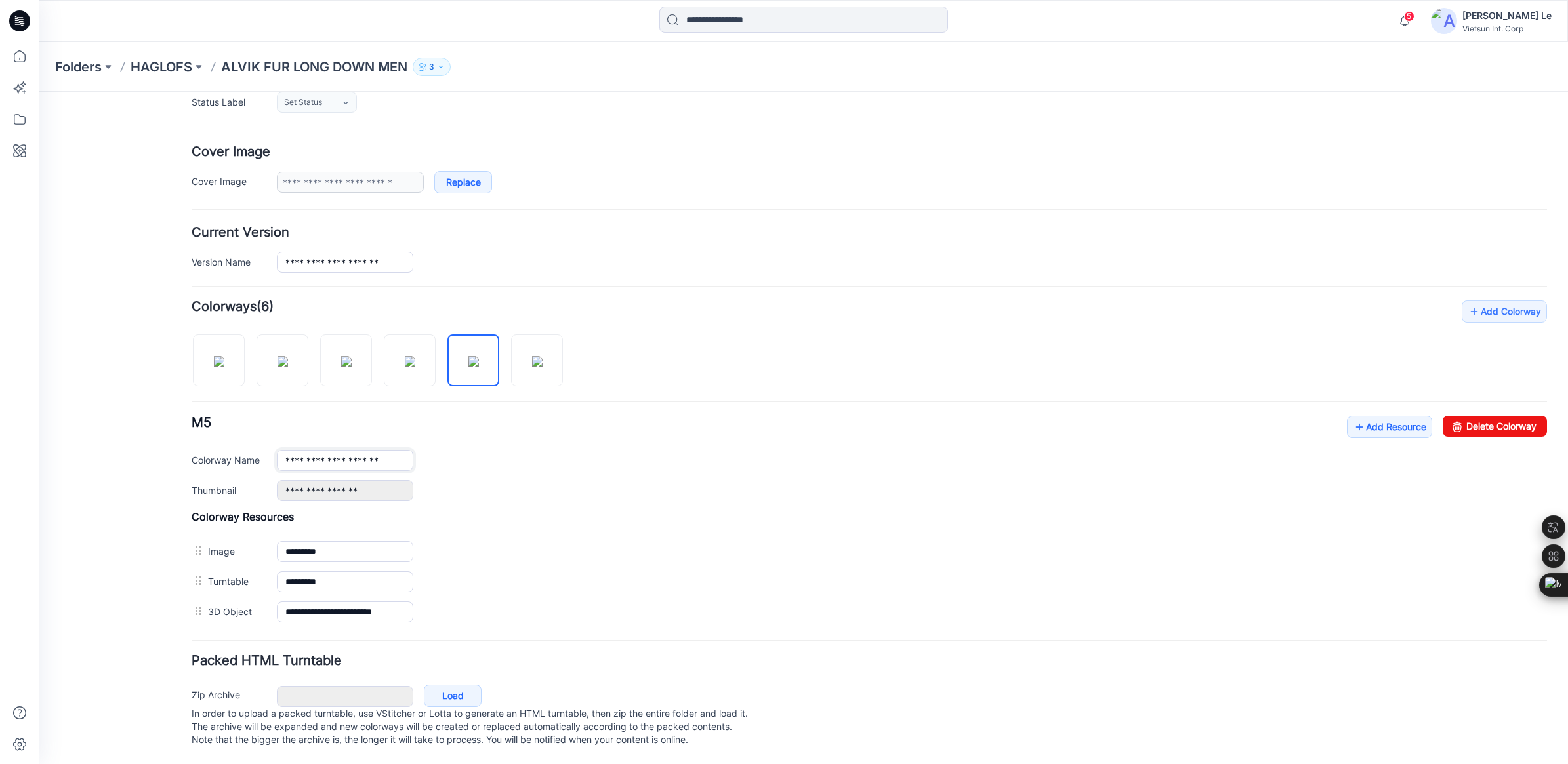
click at [418, 450] on div "**********" at bounding box center [912, 461] width 1270 height 21
click at [540, 356] on img at bounding box center [537, 361] width 10 height 10
click at [327, 450] on input "**" at bounding box center [345, 461] width 137 height 21
paste input "**********"
type input "**********"
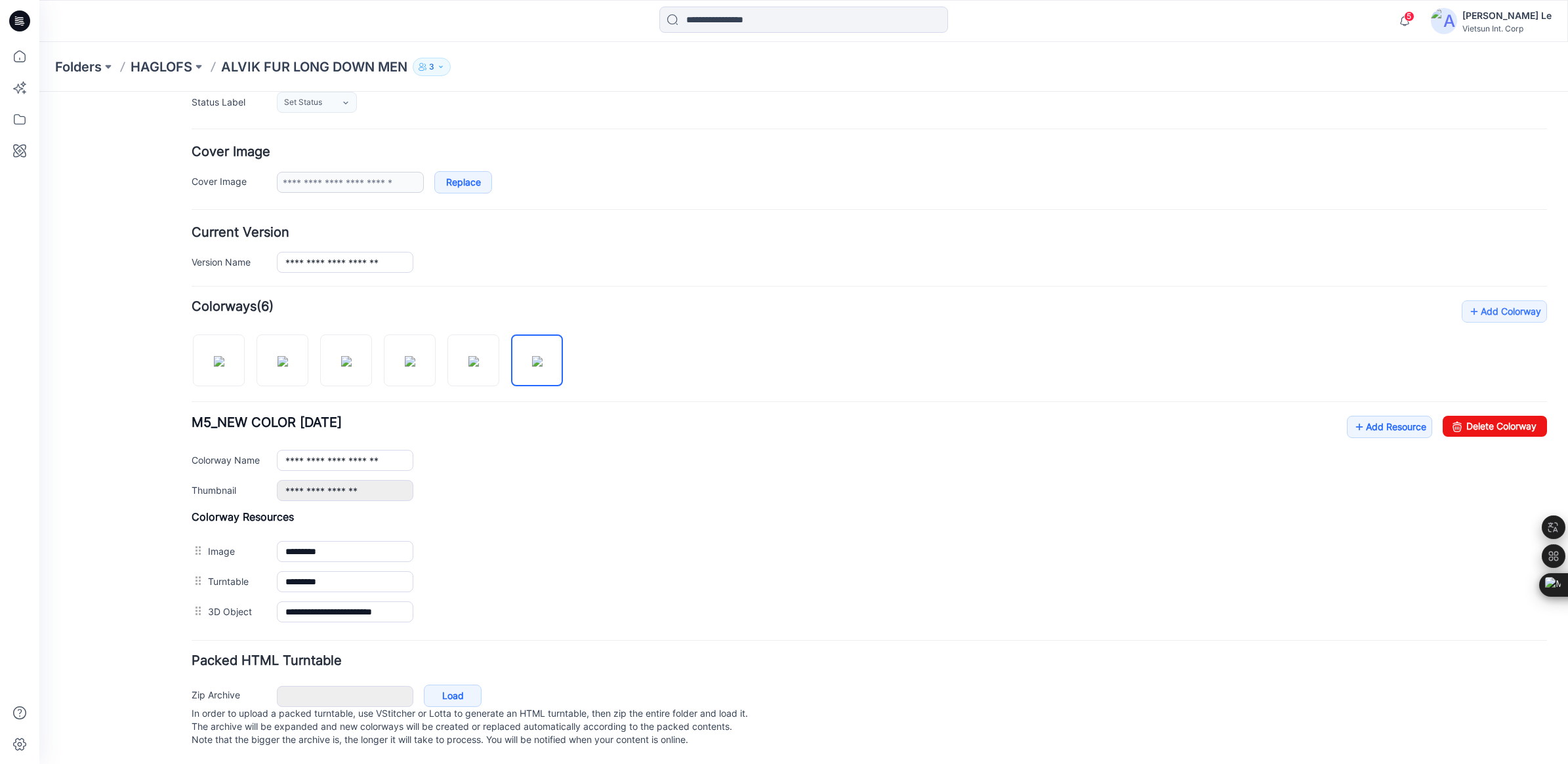
click at [554, 450] on div "**********" at bounding box center [912, 461] width 1270 height 21
click at [159, 71] on p "HAGLOFS" at bounding box center [161, 67] width 61 height 18
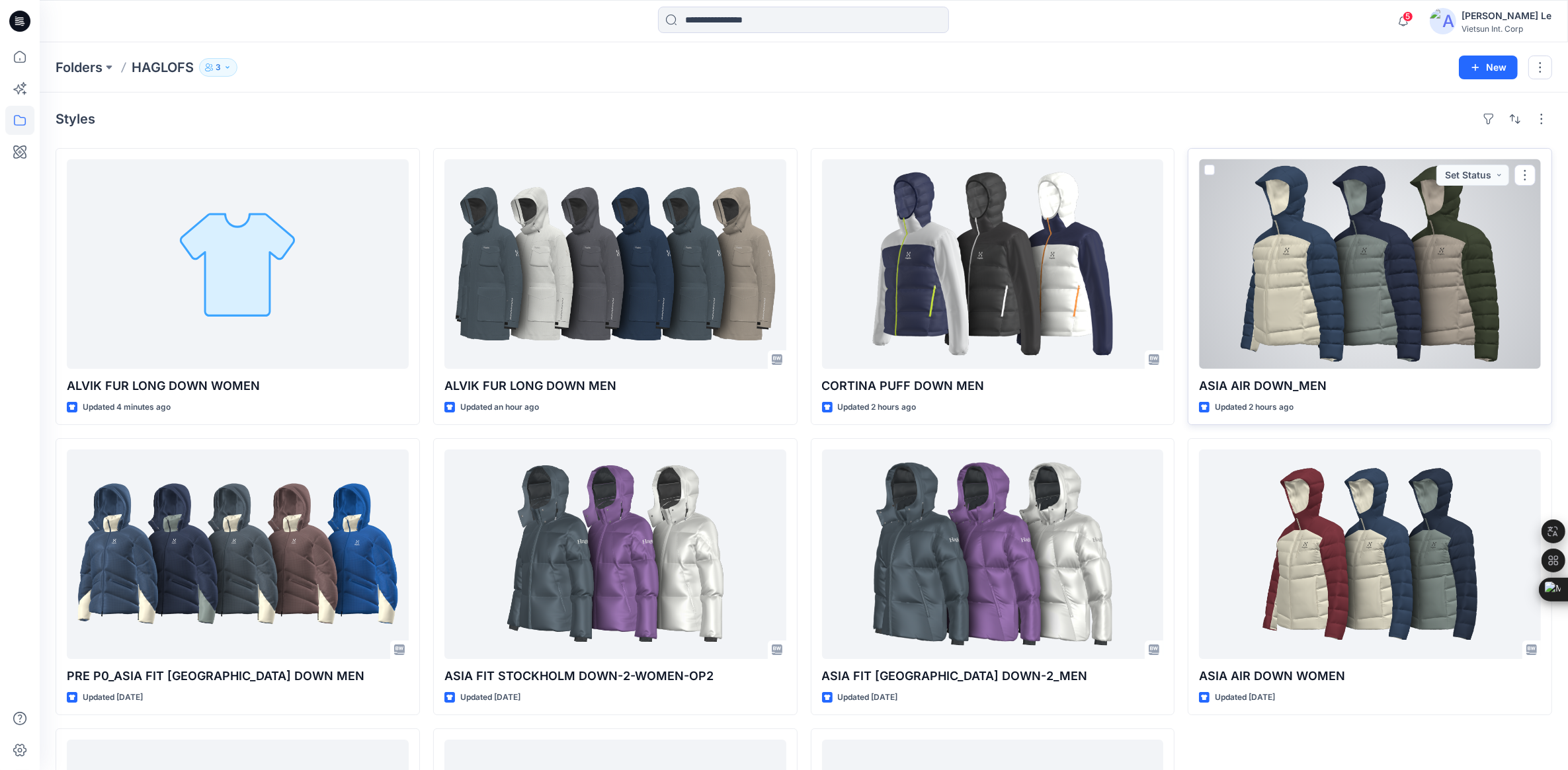
click at [1433, 312] on div at bounding box center [1370, 264] width 342 height 209
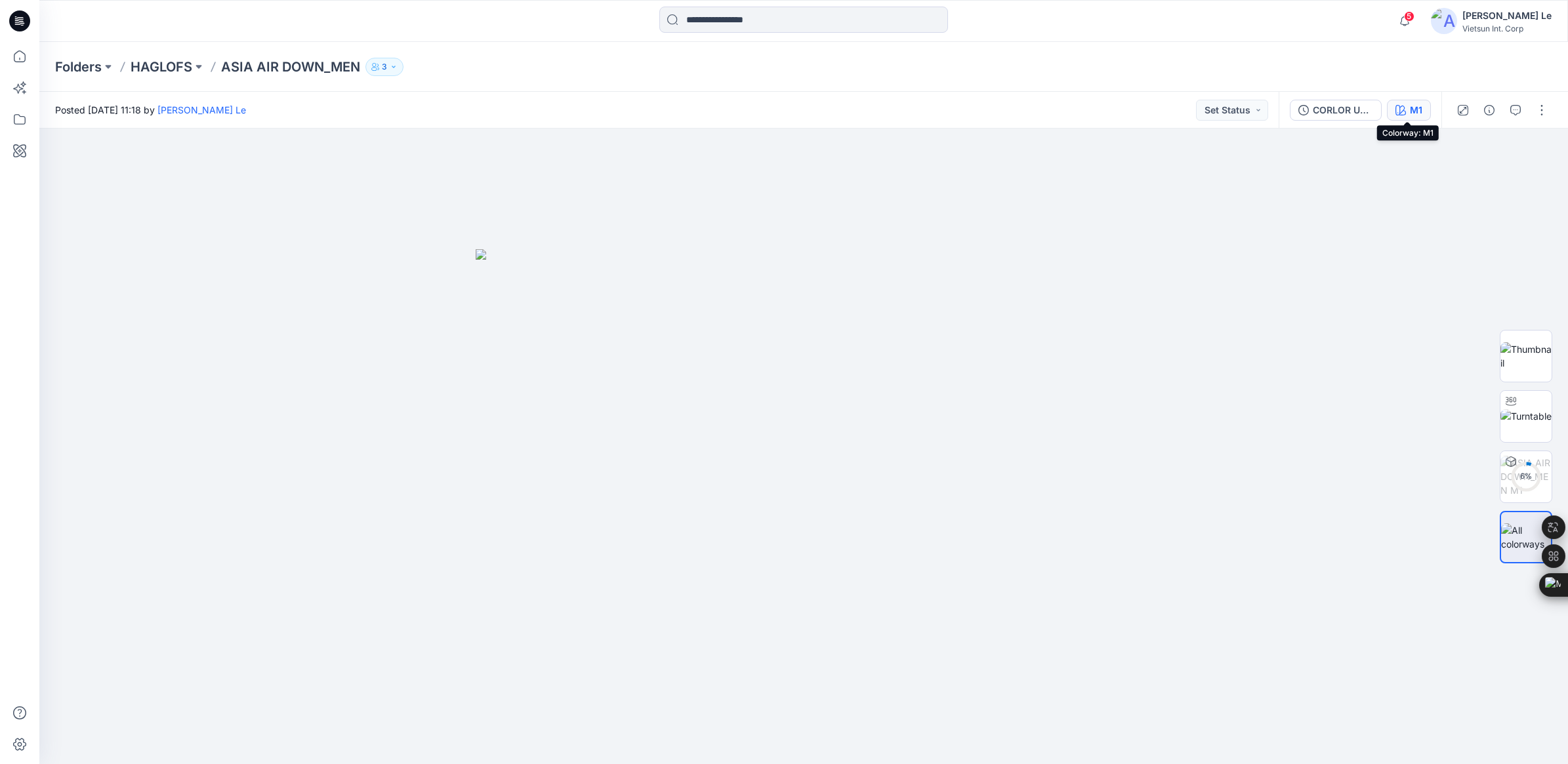
click at [1410, 112] on div "M1" at bounding box center [1416, 110] width 13 height 15
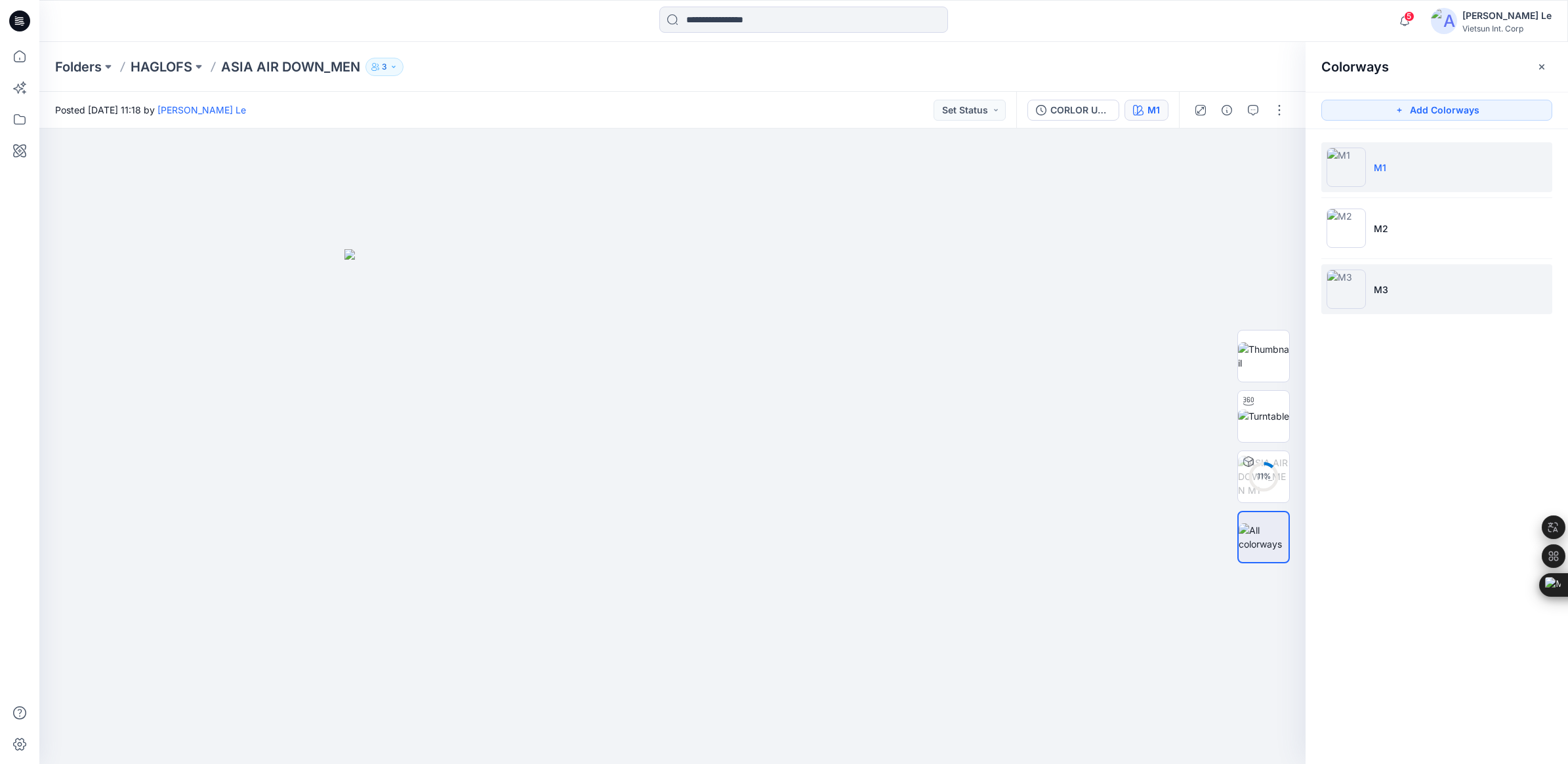
click at [1350, 289] on img at bounding box center [1346, 289] width 39 height 39
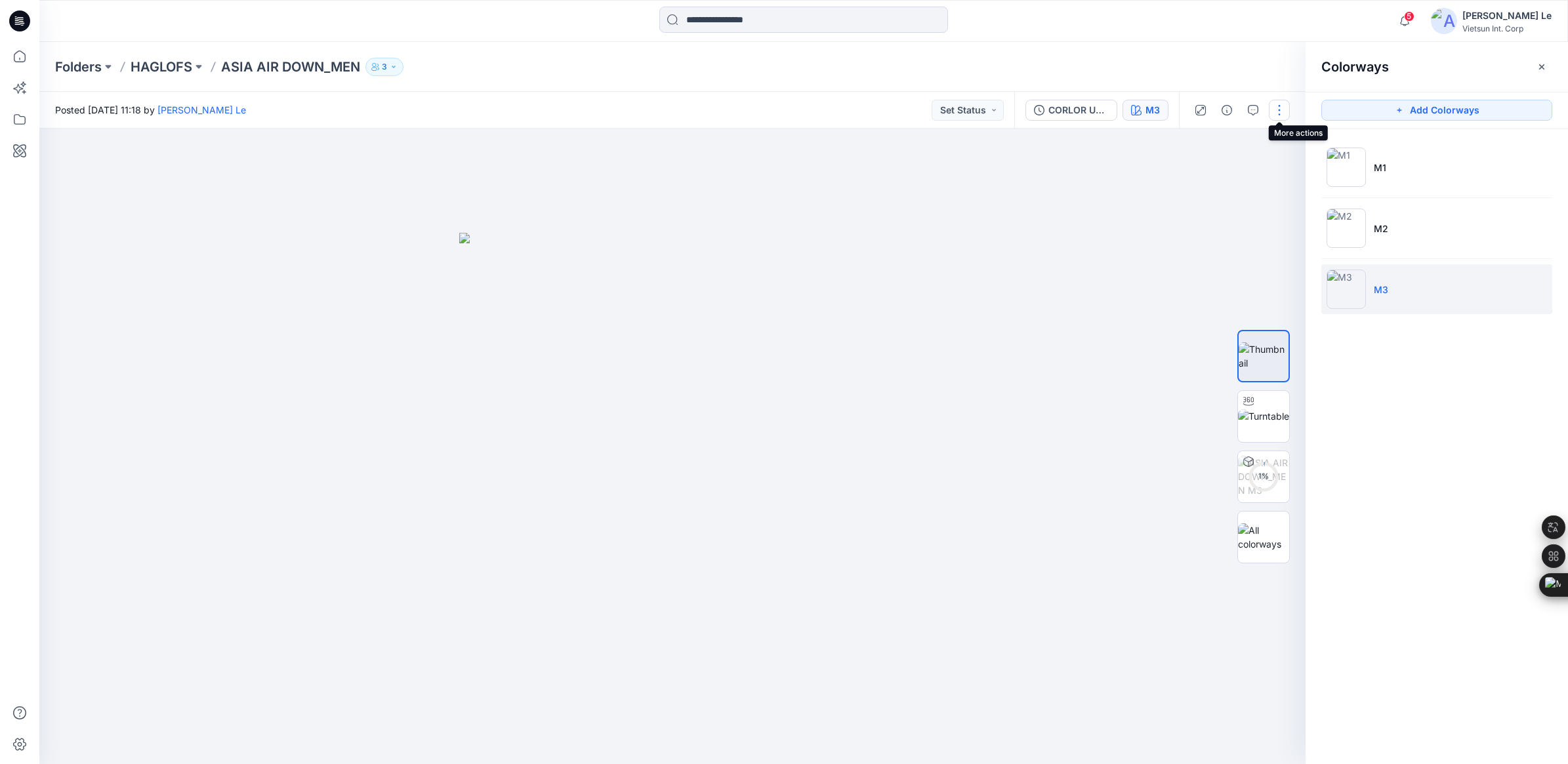
click at [1278, 112] on button "button" at bounding box center [1279, 110] width 21 height 21
click at [1191, 174] on p "Edit" at bounding box center [1196, 177] width 17 height 14
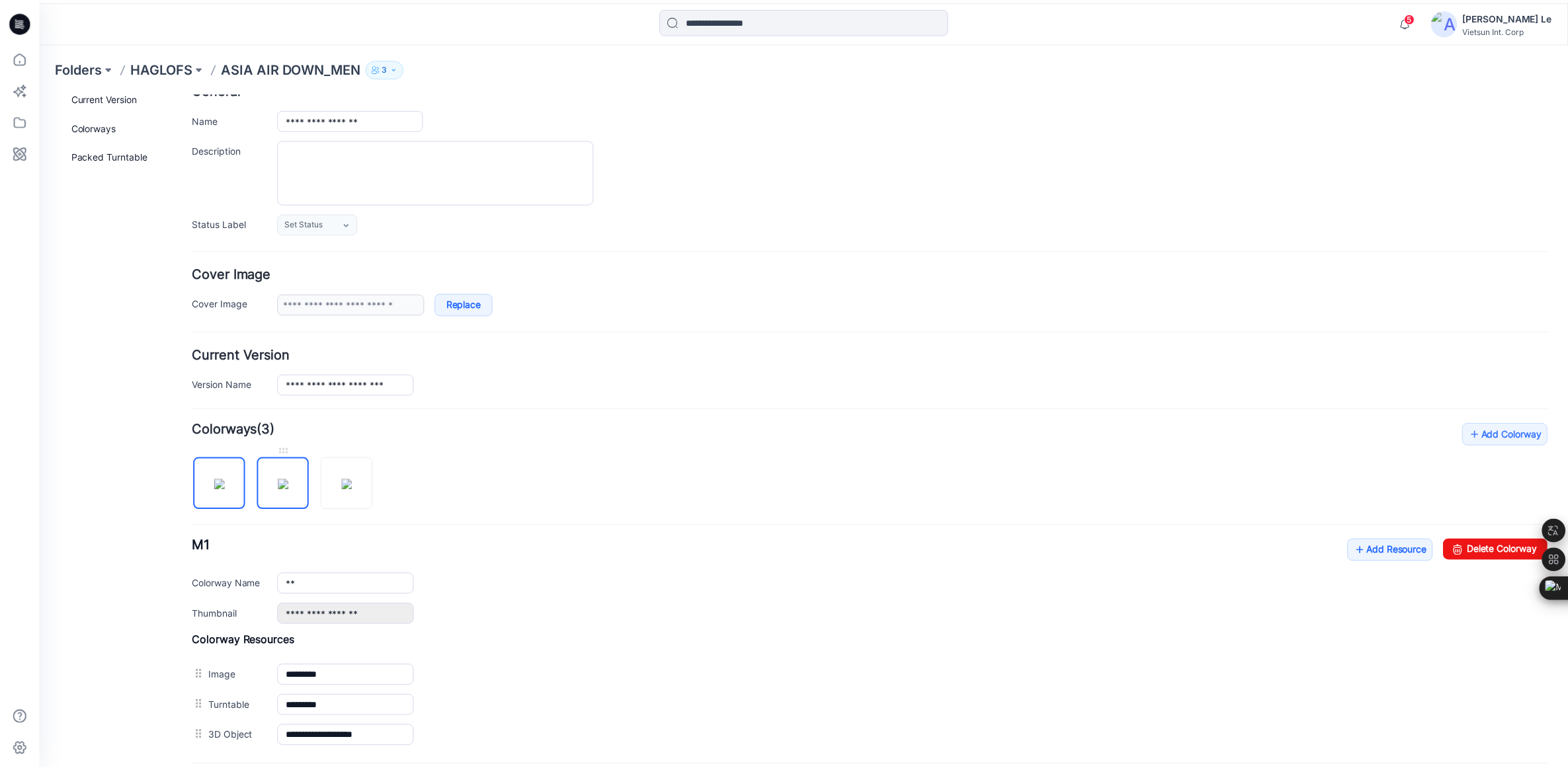
scroll to position [221, 0]
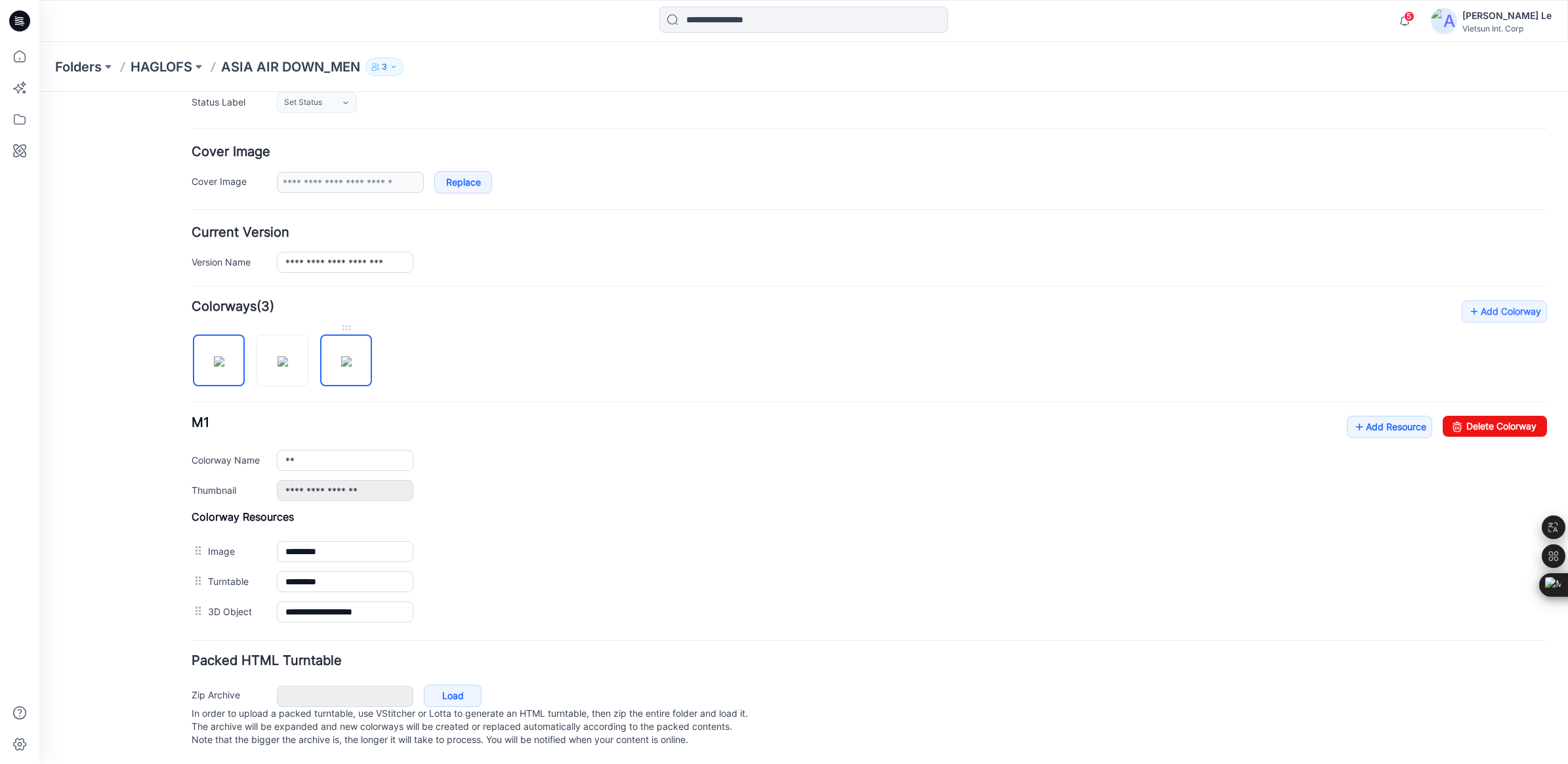
click at [345, 356] on img at bounding box center [346, 361] width 10 height 10
click at [326, 450] on input "**" at bounding box center [345, 461] width 137 height 21
paste input "**********"
type input "**********"
click at [646, 462] on div "**********" at bounding box center [869, 459] width 1355 height 85
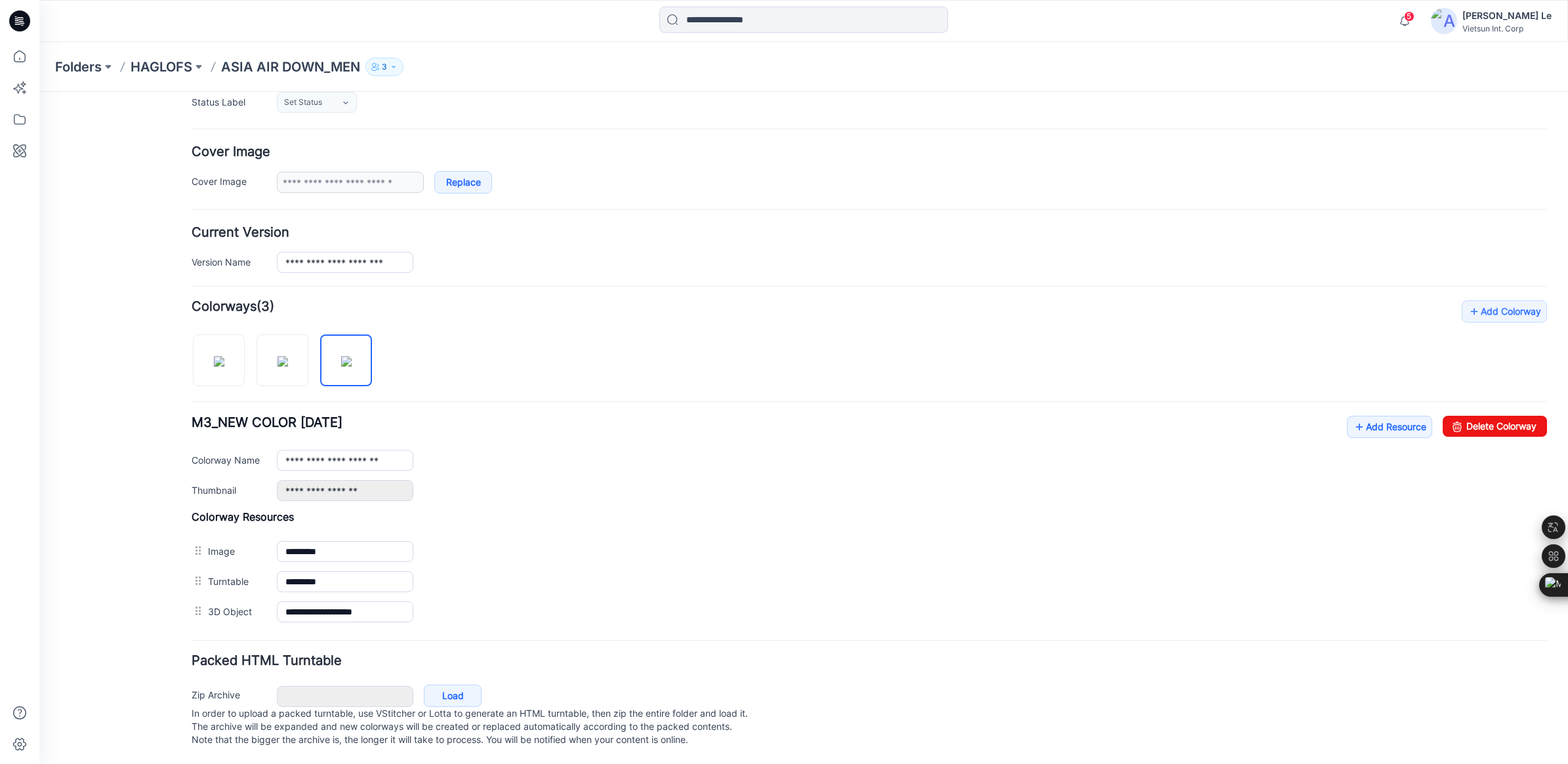
click at [752, 420] on div "**********" at bounding box center [869, 459] width 1355 height 85
click at [172, 62] on p "HAGLOFS" at bounding box center [161, 67] width 61 height 18
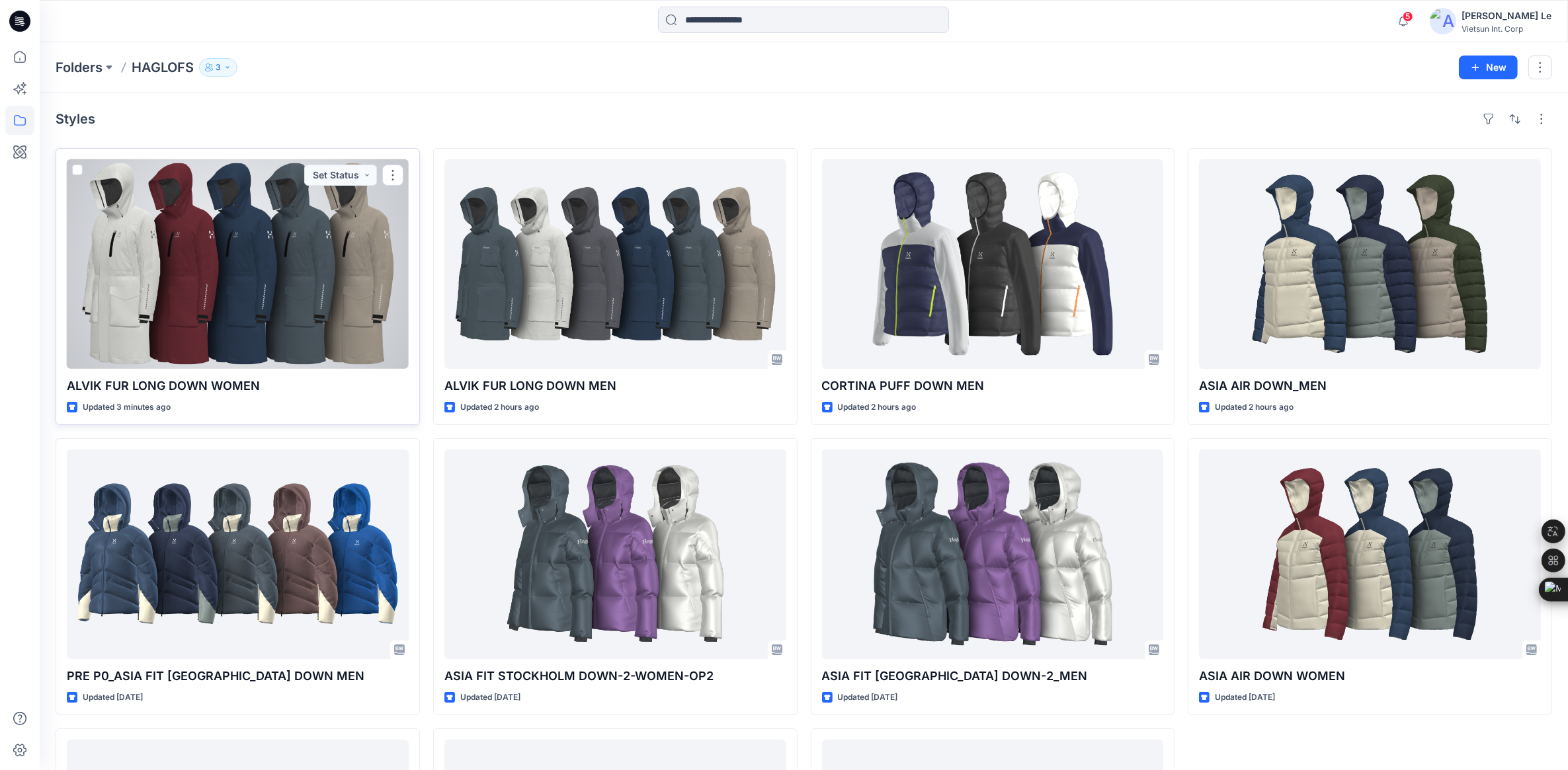
click at [230, 289] on div at bounding box center [238, 264] width 342 height 209
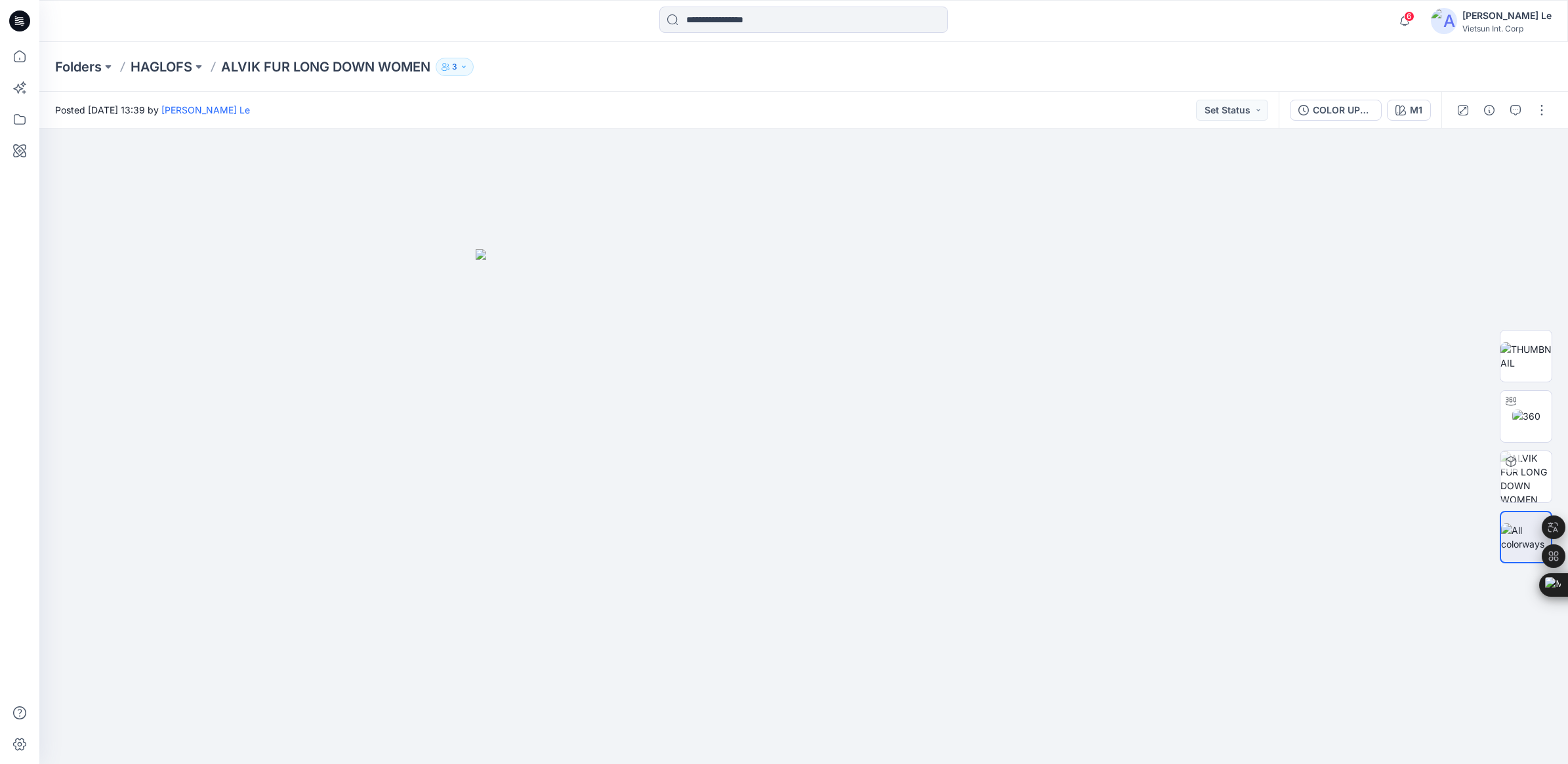
click at [129, 51] on div "Folders HAGLOFS ALVIK FUR LONG DOWN WOMEN 3" at bounding box center [803, 67] width 1529 height 50
click at [151, 64] on p "HAGLOFS" at bounding box center [161, 67] width 61 height 18
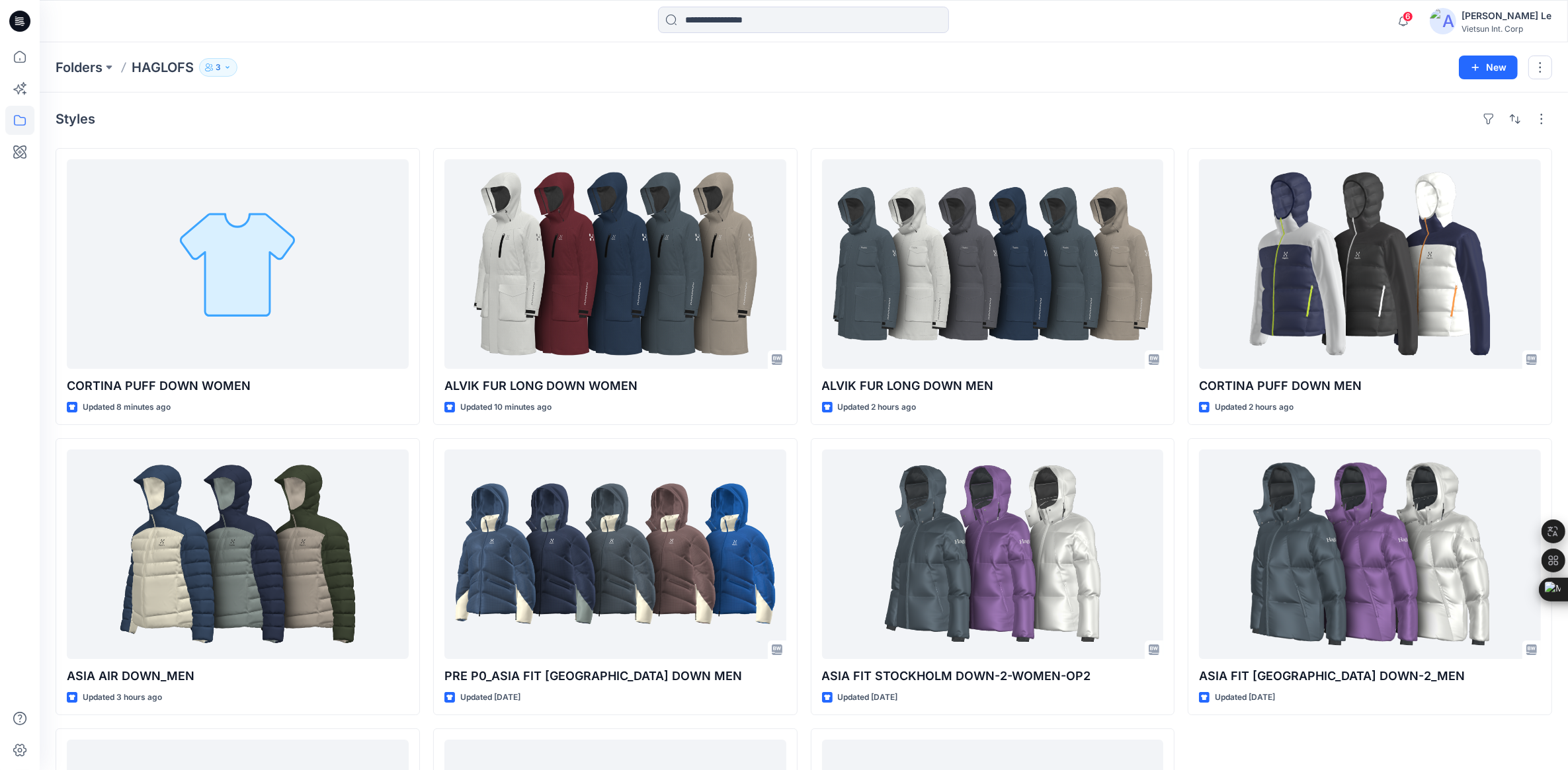
click at [1106, 108] on div "Styles" at bounding box center [804, 119] width 1497 height 21
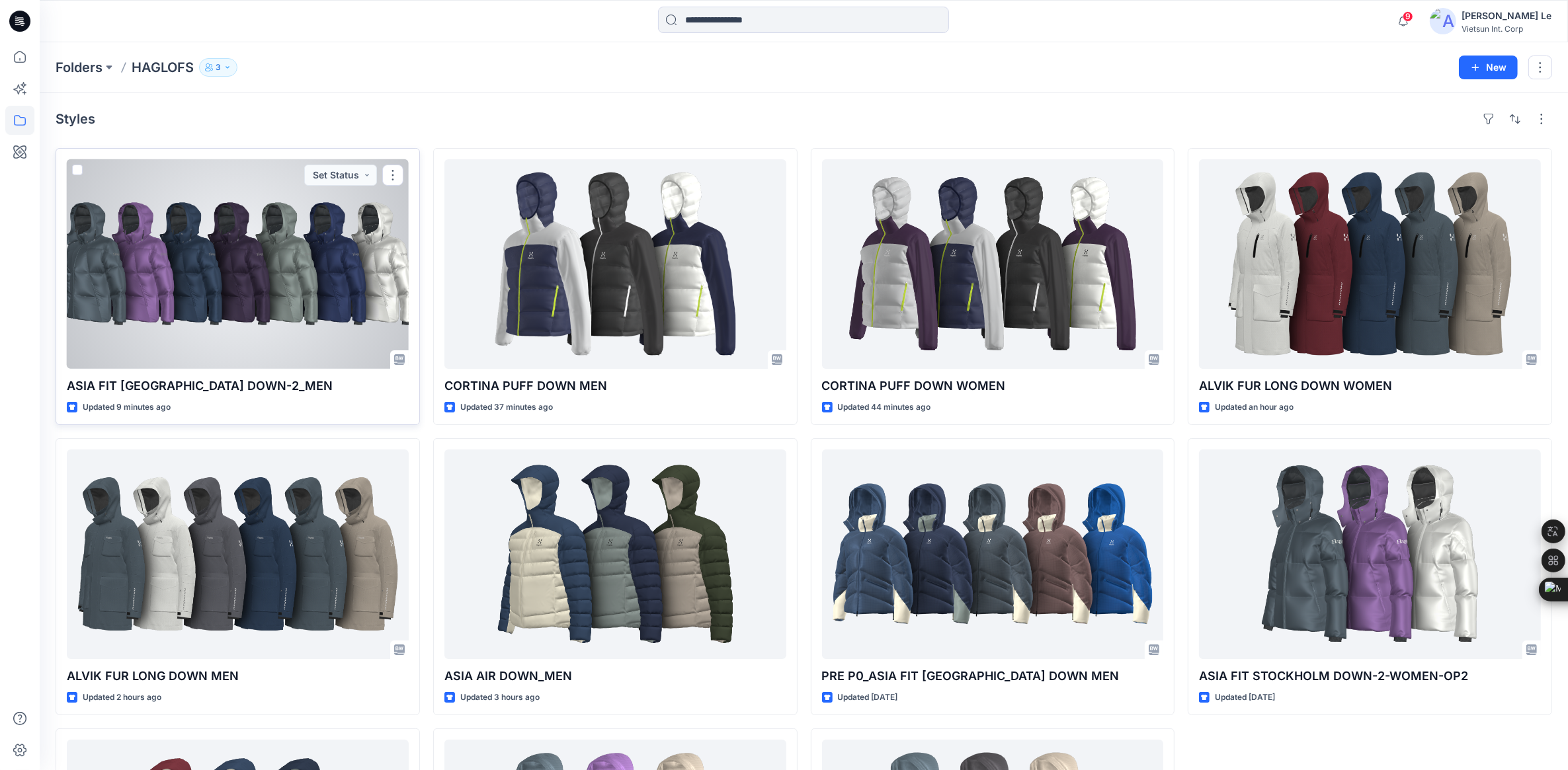
click at [183, 240] on div at bounding box center [238, 264] width 342 height 209
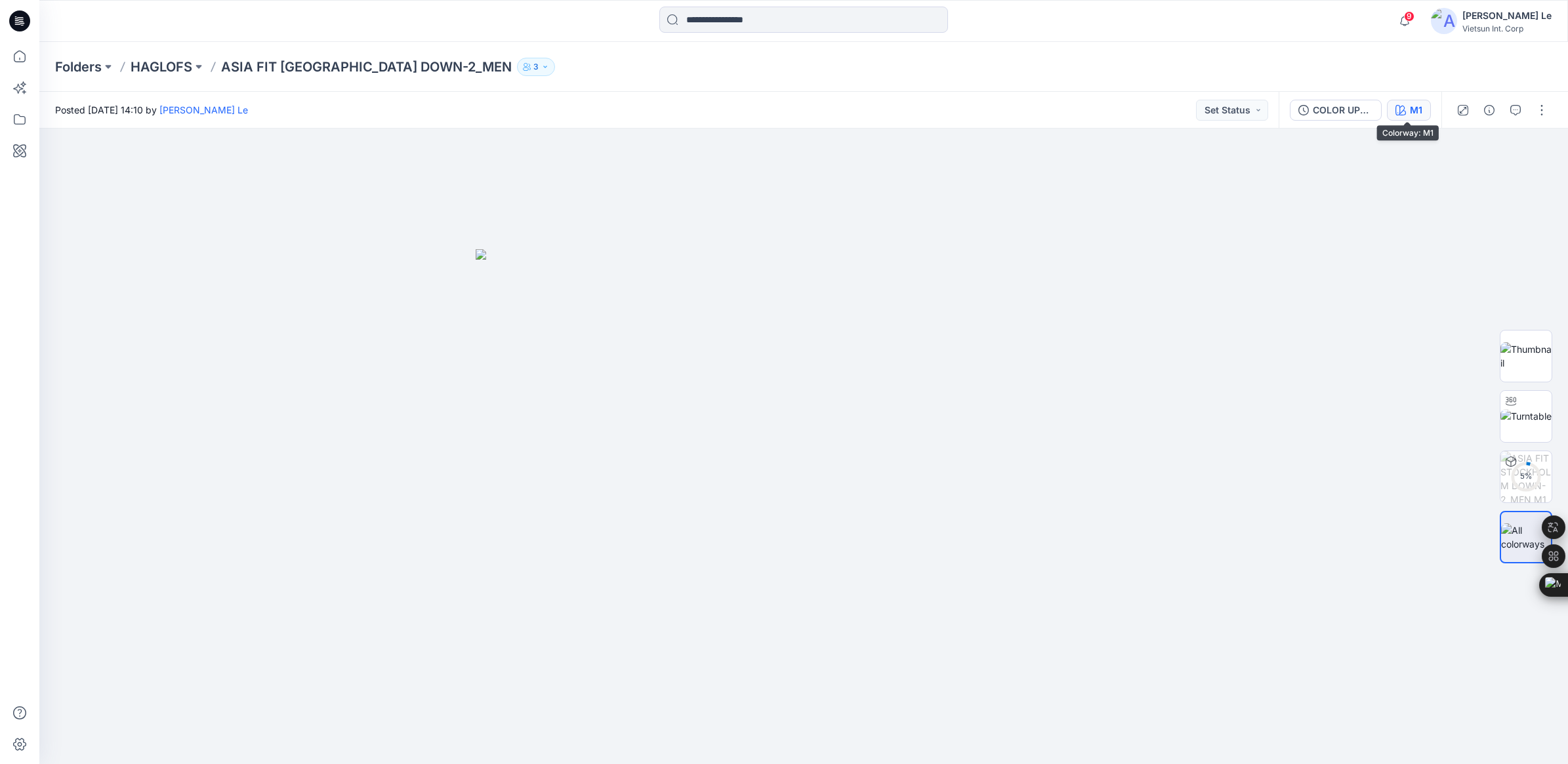
click at [1417, 118] on button "M1" at bounding box center [1409, 110] width 44 height 21
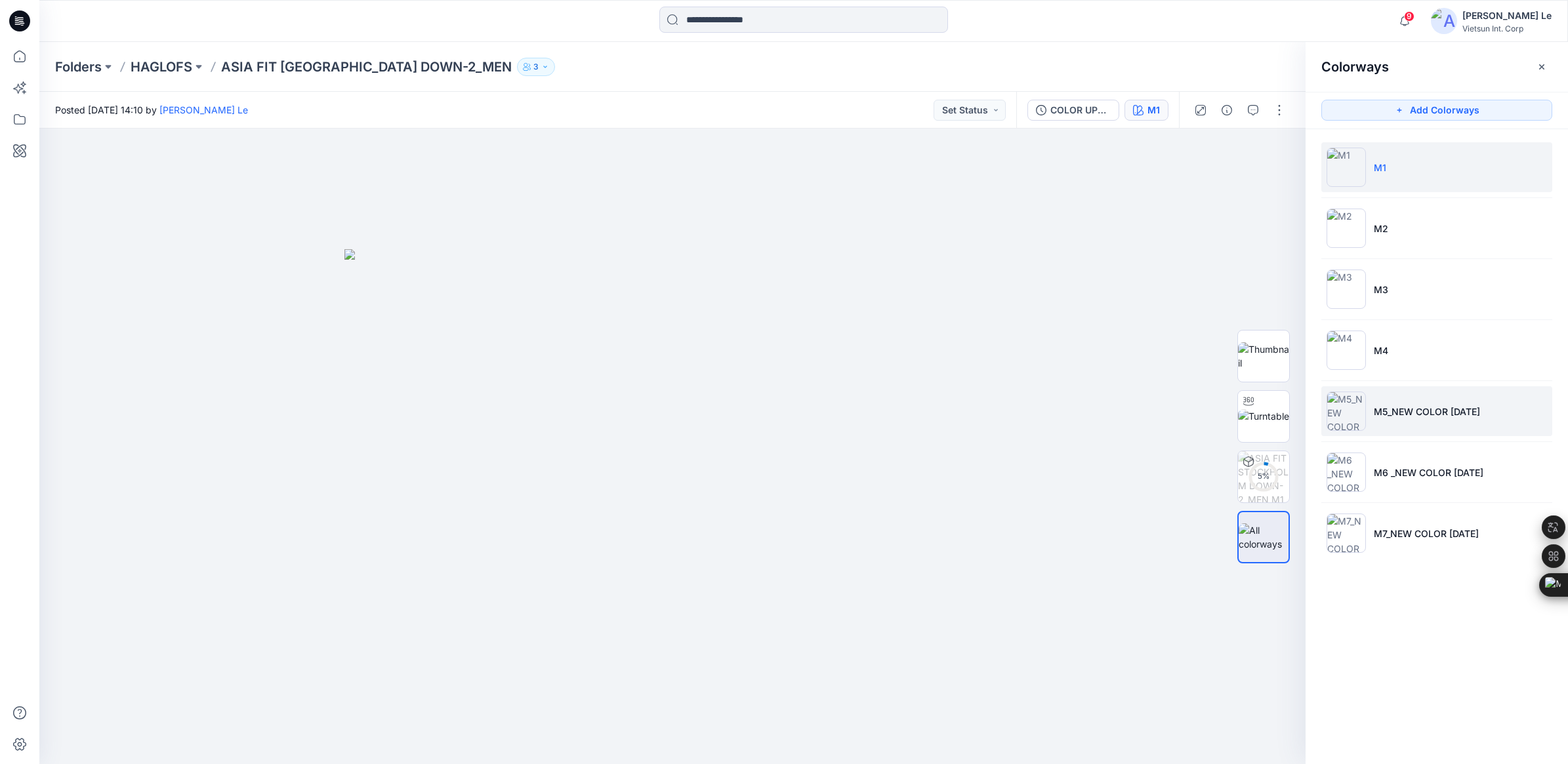
click at [1348, 414] on img at bounding box center [1346, 411] width 39 height 39
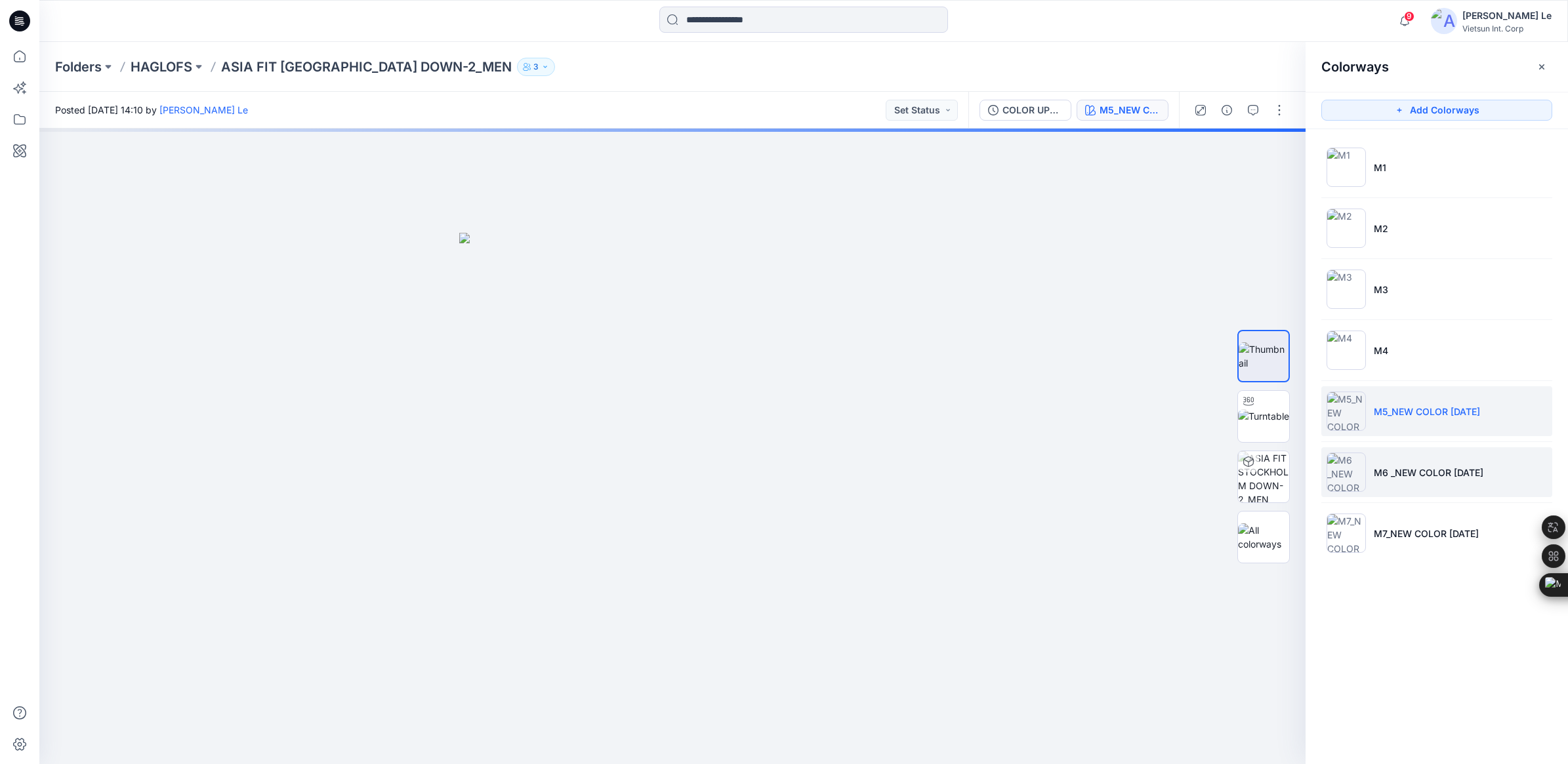
click at [1364, 473] on img at bounding box center [1346, 472] width 39 height 39
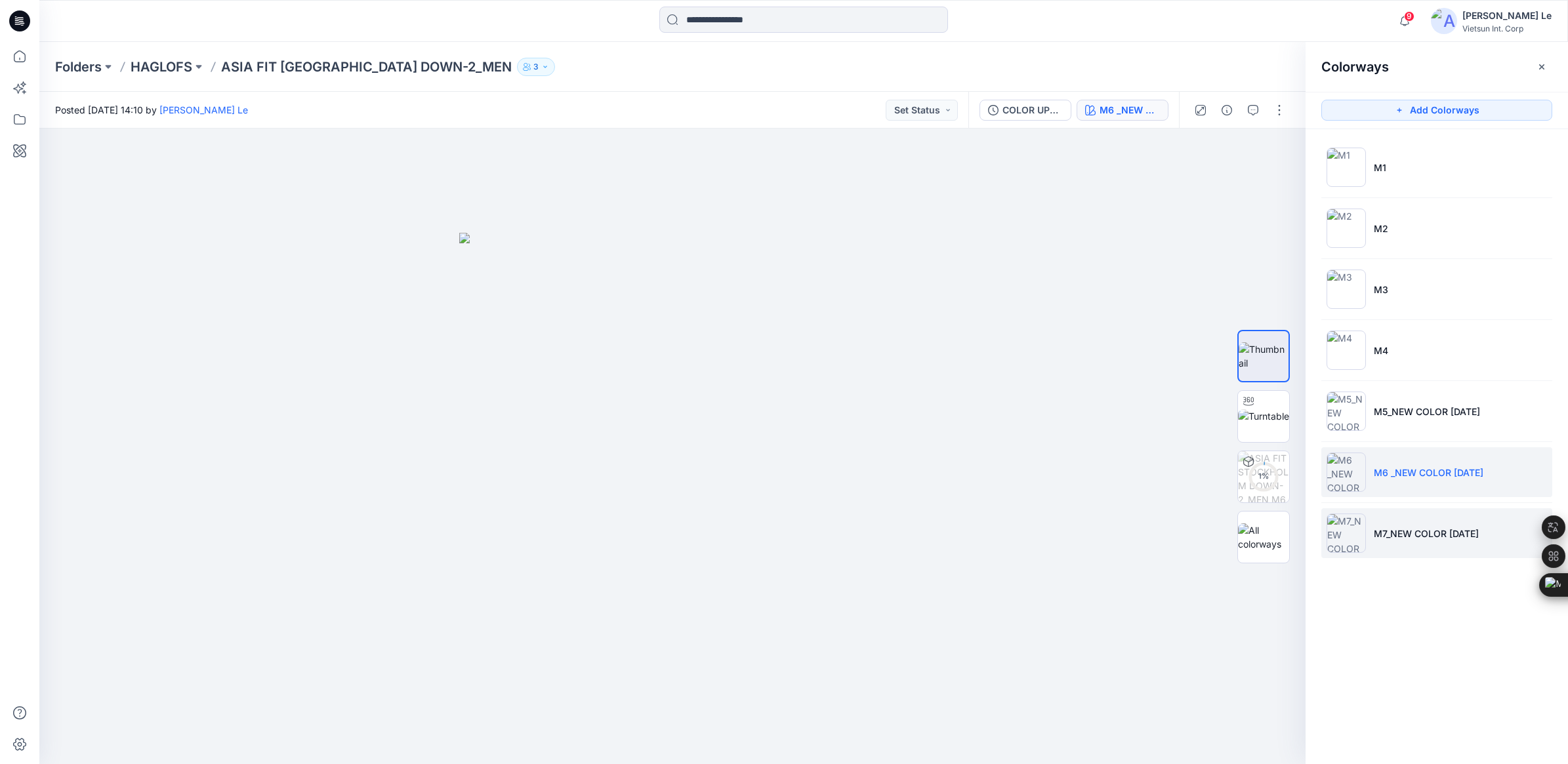
click at [1346, 537] on img at bounding box center [1346, 533] width 39 height 39
click at [164, 67] on p "HAGLOFS" at bounding box center [161, 67] width 61 height 18
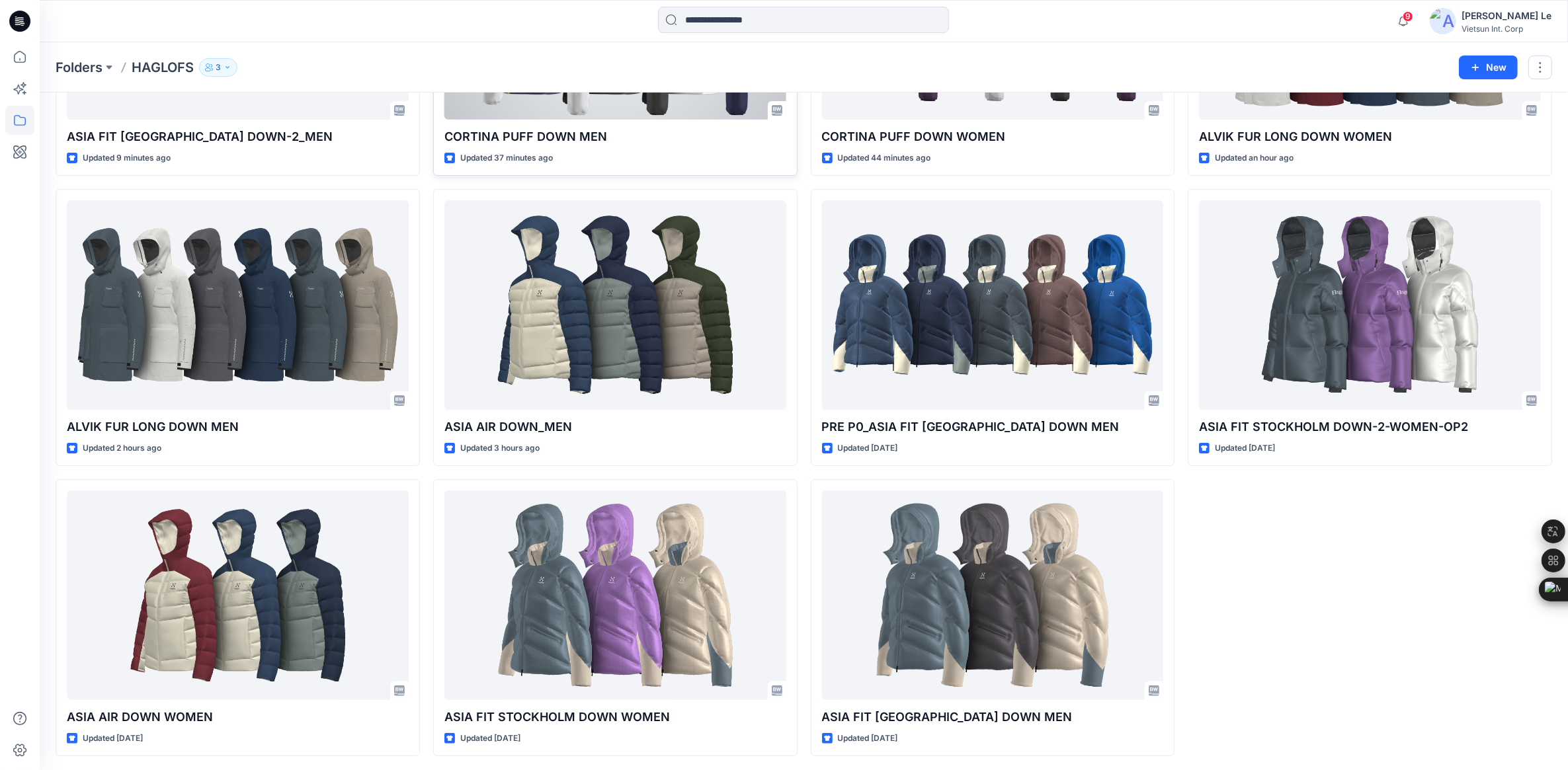
scroll to position [252, 0]
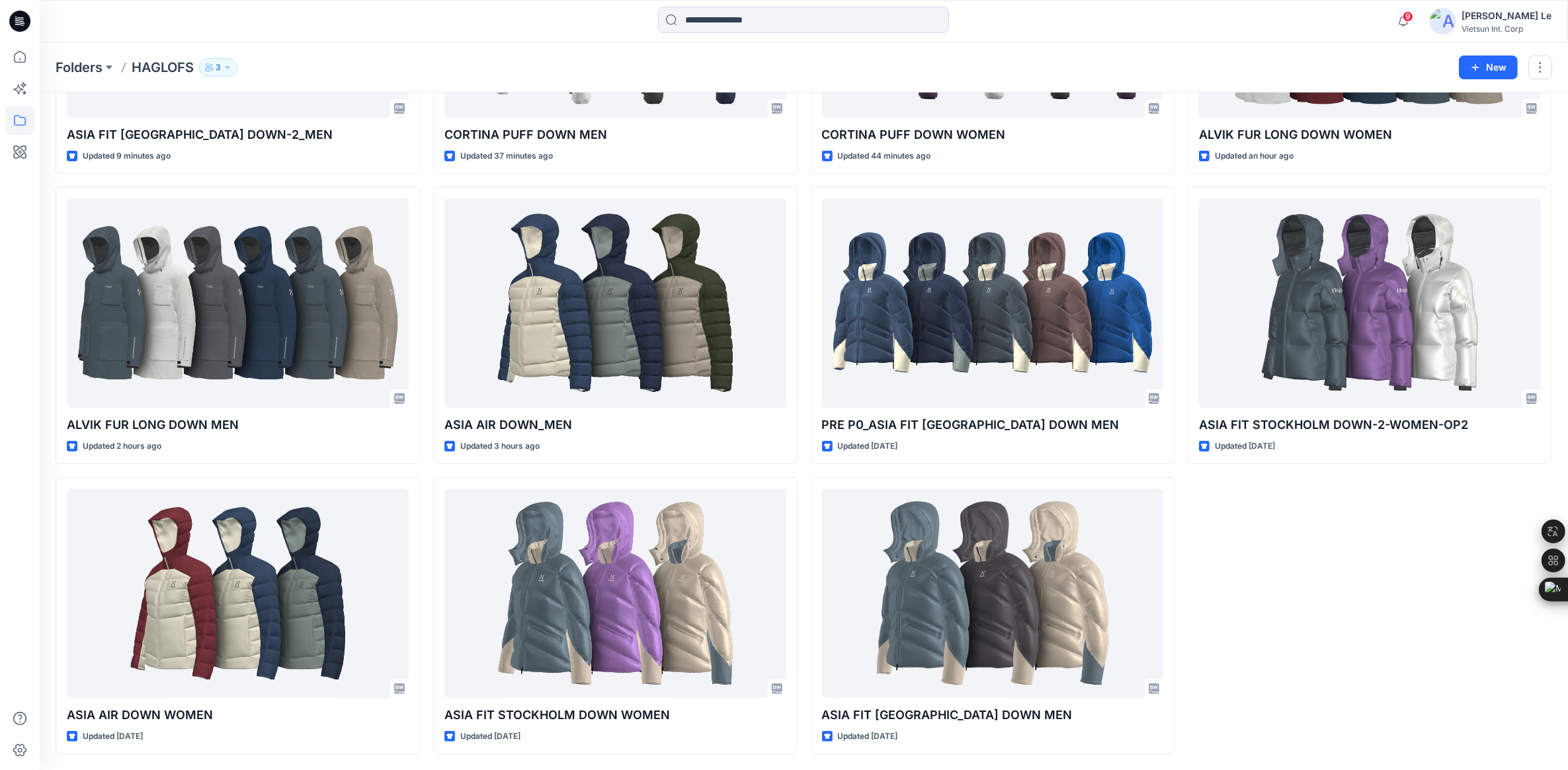
click at [1235, 544] on div "ALVIK FUR LONG DOWN WOMEN Updated an hour ago [GEOGRAPHIC_DATA] FIT [GEOGRAPHIC…" at bounding box center [1370, 325] width 365 height 858
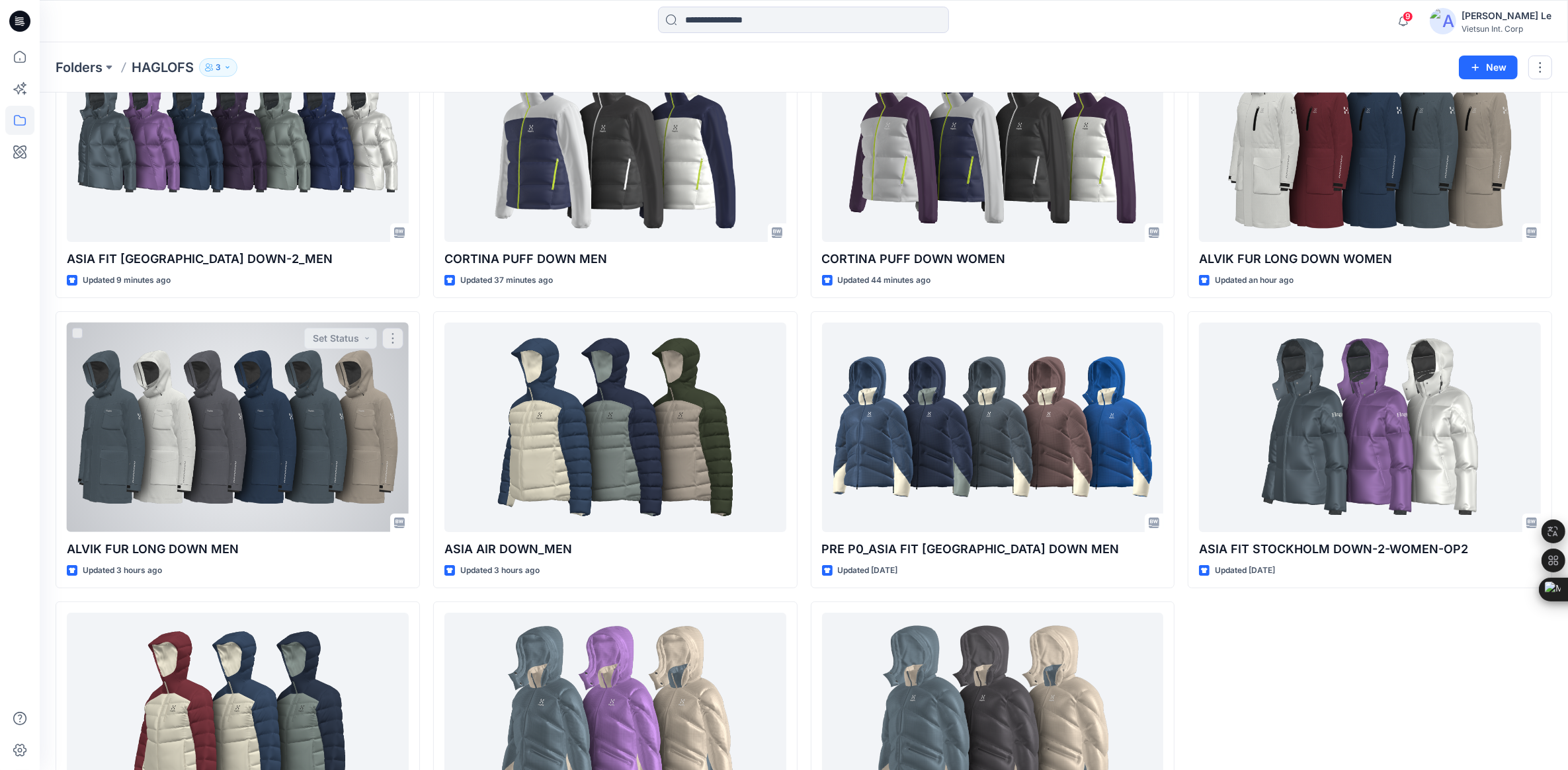
scroll to position [0, 0]
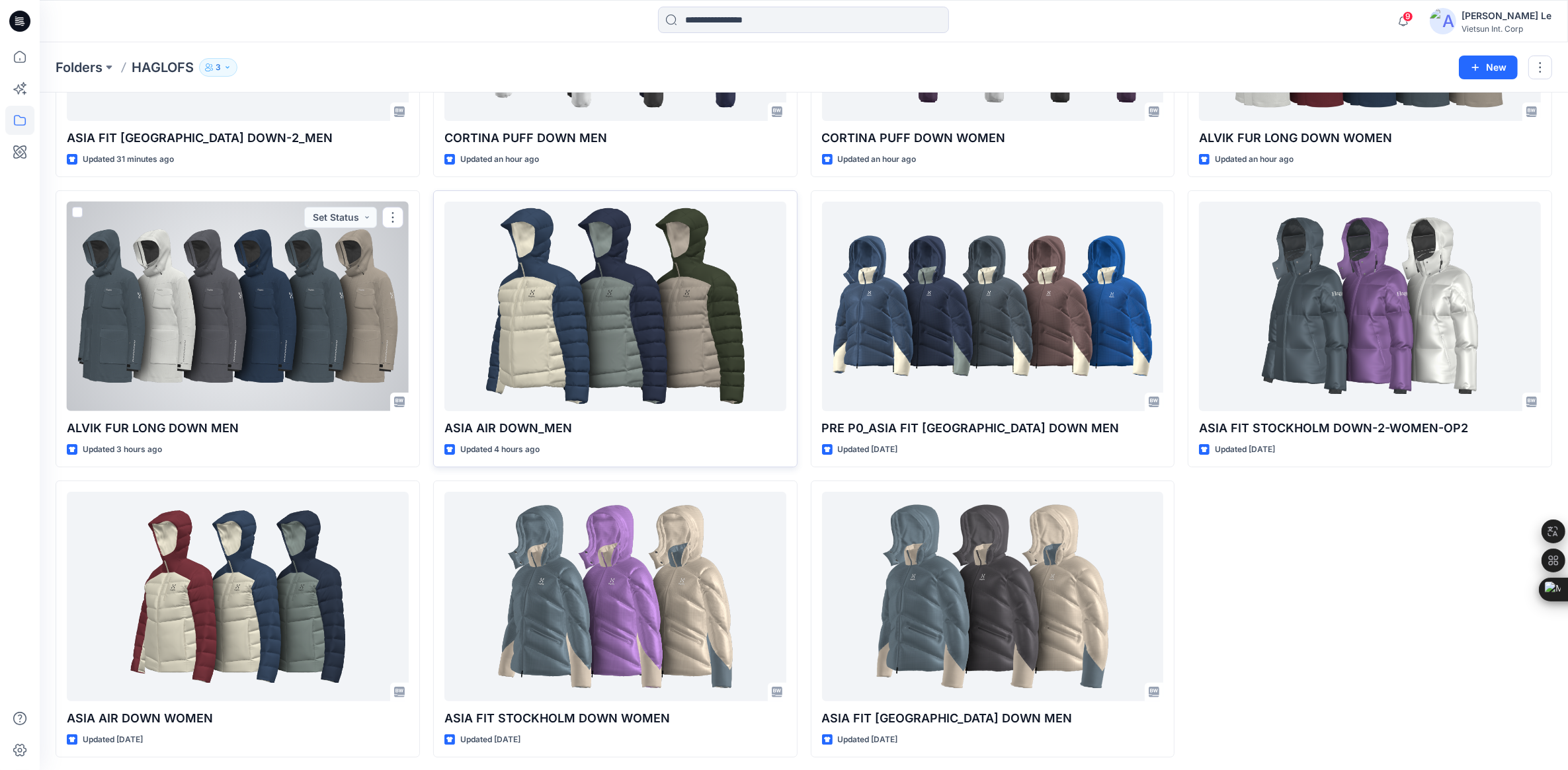
scroll to position [252, 0]
